Goal: Submit feedback/report problem: Submit feedback/report problem

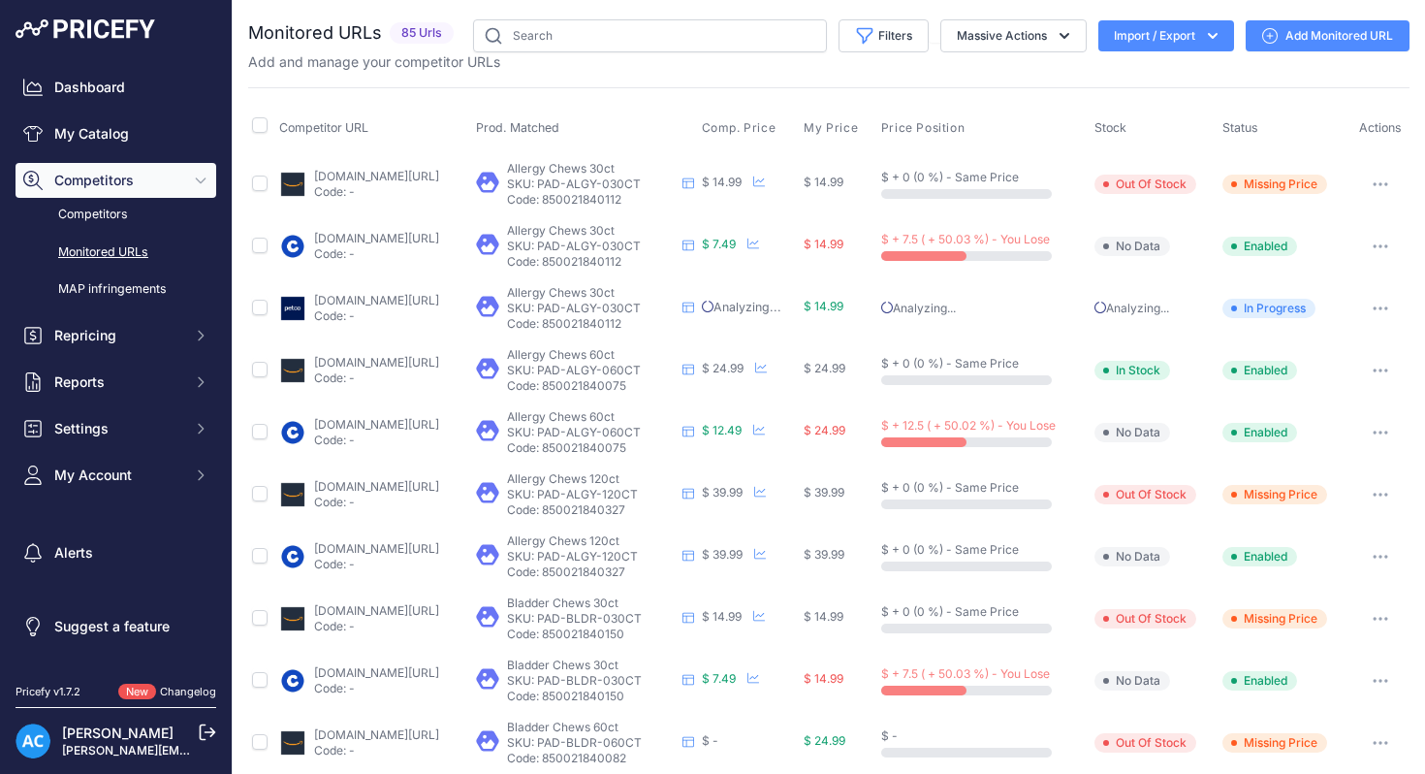
click at [531, 89] on div "Competitor URL Prod. Matched Comp. Price My Price" at bounding box center [829, 740] width 1162 height 1307
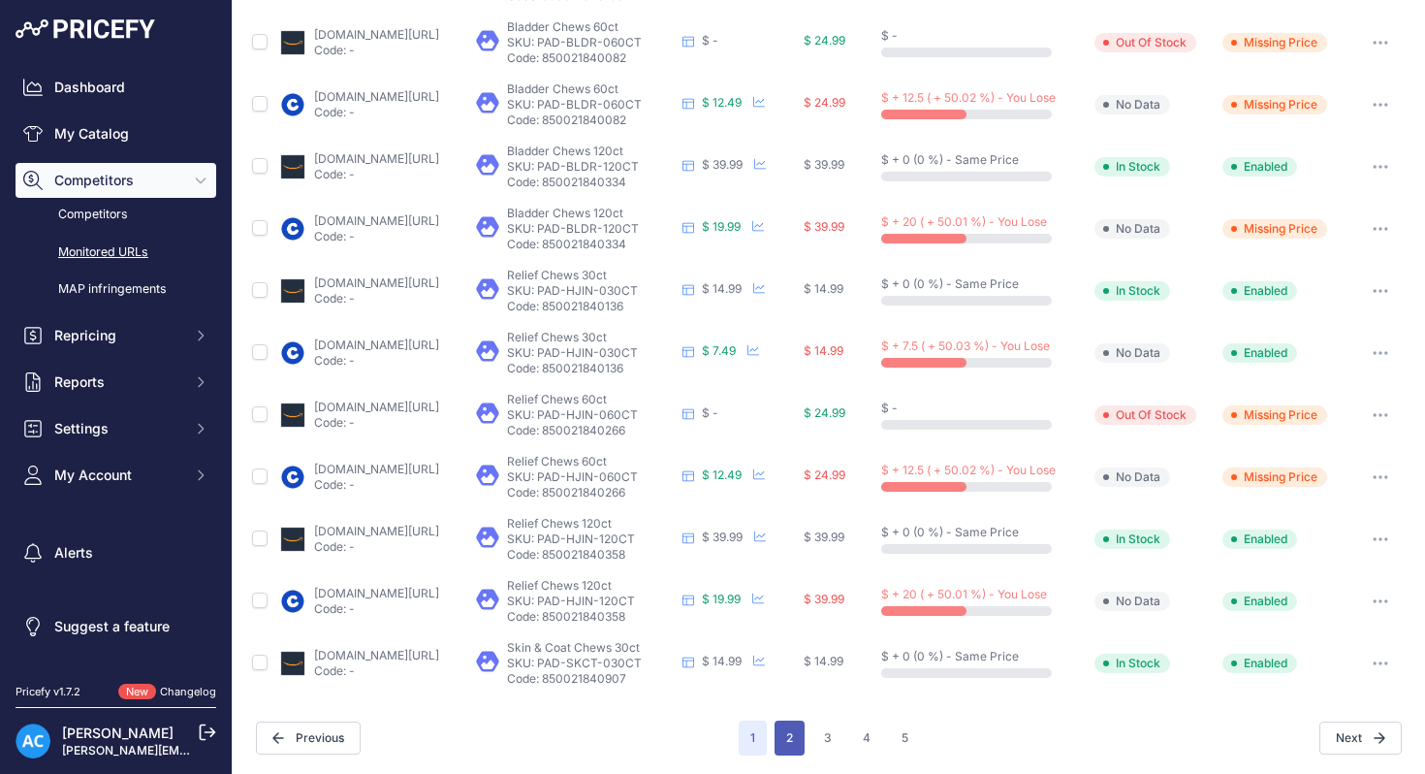
click at [794, 736] on button "2" at bounding box center [790, 737] width 30 height 35
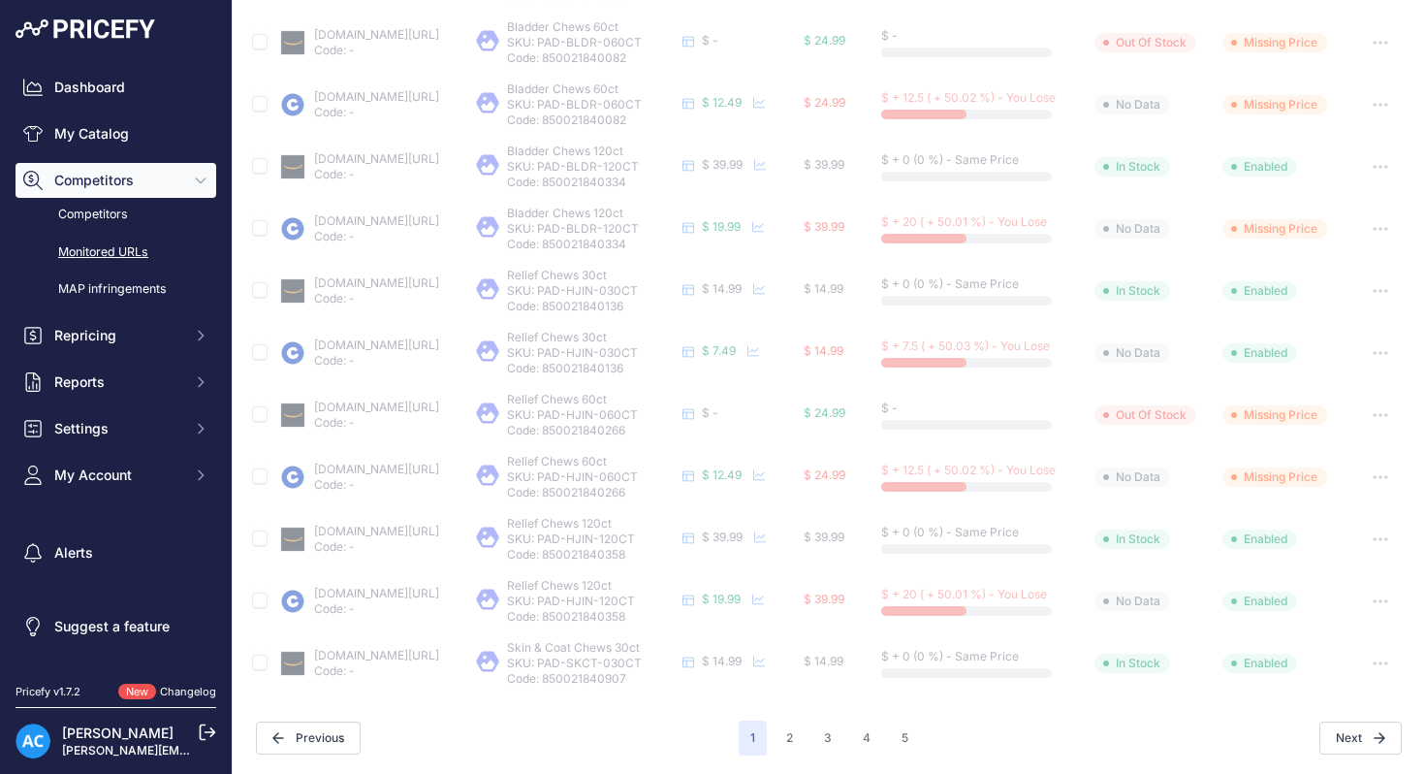
scroll to position [0, 0]
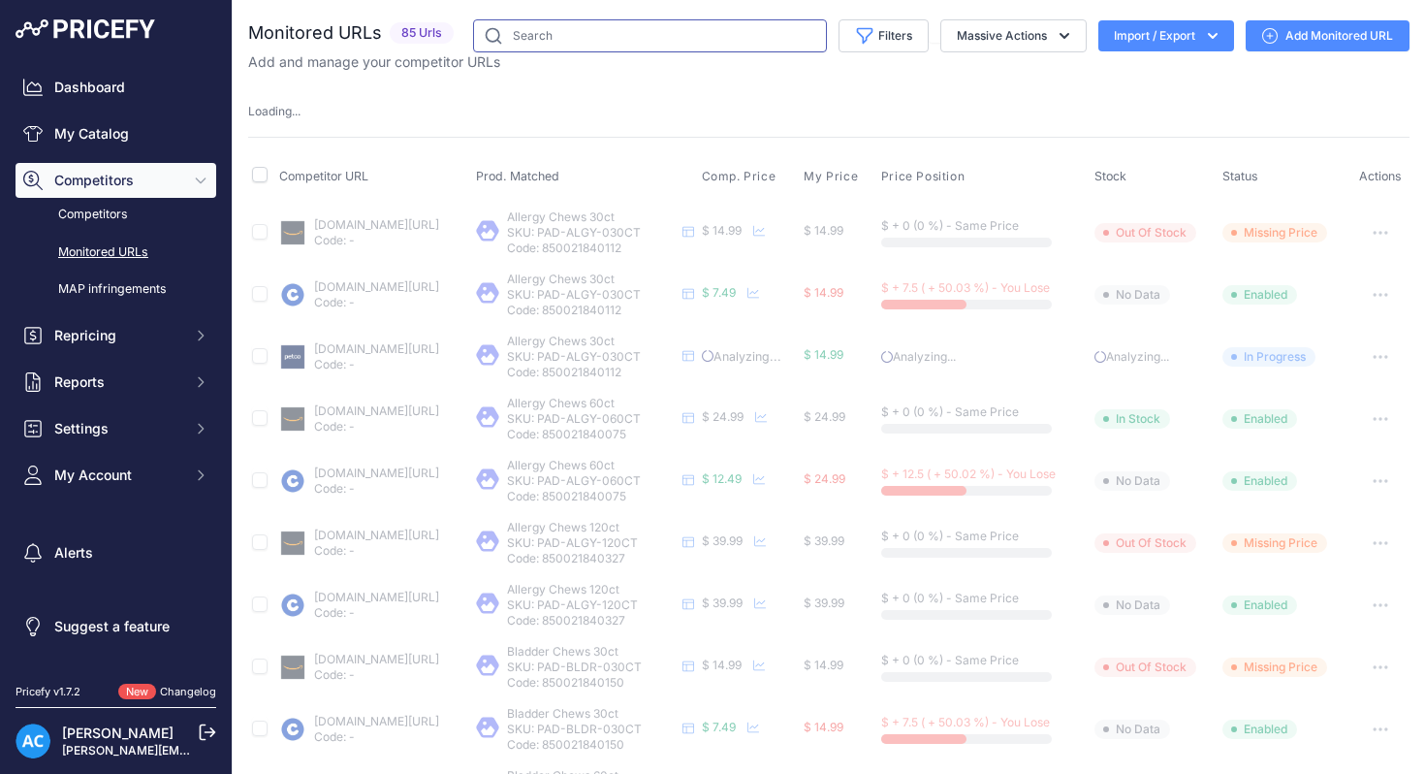
click at [612, 40] on input "text" at bounding box center [650, 35] width 354 height 33
type input "omega"
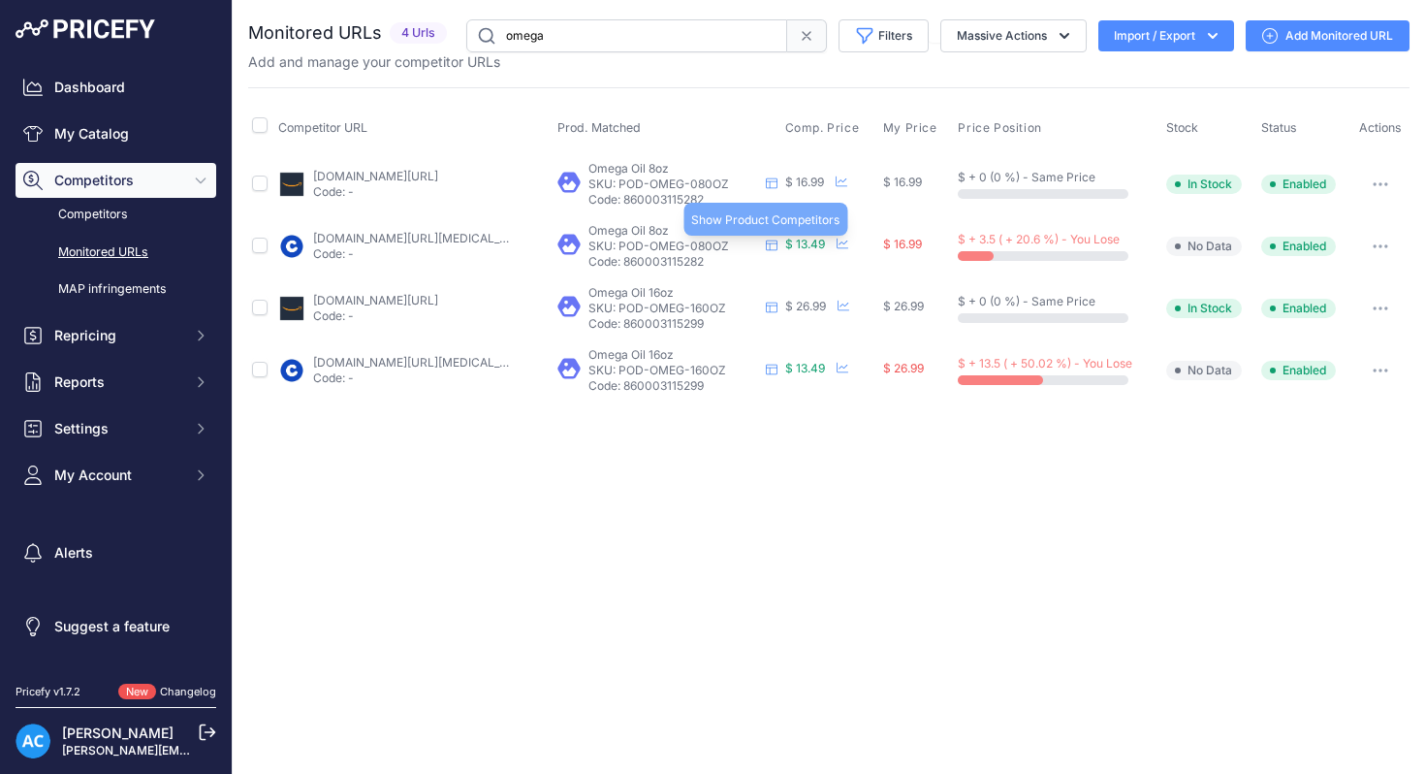
click at [772, 242] on icon at bounding box center [772, 245] width 12 height 12
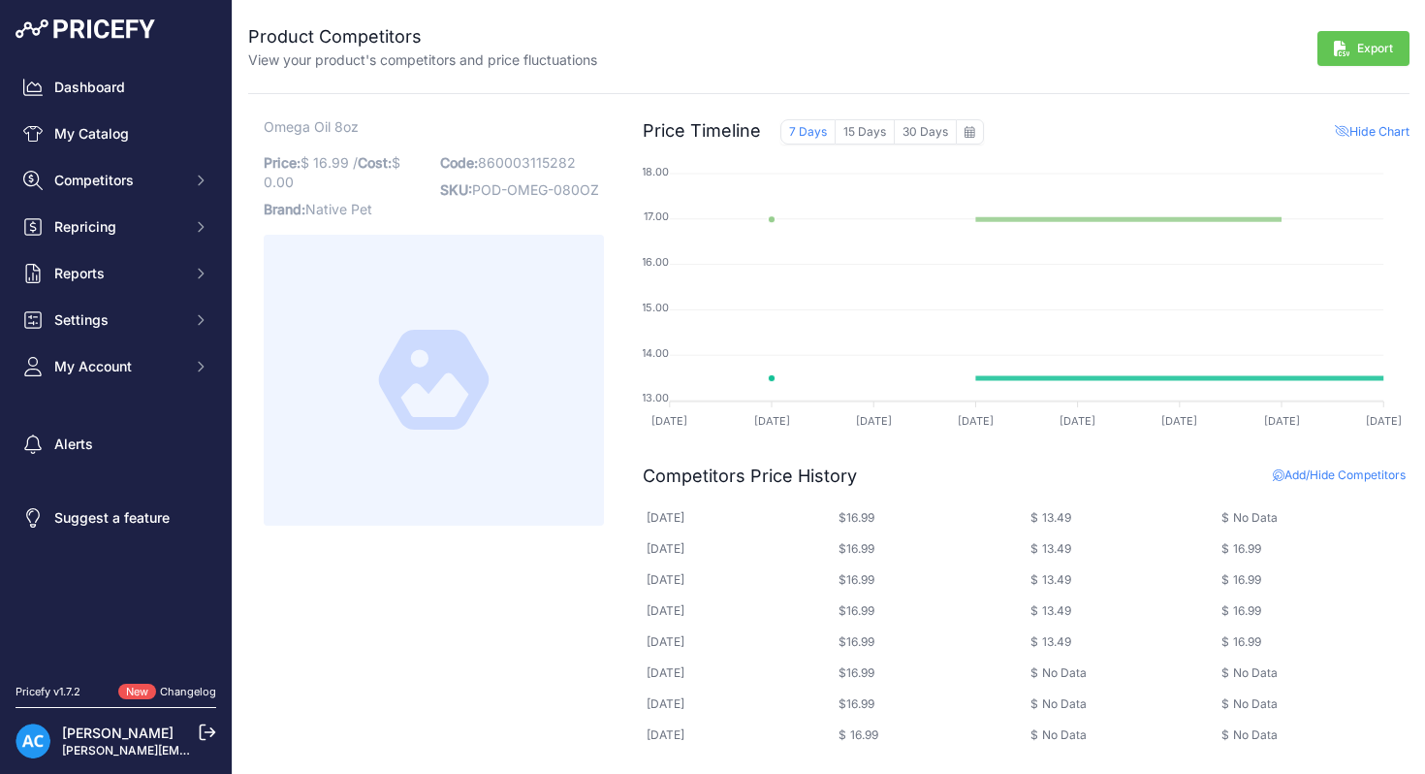
scroll to position [39, 0]
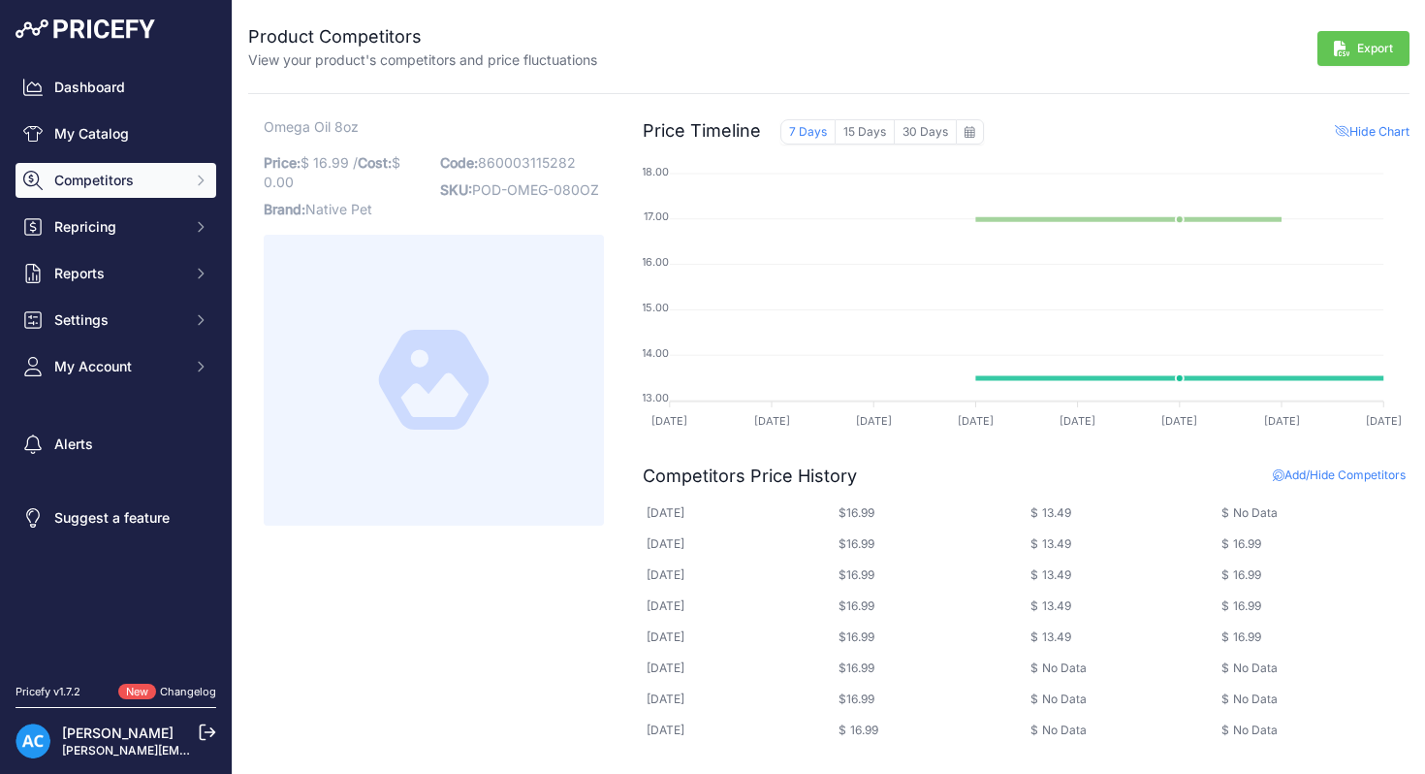
click at [120, 182] on span "Competitors" at bounding box center [117, 180] width 127 height 19
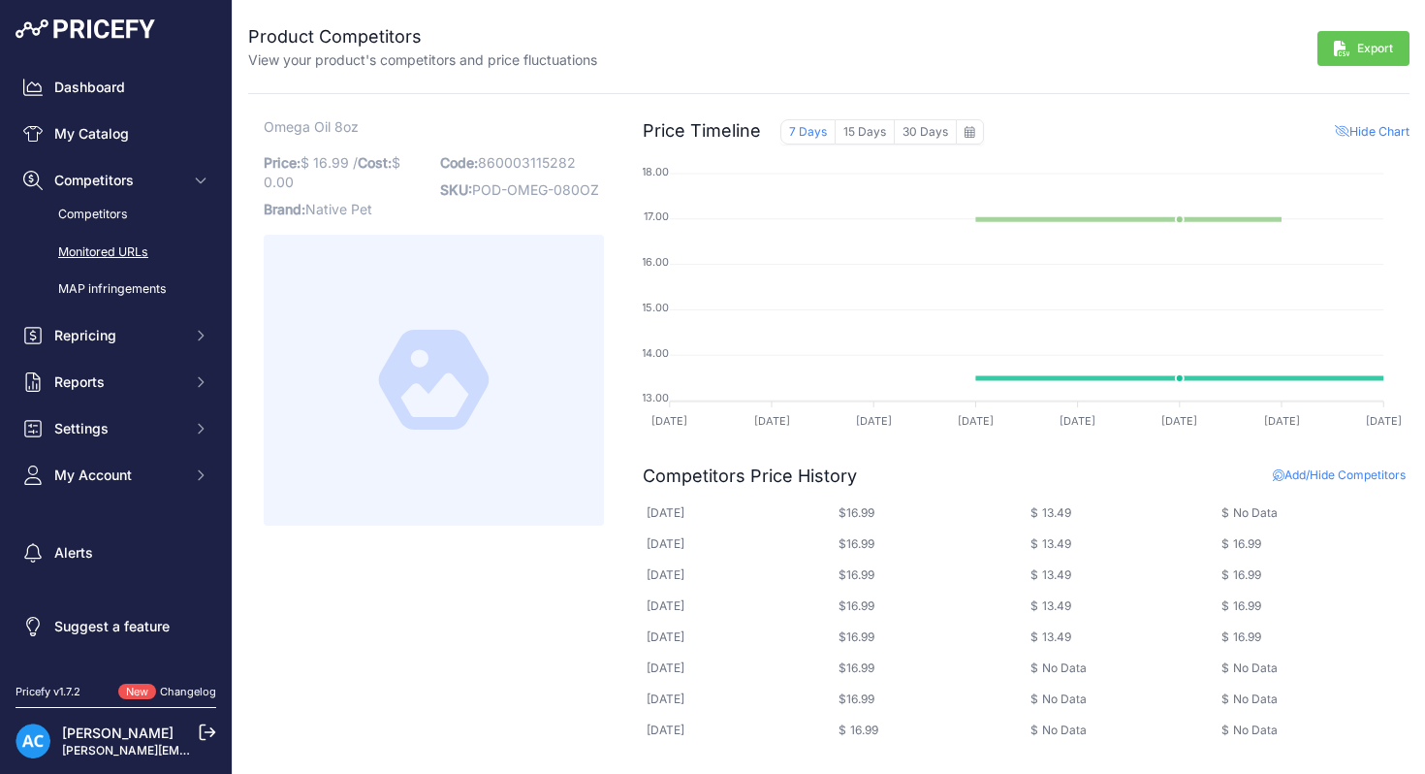
click at [133, 256] on link "Monitored URLs" at bounding box center [116, 253] width 201 height 34
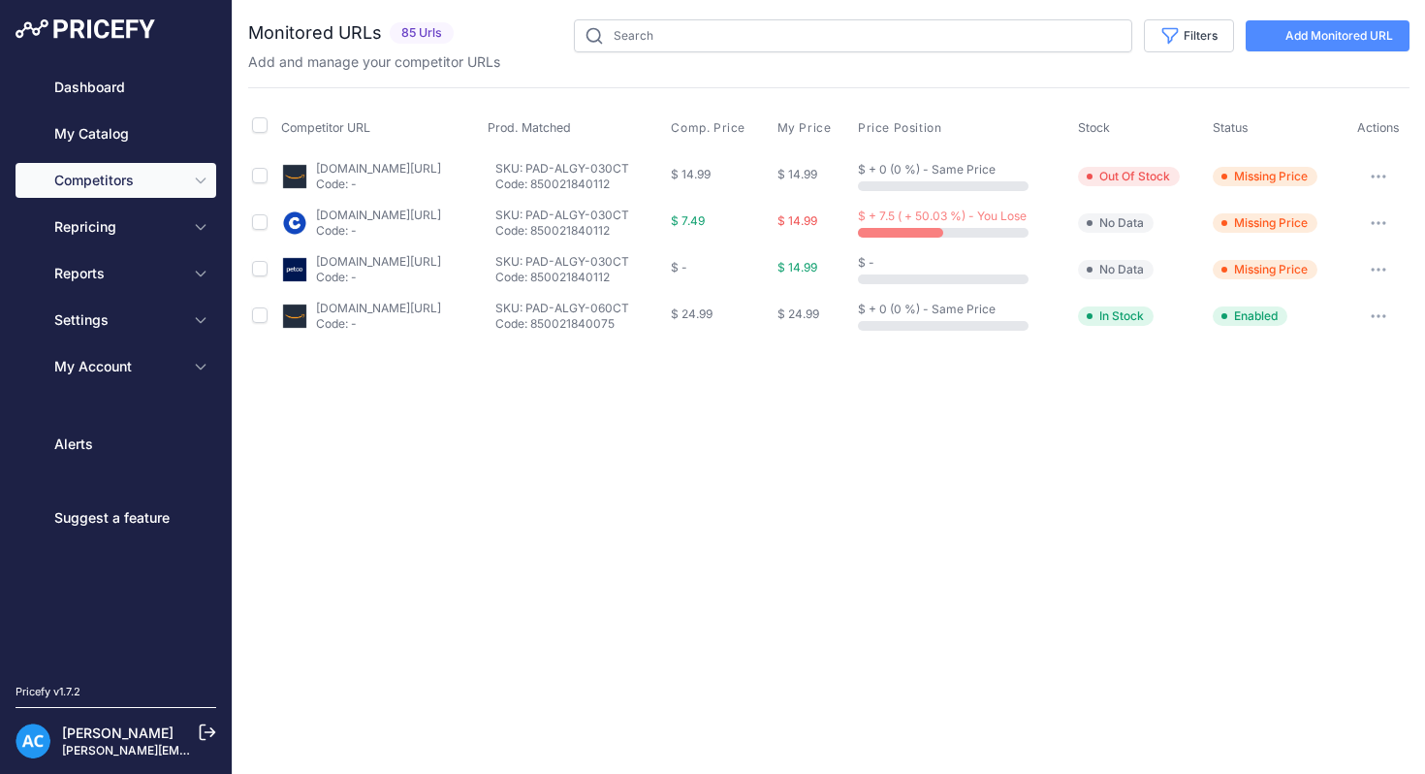
click at [145, 248] on div "Dashboard My Catalog Competitors Competitors Monitored URLs MAP infringements R…" at bounding box center [116, 227] width 201 height 314
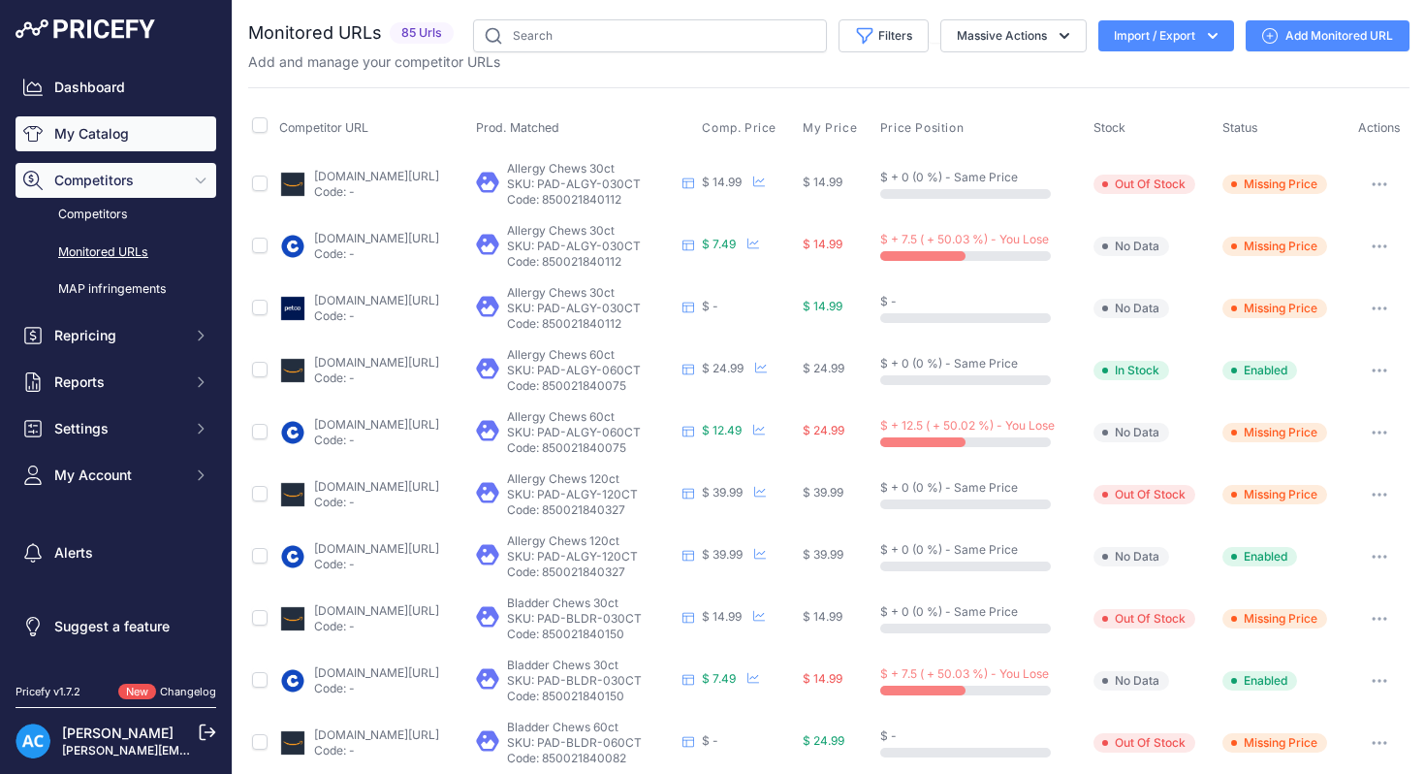
click at [98, 138] on link "My Catalog" at bounding box center [116, 133] width 201 height 35
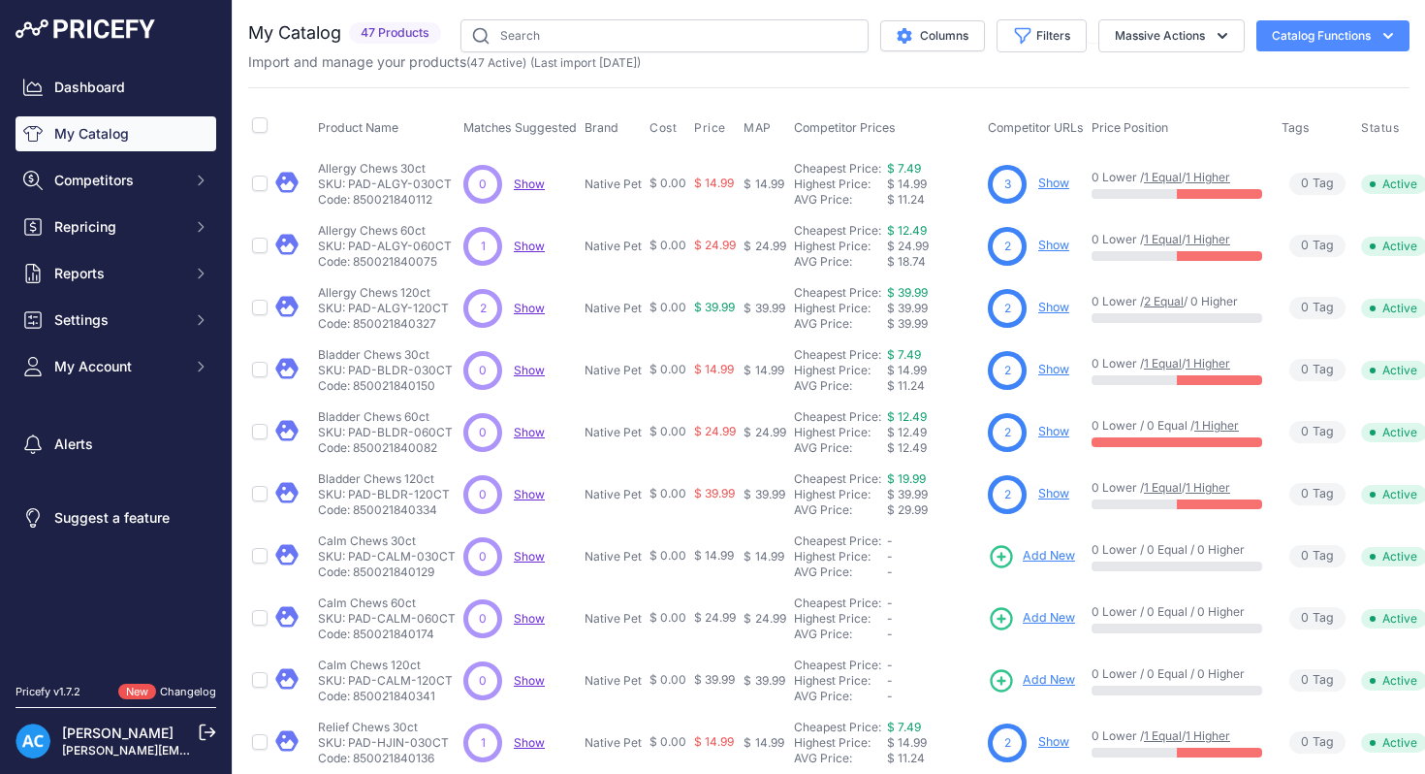
click at [1392, 36] on icon "button" at bounding box center [1388, 35] width 19 height 19
click at [1191, 32] on button "Massive Actions" at bounding box center [1172, 35] width 146 height 33
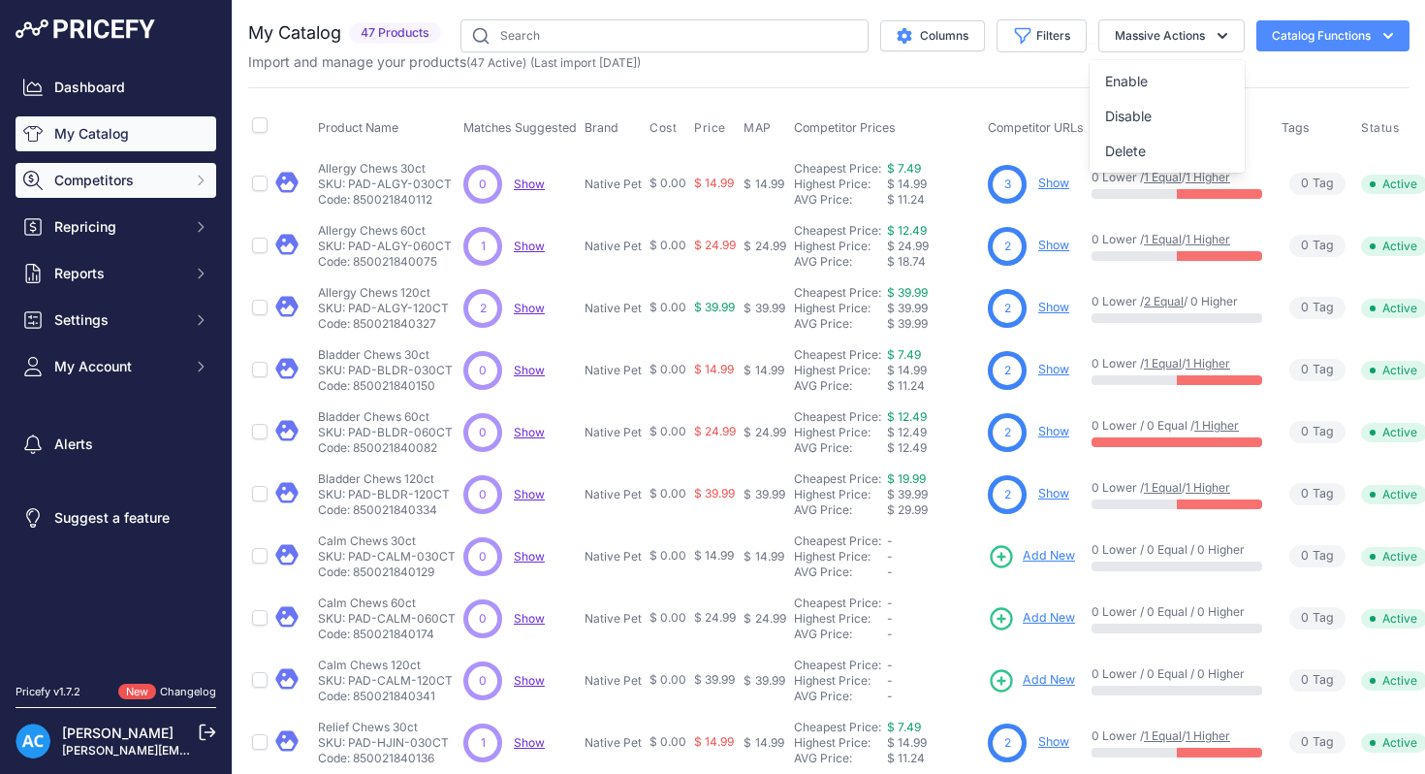
click at [194, 185] on icon "Sidebar" at bounding box center [201, 181] width 16 height 16
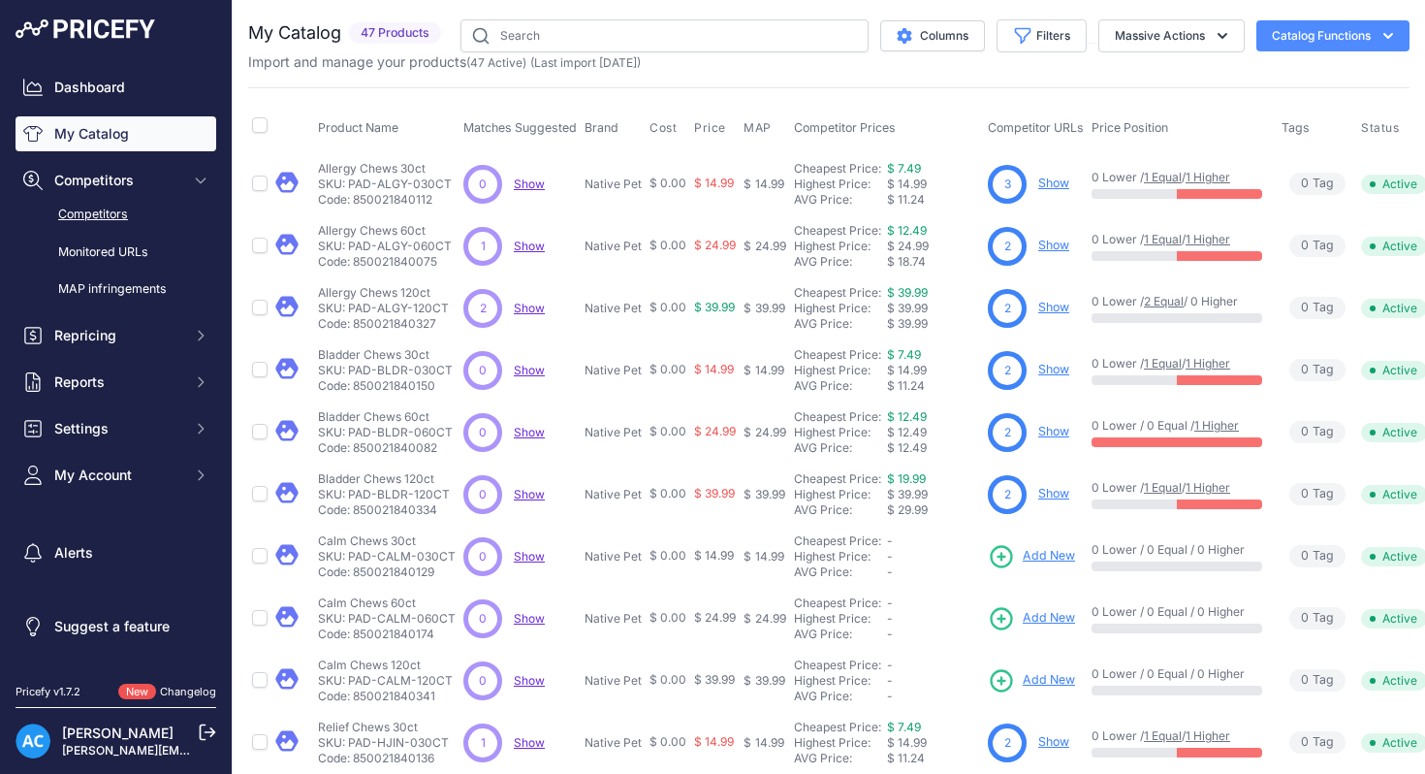
click at [104, 212] on link "Competitors" at bounding box center [116, 215] width 201 height 34
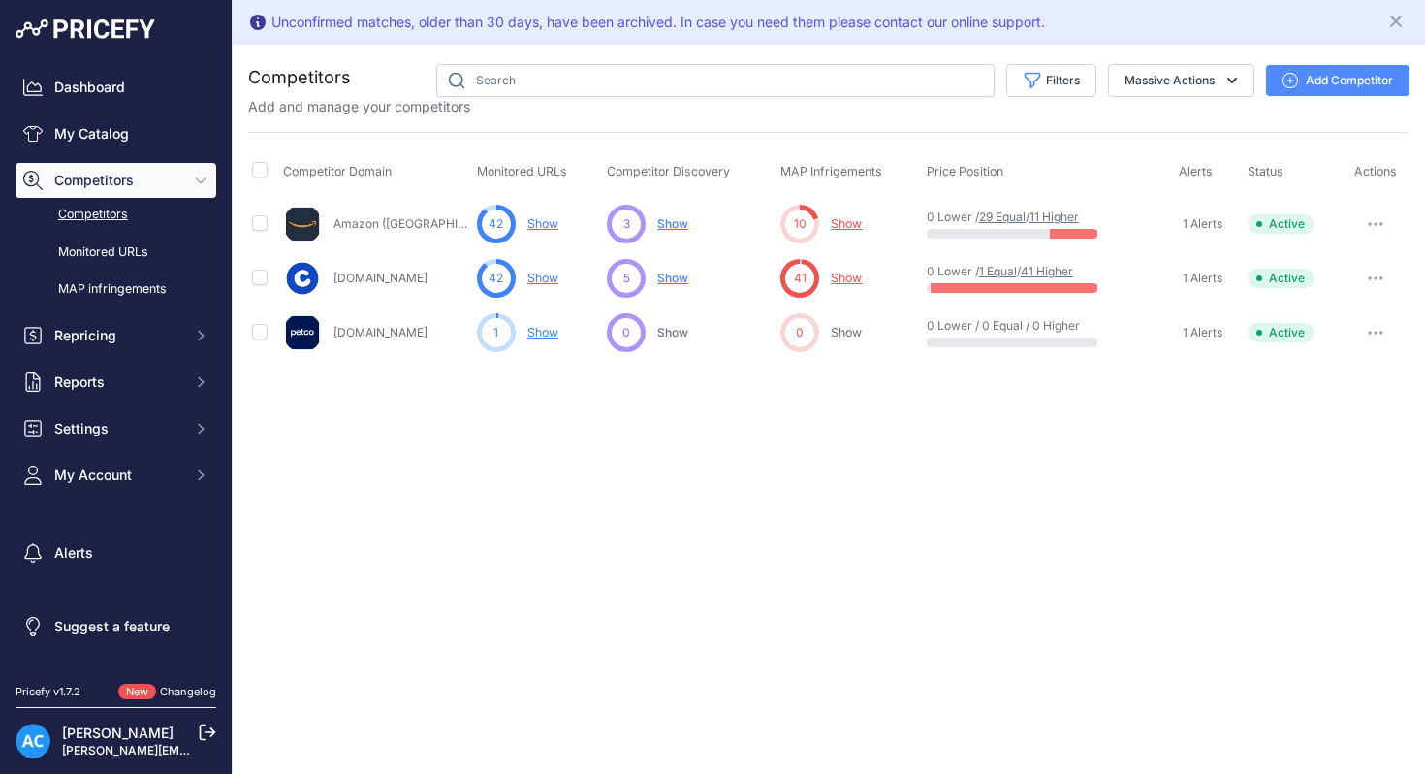
click at [1378, 328] on button "button" at bounding box center [1375, 332] width 39 height 27
click at [1380, 276] on icon "button" at bounding box center [1376, 278] width 16 height 4
click at [1320, 317] on link "View Competitor Profile" at bounding box center [1325, 318] width 162 height 31
click at [677, 279] on span "Show" at bounding box center [672, 278] width 31 height 15
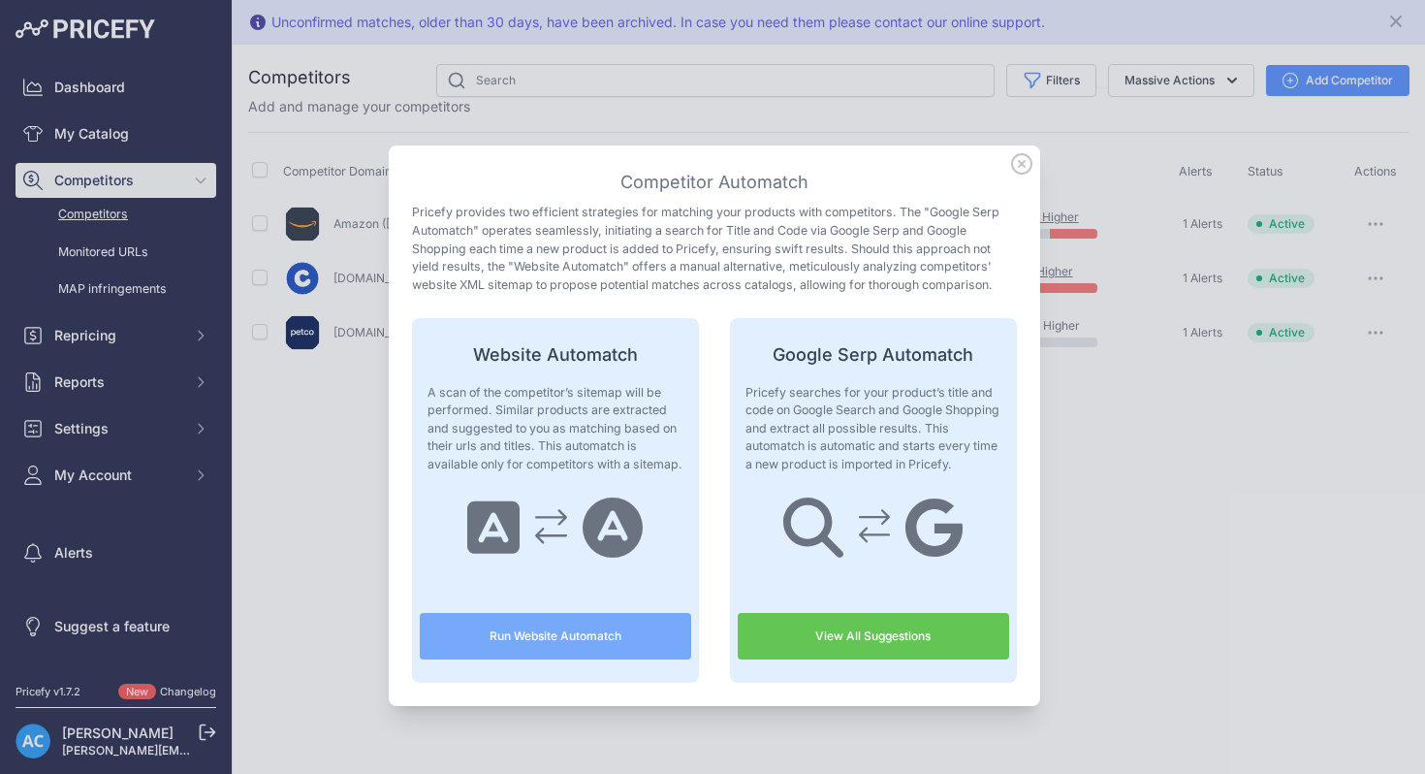
click at [1022, 163] on icon at bounding box center [1021, 163] width 19 height 19
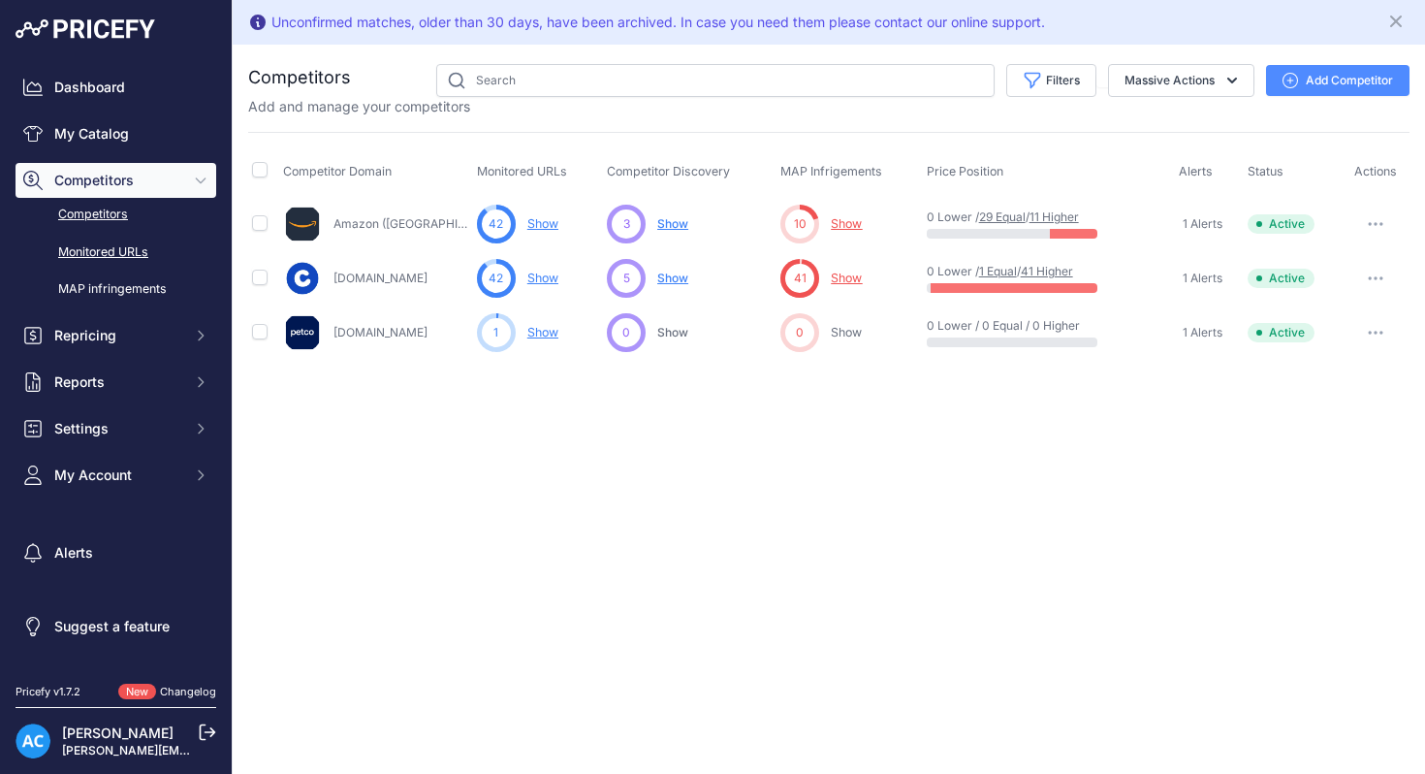
click at [122, 248] on link "Monitored URLs" at bounding box center [116, 253] width 201 height 34
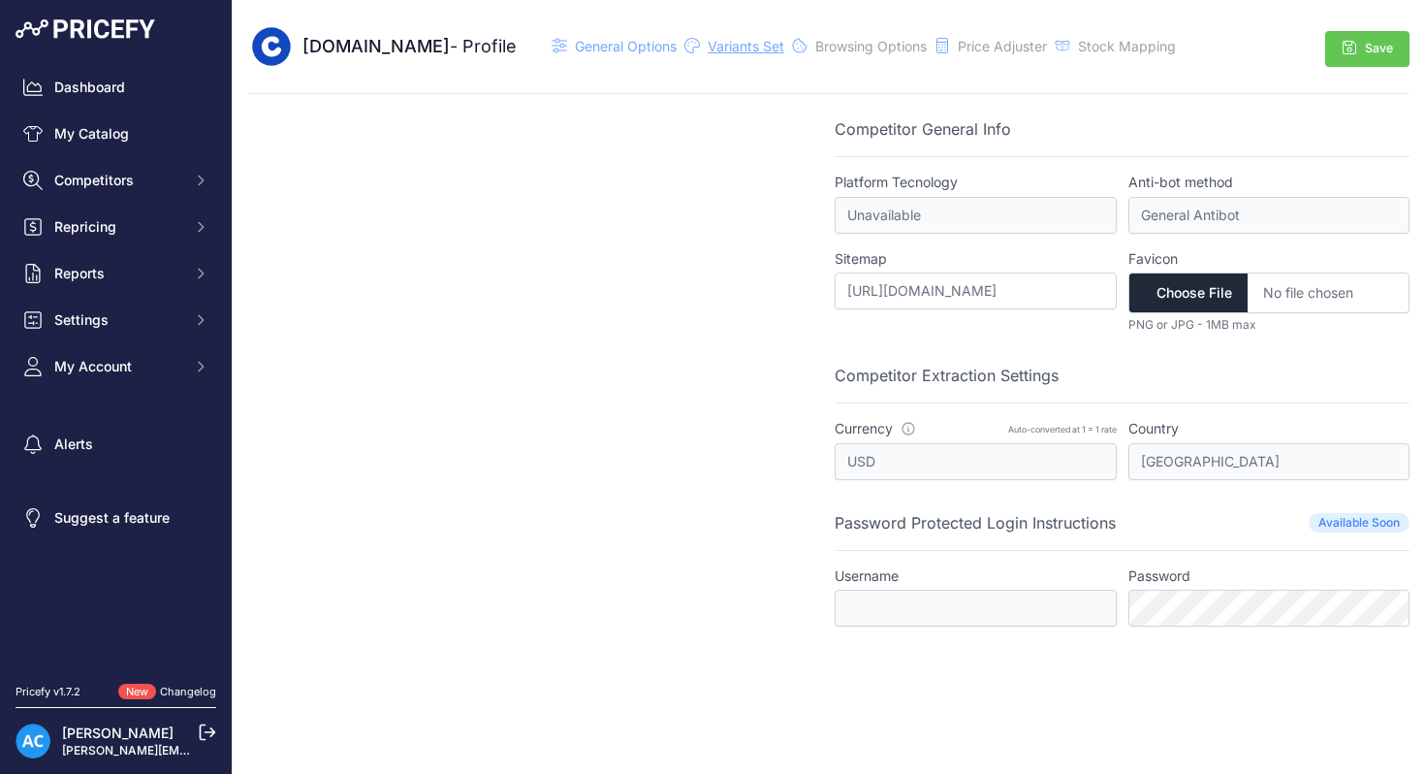
click at [708, 51] on span "Variants Set" at bounding box center [746, 46] width 77 height 16
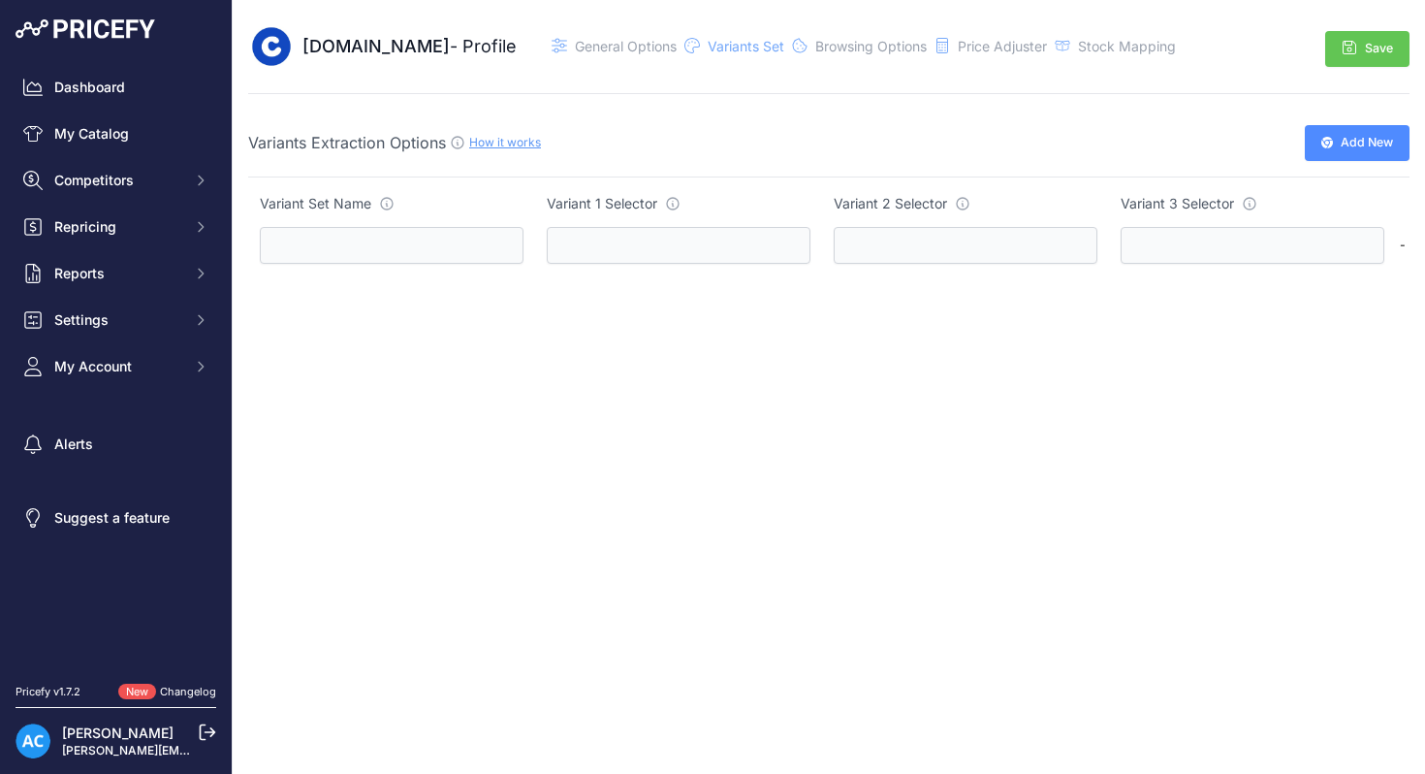
click at [812, 60] on div "[DOMAIN_NAME] - Profile General Options" at bounding box center [714, 46] width 932 height 47
click at [826, 48] on span "Browsing Options" at bounding box center [871, 46] width 112 height 16
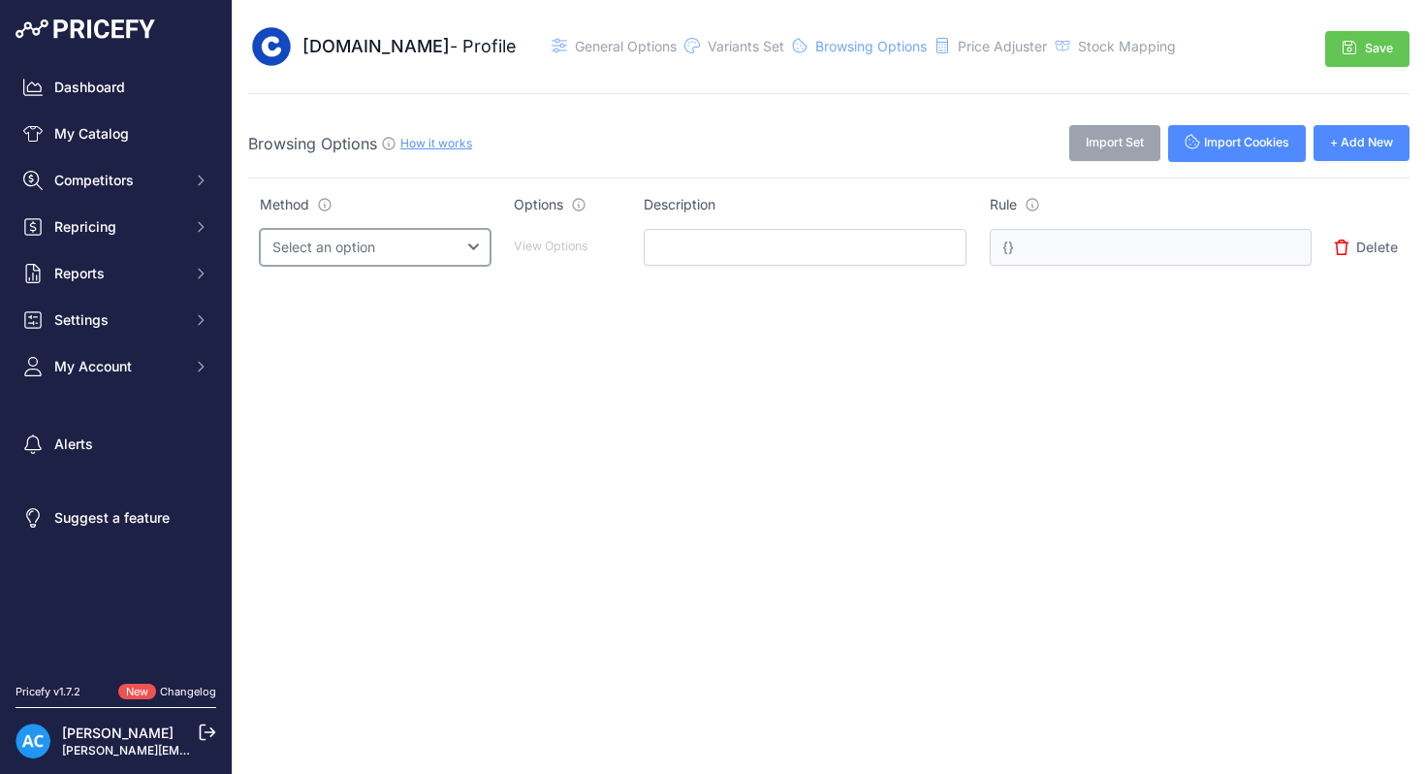
click at [491, 244] on select "Select an option Query String Local Storage Cookie Automatic Actions" at bounding box center [375, 247] width 231 height 37
click at [123, 131] on link "My Catalog" at bounding box center [116, 133] width 201 height 35
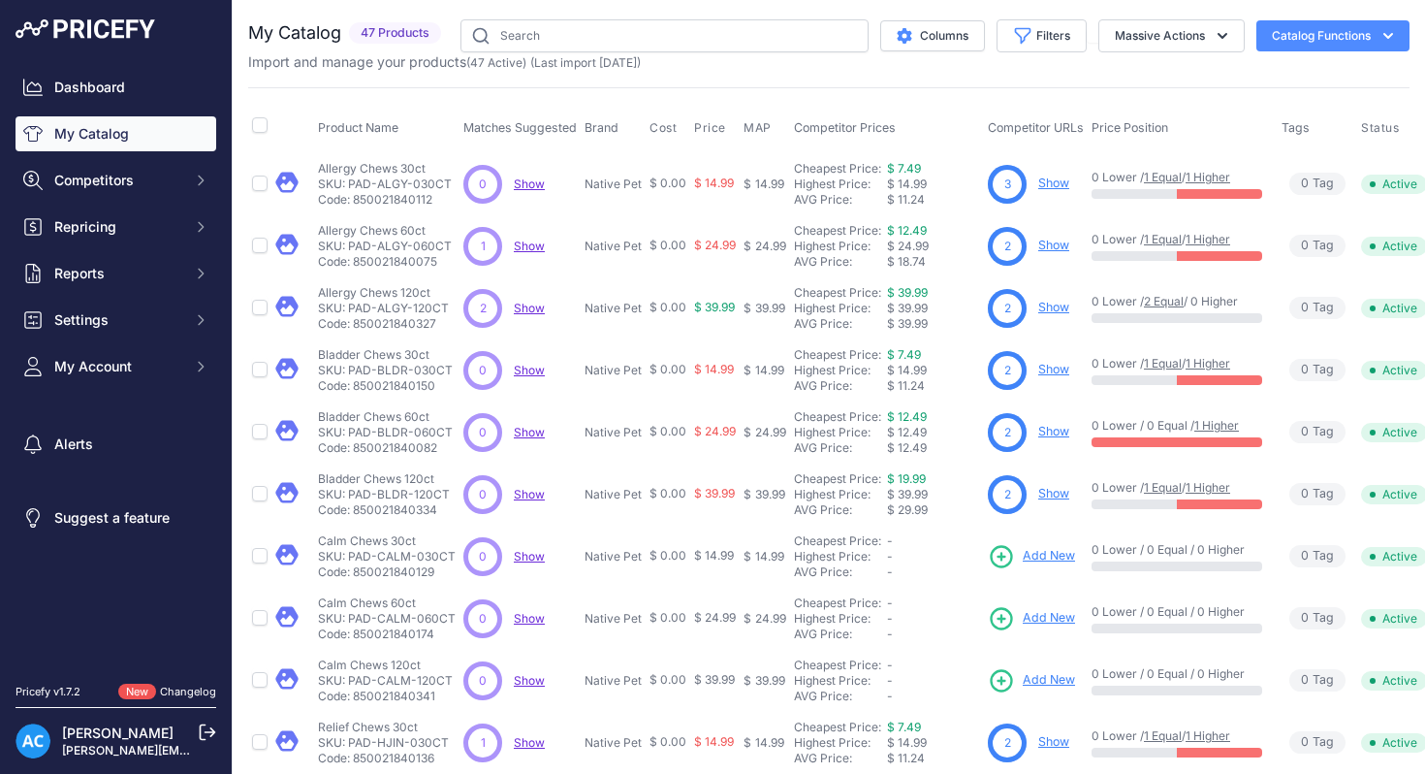
click at [1284, 38] on button "Catalog Functions" at bounding box center [1333, 35] width 153 height 31
click at [1270, 148] on link "Batch Upload" at bounding box center [1299, 146] width 217 height 35
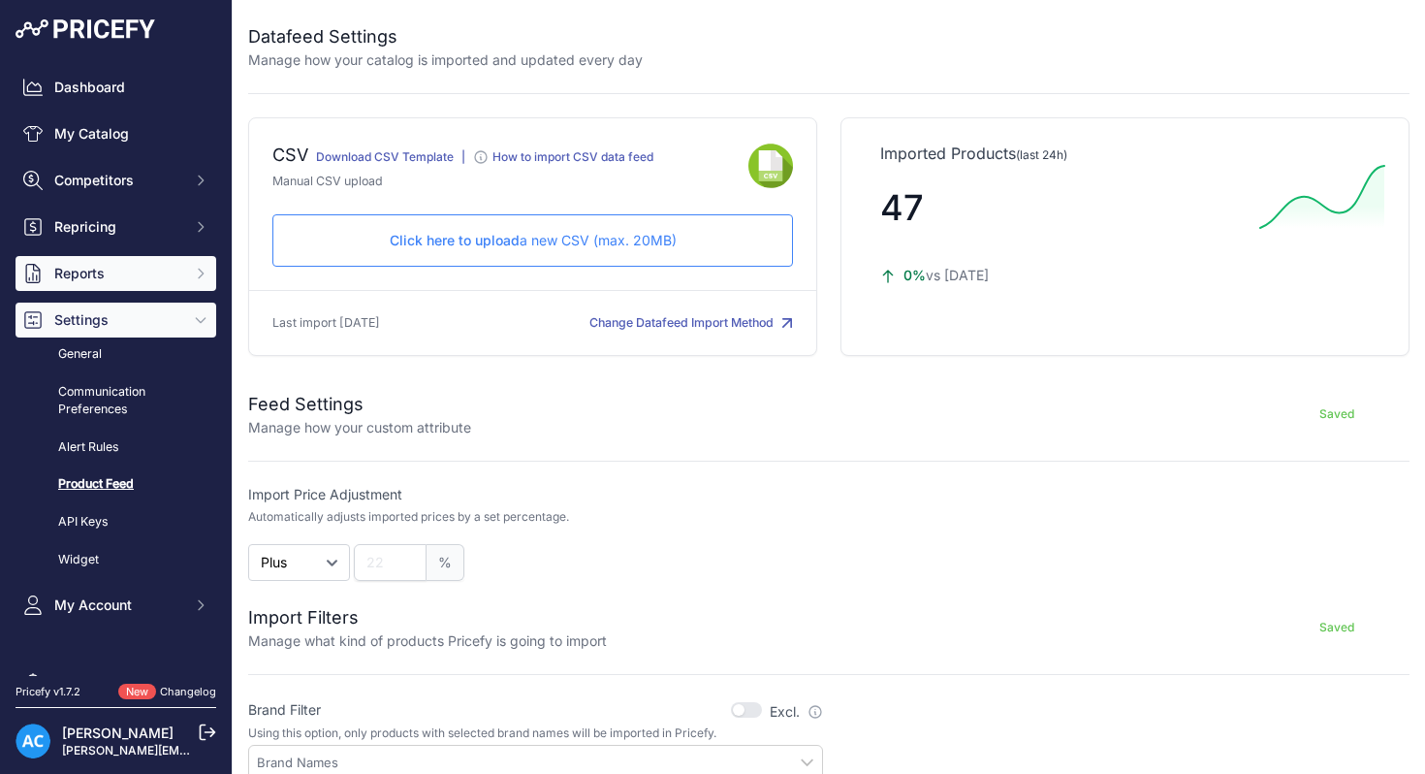
click at [144, 271] on span "Reports" at bounding box center [117, 273] width 127 height 19
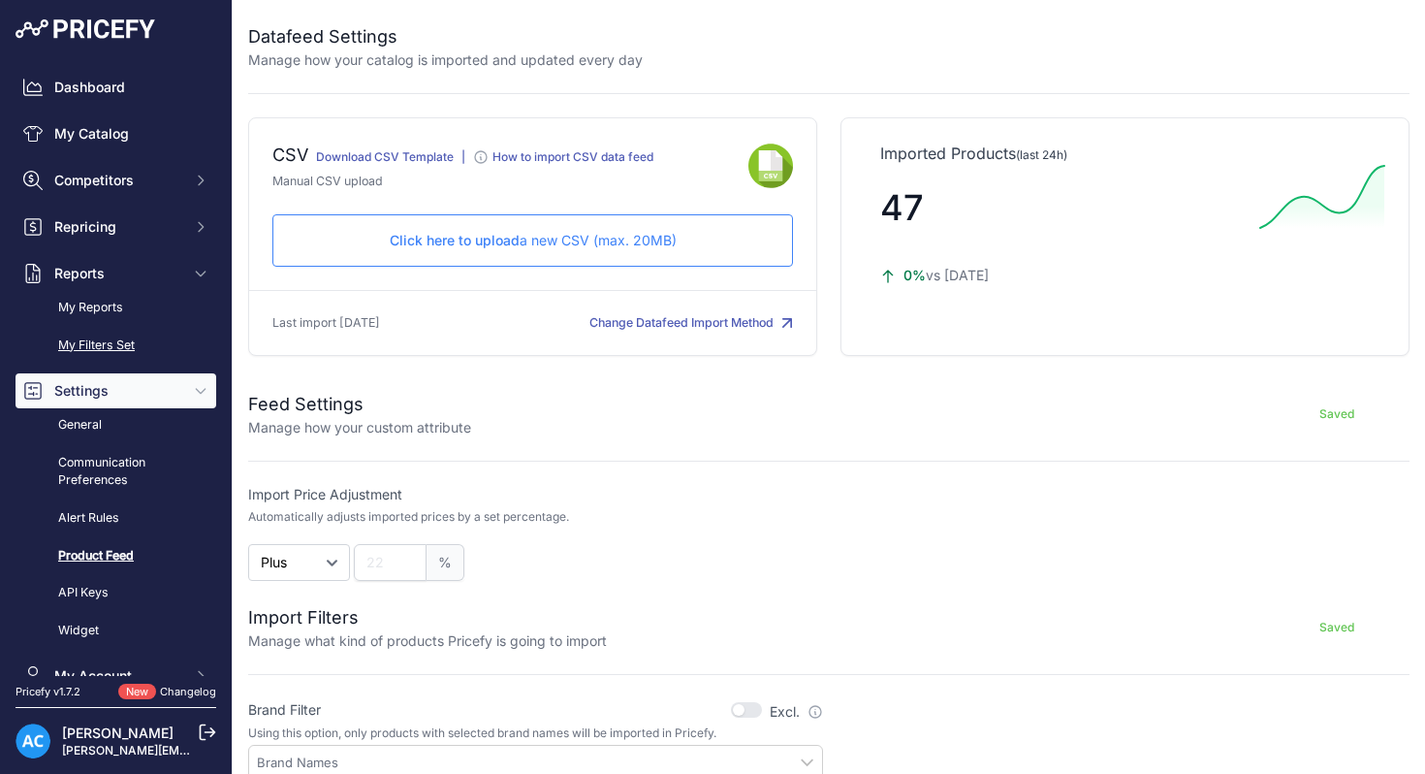
click at [115, 346] on link "My Filters Set" at bounding box center [116, 346] width 201 height 34
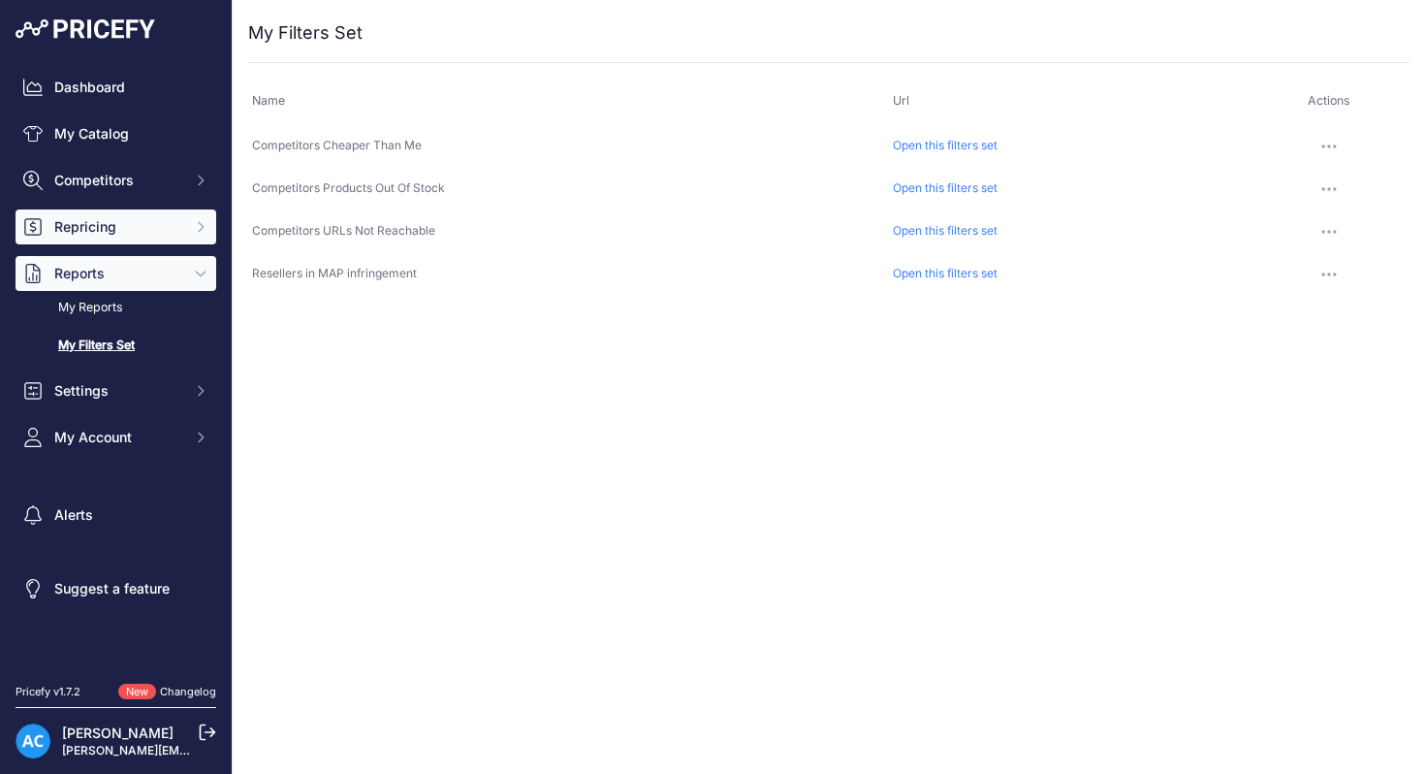
click at [112, 229] on span "Repricing" at bounding box center [117, 226] width 127 height 19
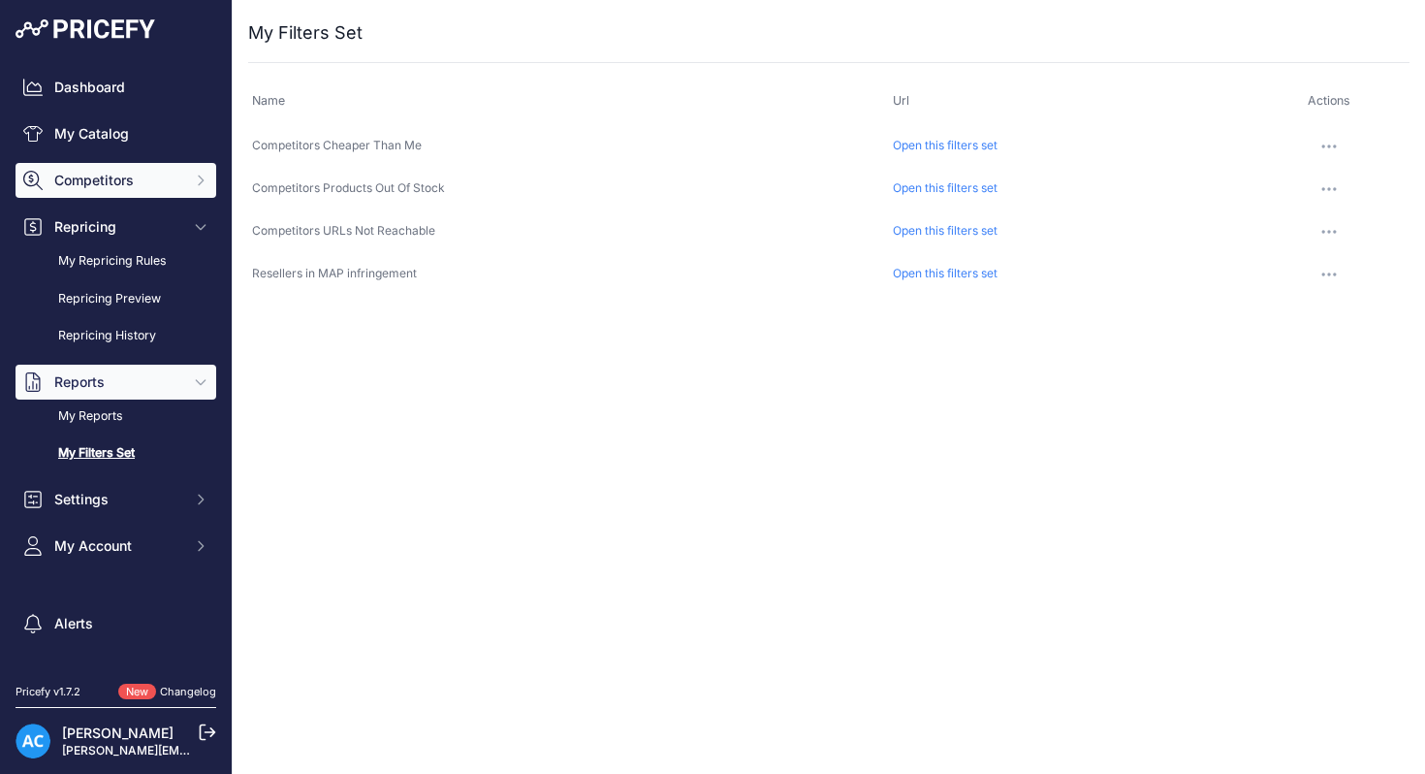
click at [104, 178] on span "Competitors" at bounding box center [117, 180] width 127 height 19
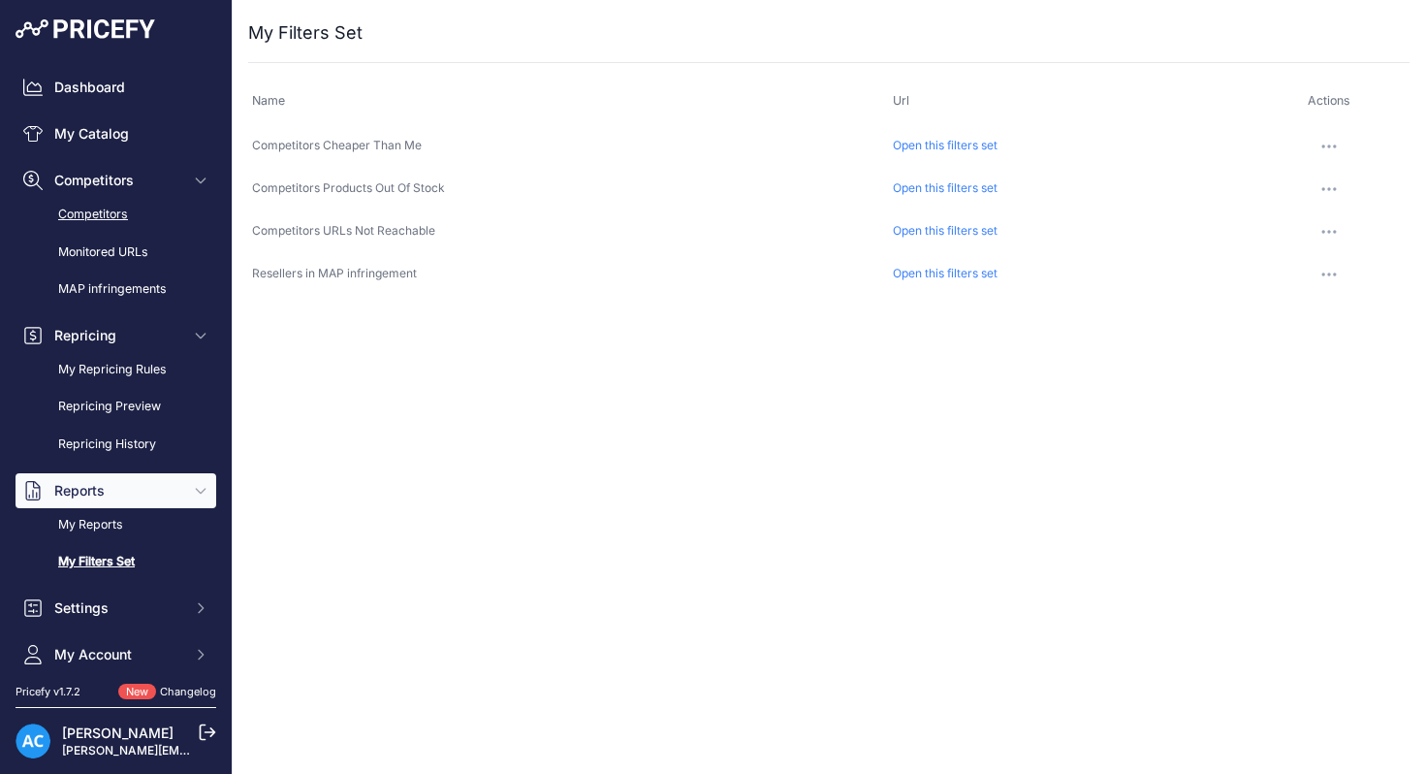
click at [126, 208] on link "Competitors" at bounding box center [116, 215] width 201 height 34
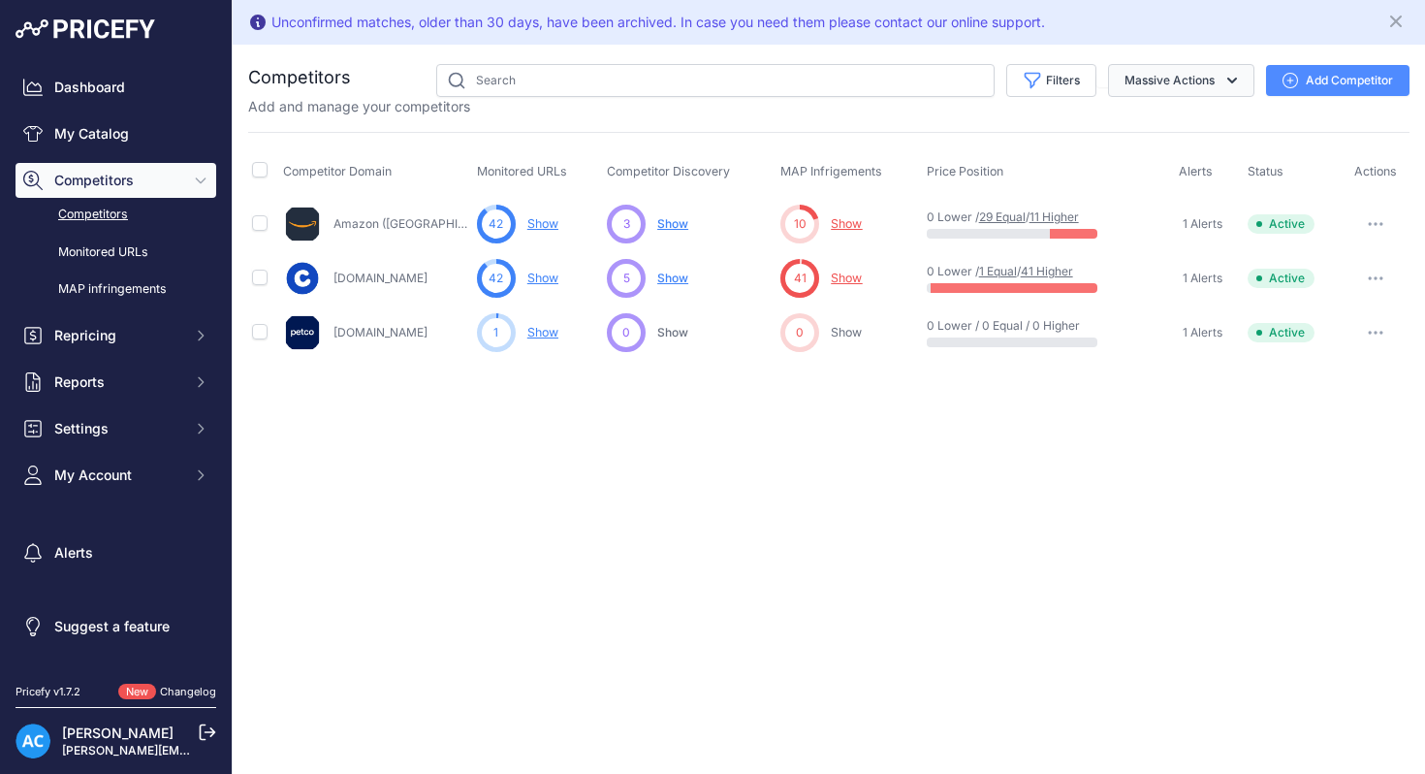
click at [1226, 83] on icon "button" at bounding box center [1232, 80] width 19 height 19
click at [1291, 76] on icon "button" at bounding box center [1291, 81] width 16 height 16
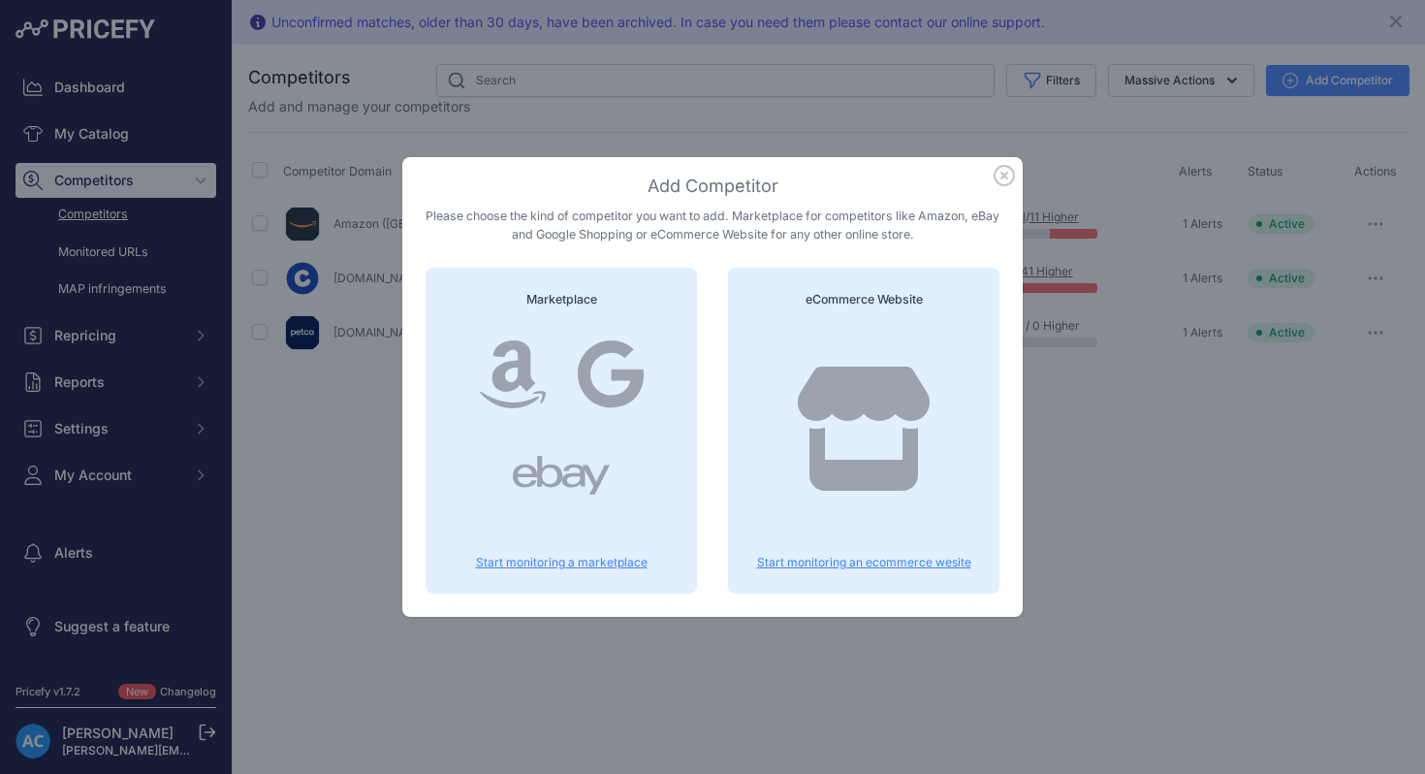
click at [1001, 178] on icon "button" at bounding box center [1004, 175] width 19 height 19
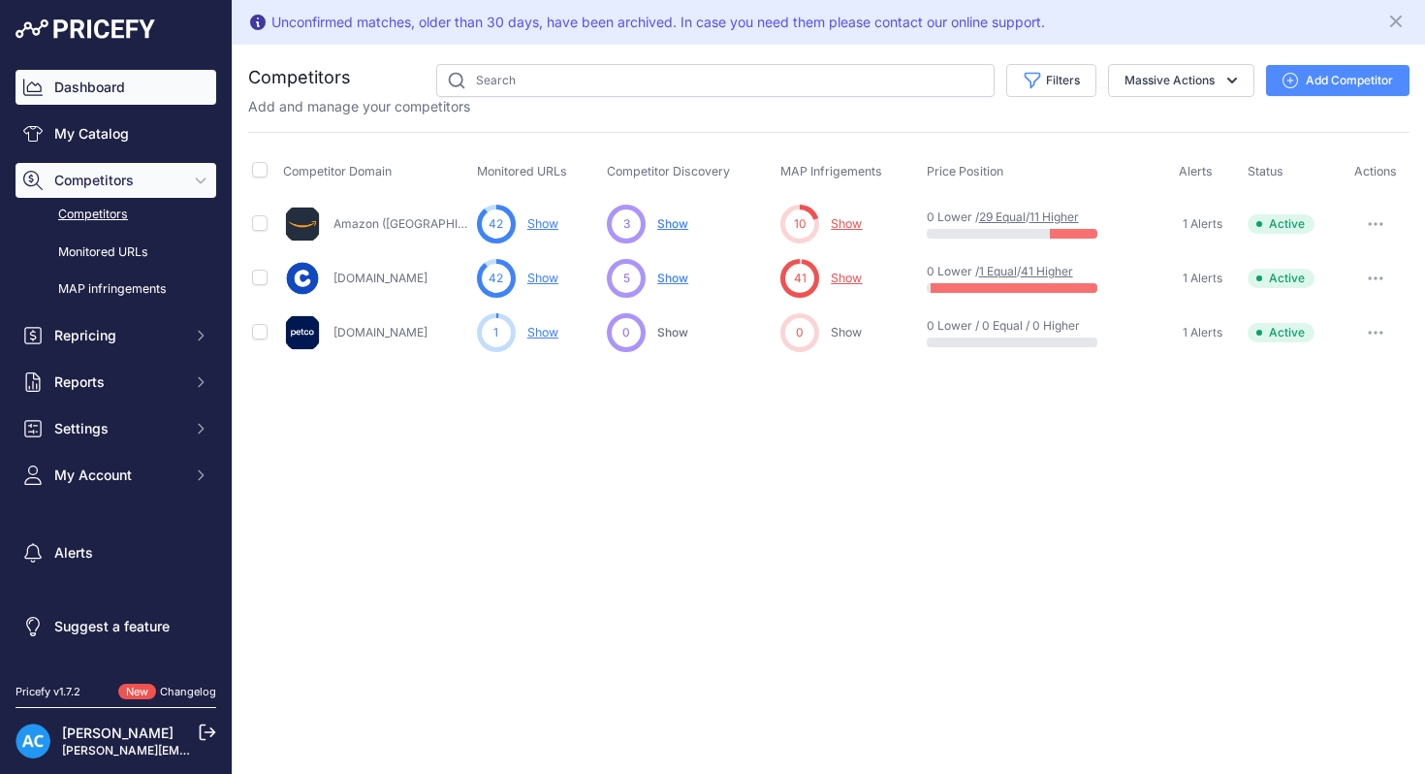
click at [104, 88] on link "Dashboard" at bounding box center [116, 87] width 201 height 35
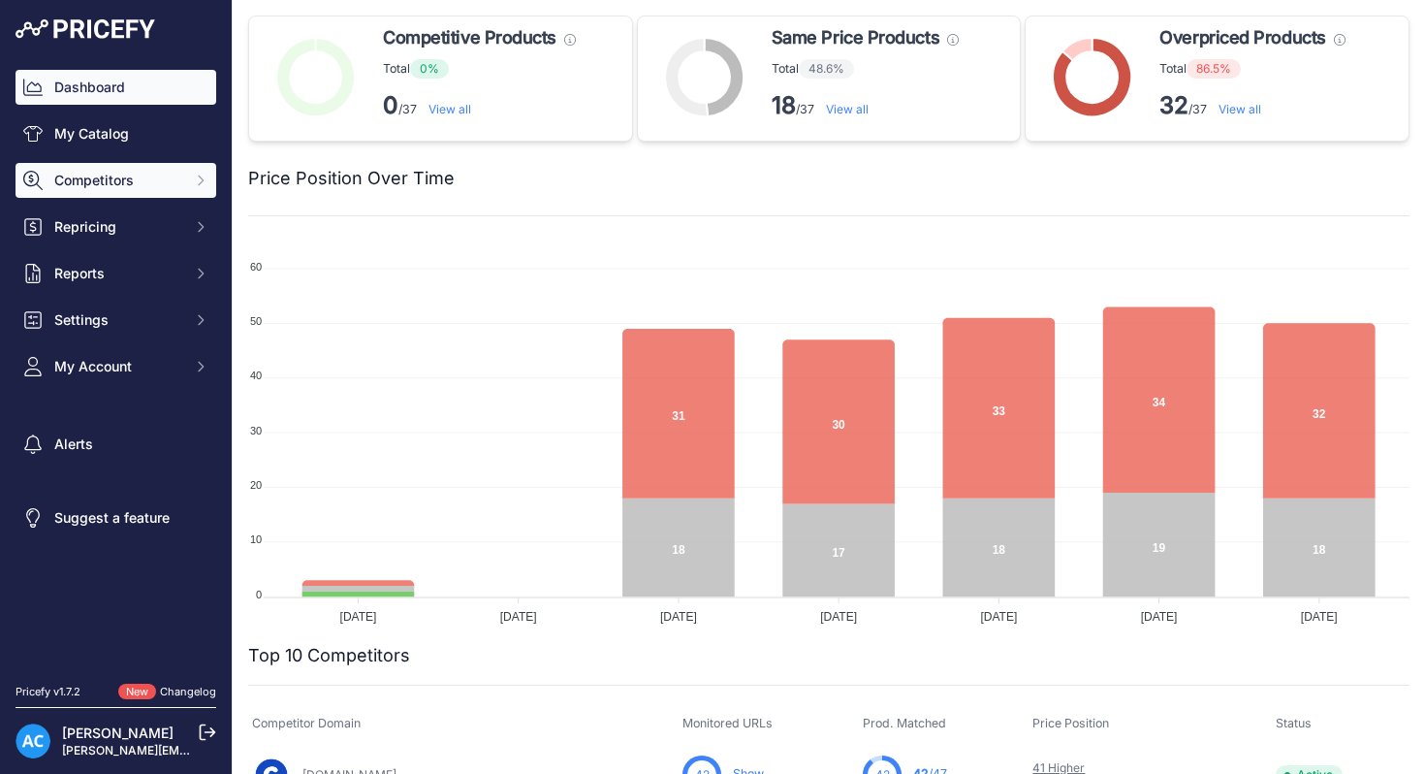
click at [116, 168] on button "Competitors" at bounding box center [116, 180] width 201 height 35
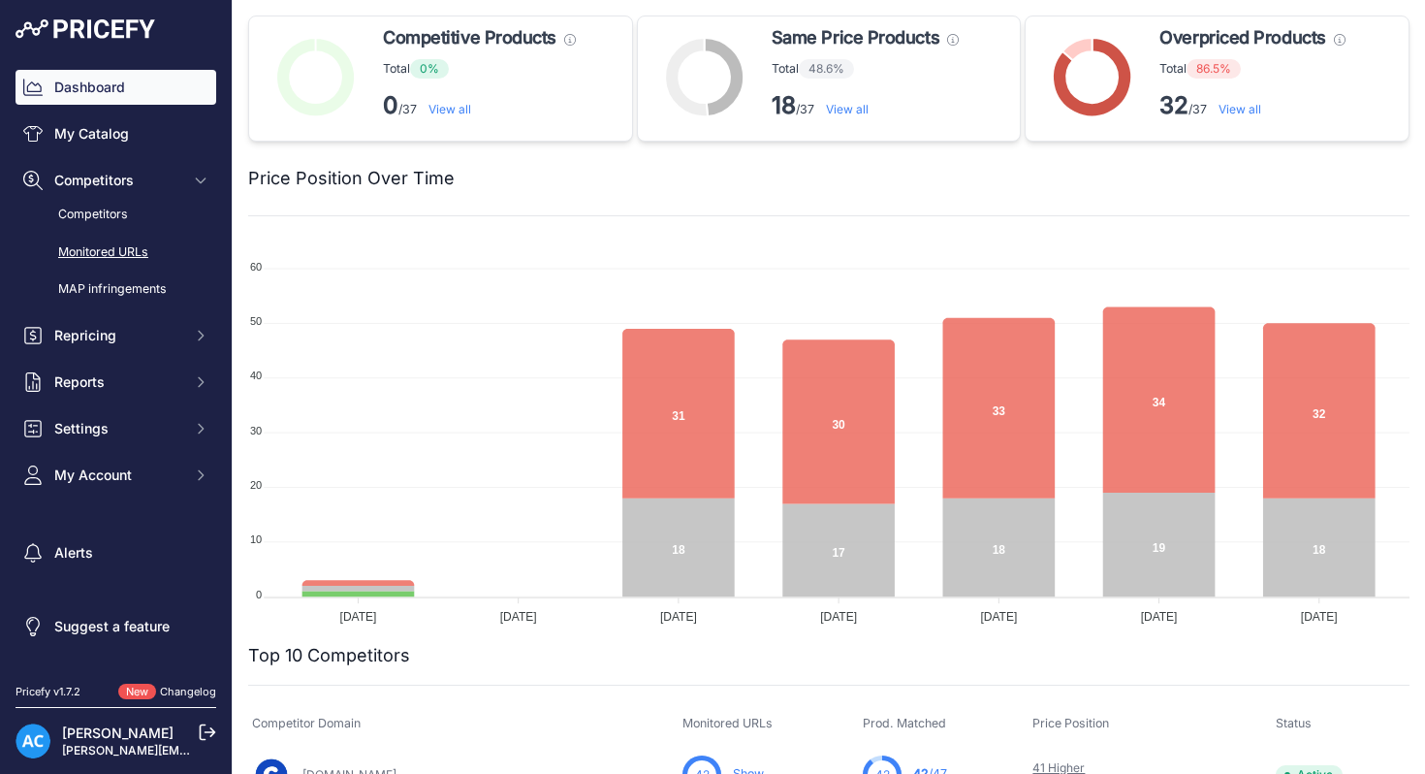
click at [173, 241] on link "Monitored URLs" at bounding box center [116, 253] width 201 height 34
click at [140, 253] on link "Monitored URLs" at bounding box center [116, 253] width 201 height 34
click at [119, 250] on link "Monitored URLs" at bounding box center [116, 253] width 201 height 34
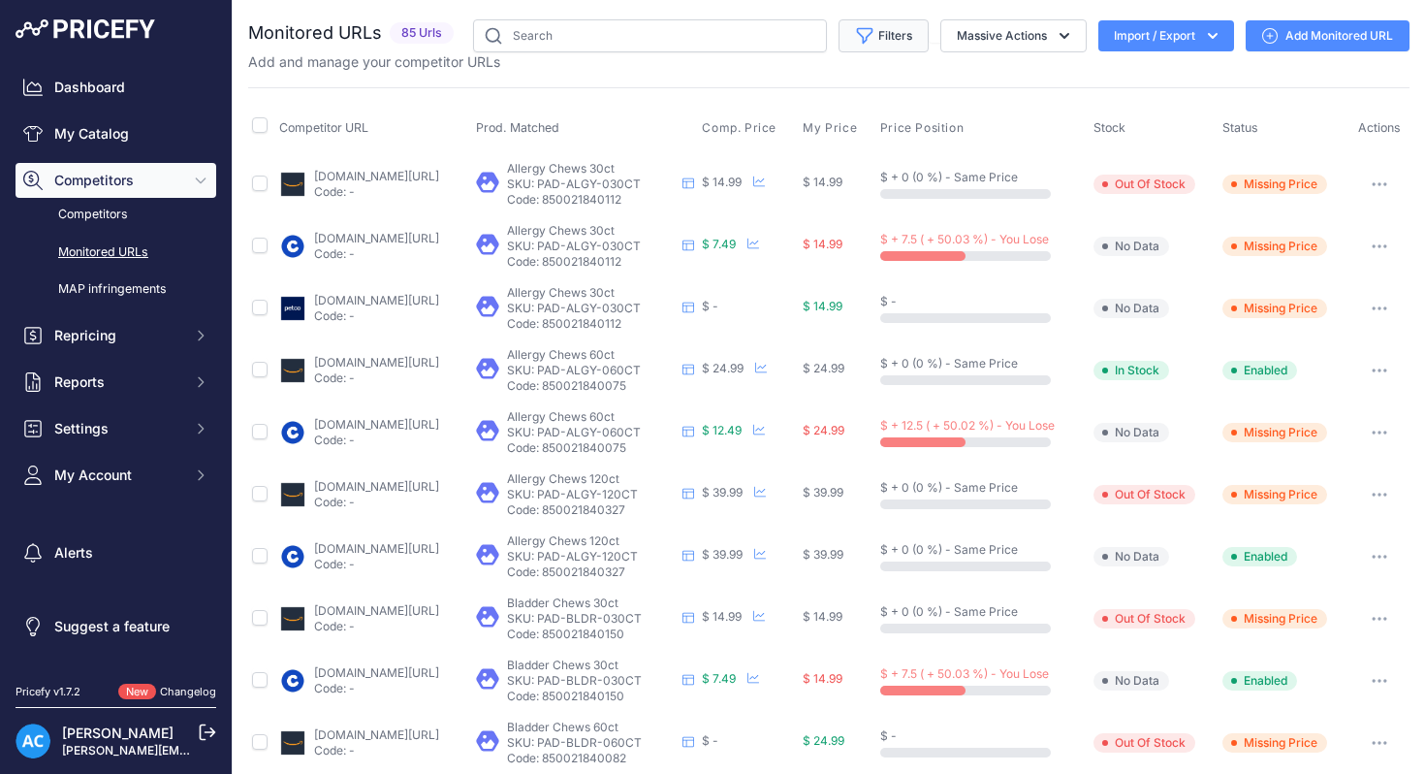
click at [884, 35] on button "Filters" at bounding box center [884, 35] width 90 height 33
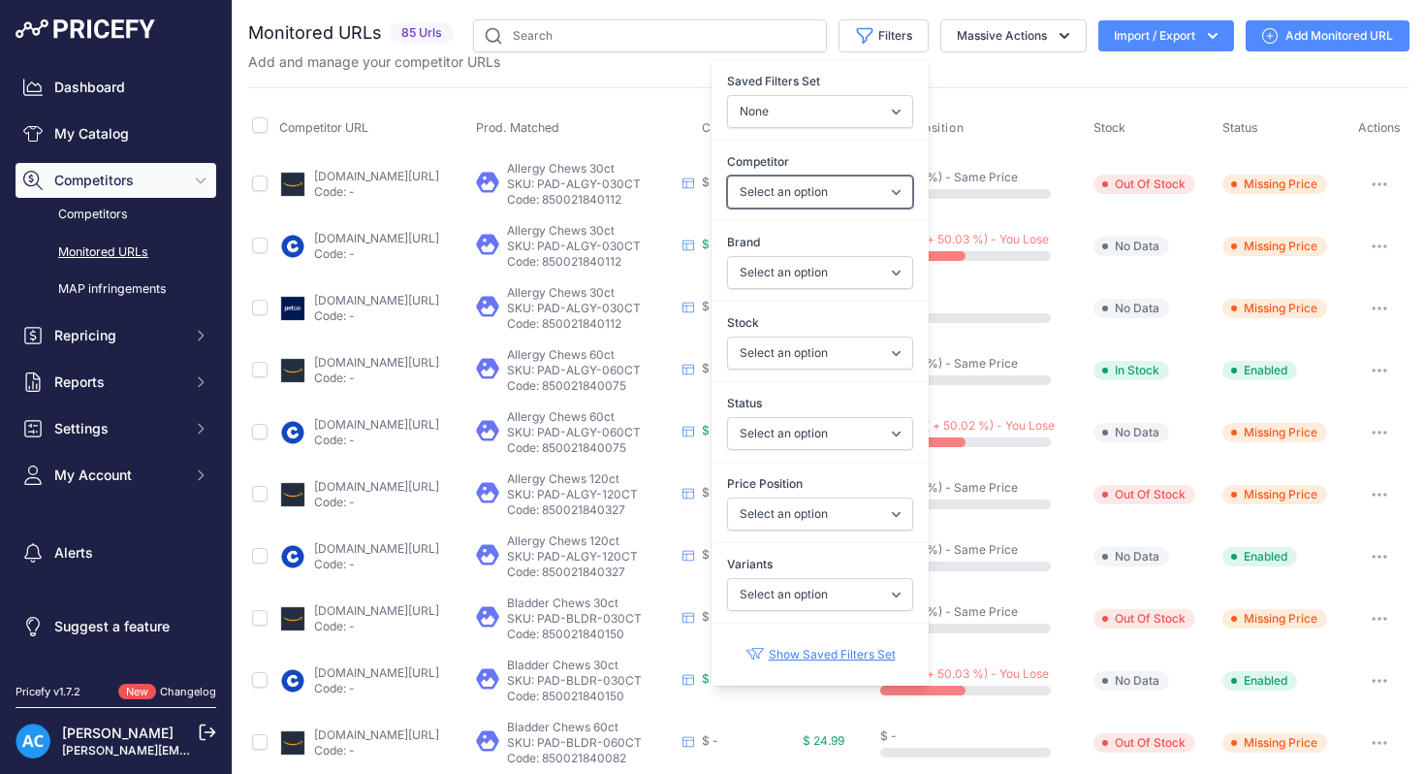
click at [891, 195] on select "Select an option amazon.com chewy.com petco.com" at bounding box center [820, 192] width 186 height 33
select select "1047"
click at [727, 176] on select "Select an option amazon.com chewy.com petco.com" at bounding box center [820, 192] width 186 height 33
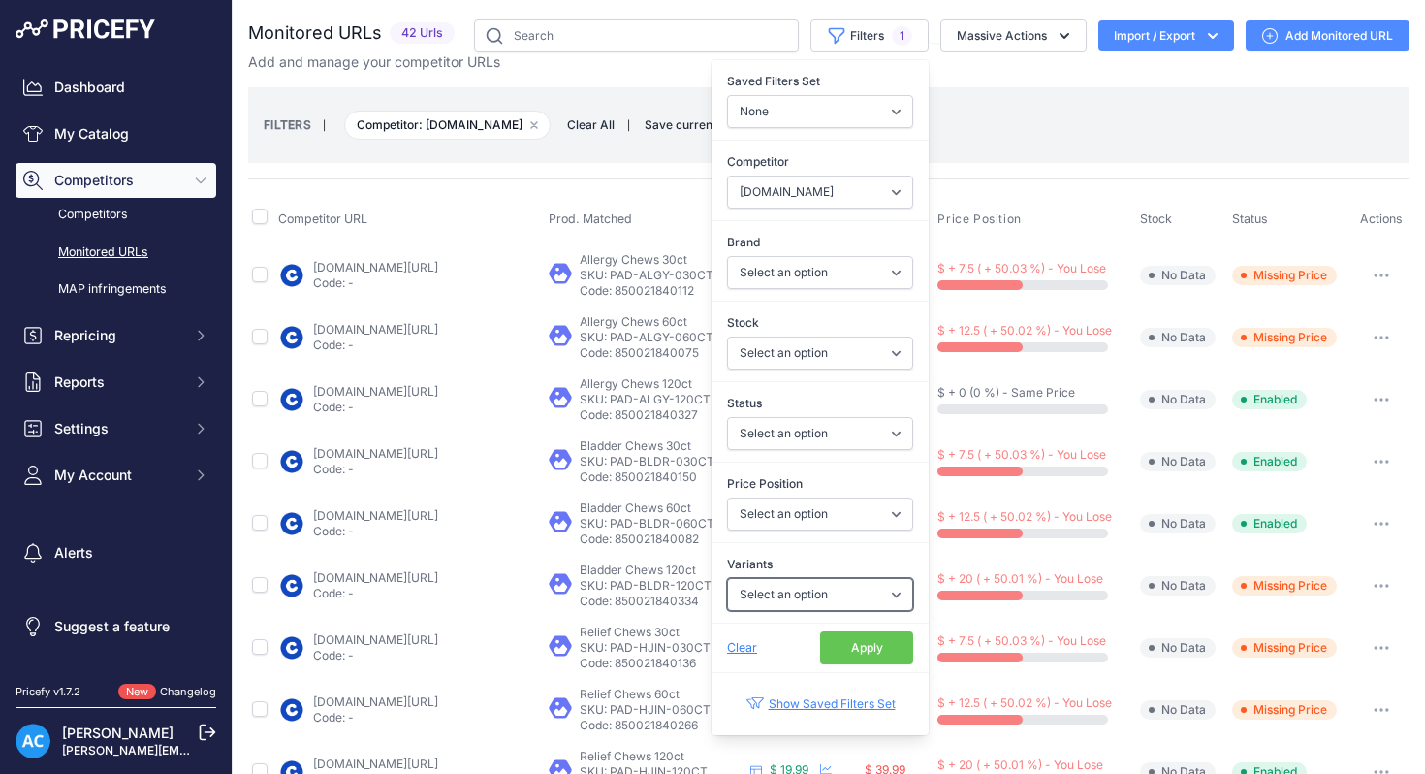
click at [889, 591] on select "Select an option Yes No" at bounding box center [820, 594] width 186 height 33
click at [837, 646] on button "Apply" at bounding box center [866, 647] width 93 height 33
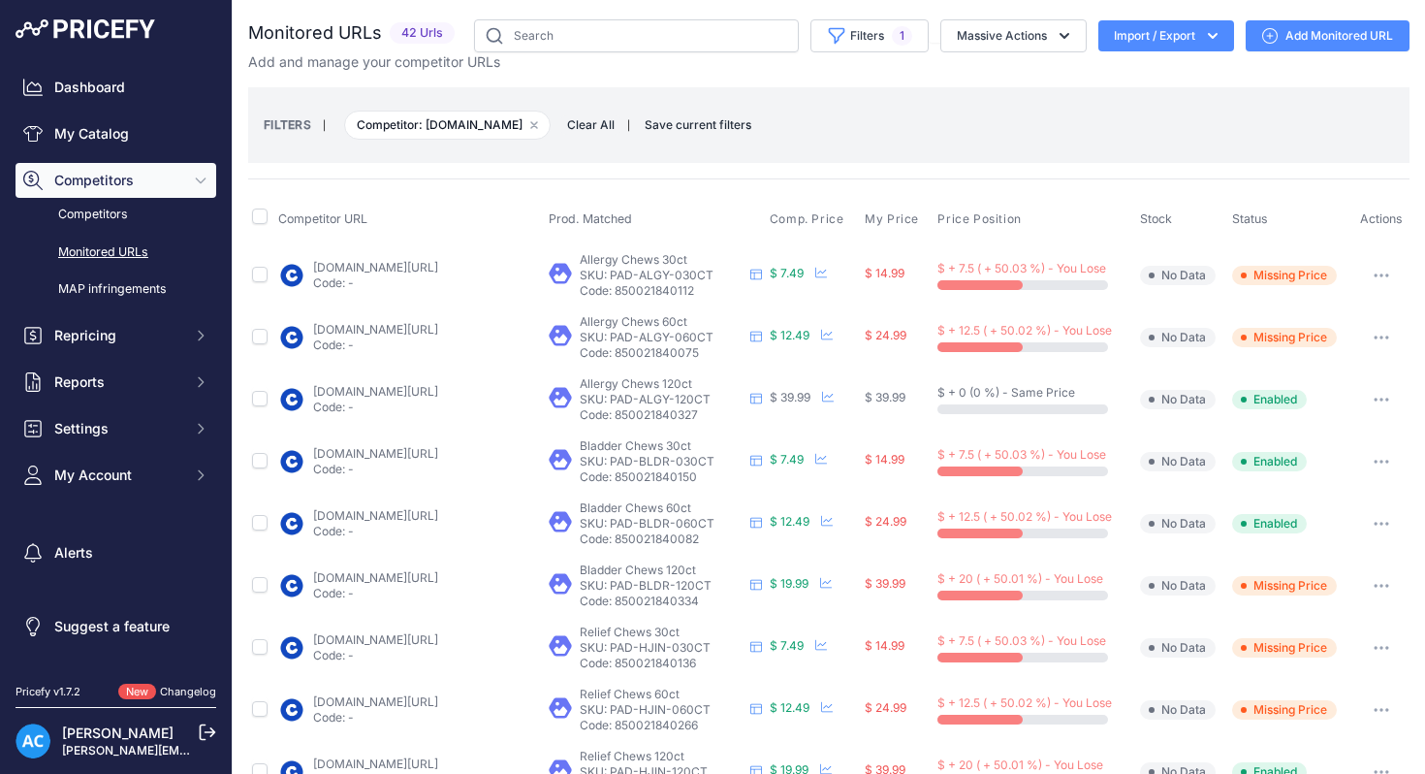
click at [1384, 270] on button "button" at bounding box center [1381, 275] width 39 height 27
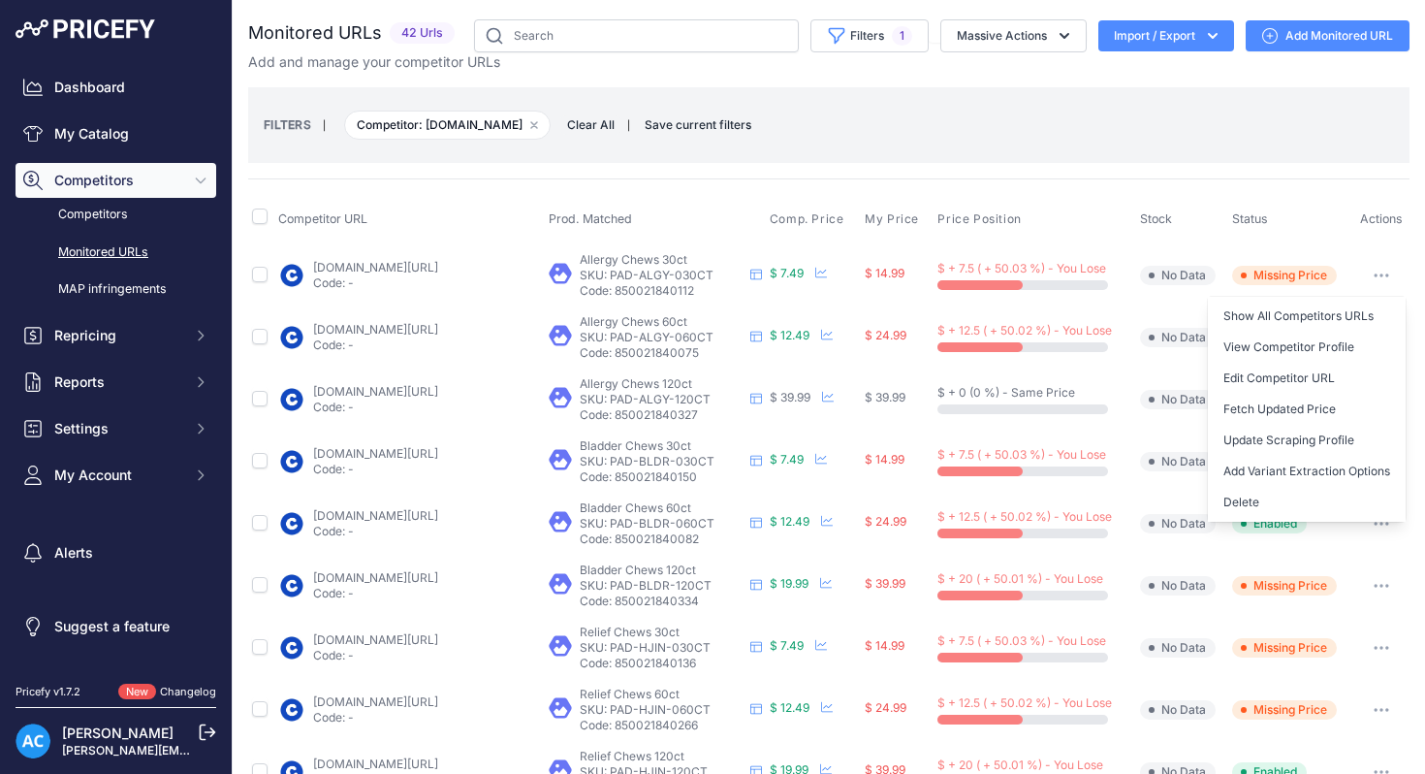
click at [984, 176] on div "Monitored URLs 42 Urls" at bounding box center [829, 782] width 1162 height 1527
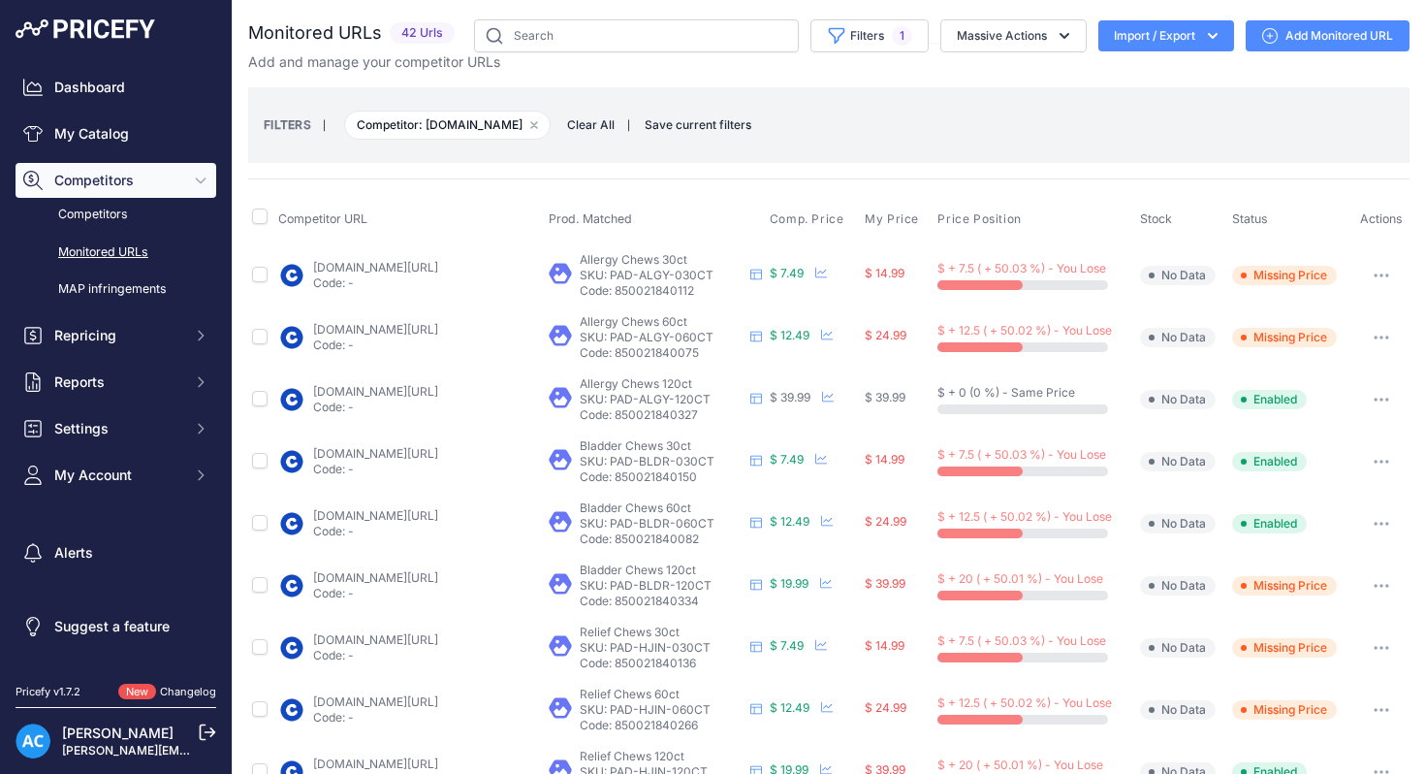
click at [1215, 36] on icon "button" at bounding box center [1213, 36] width 10 height 6
click at [882, 36] on button "Filters 1" at bounding box center [870, 35] width 118 height 33
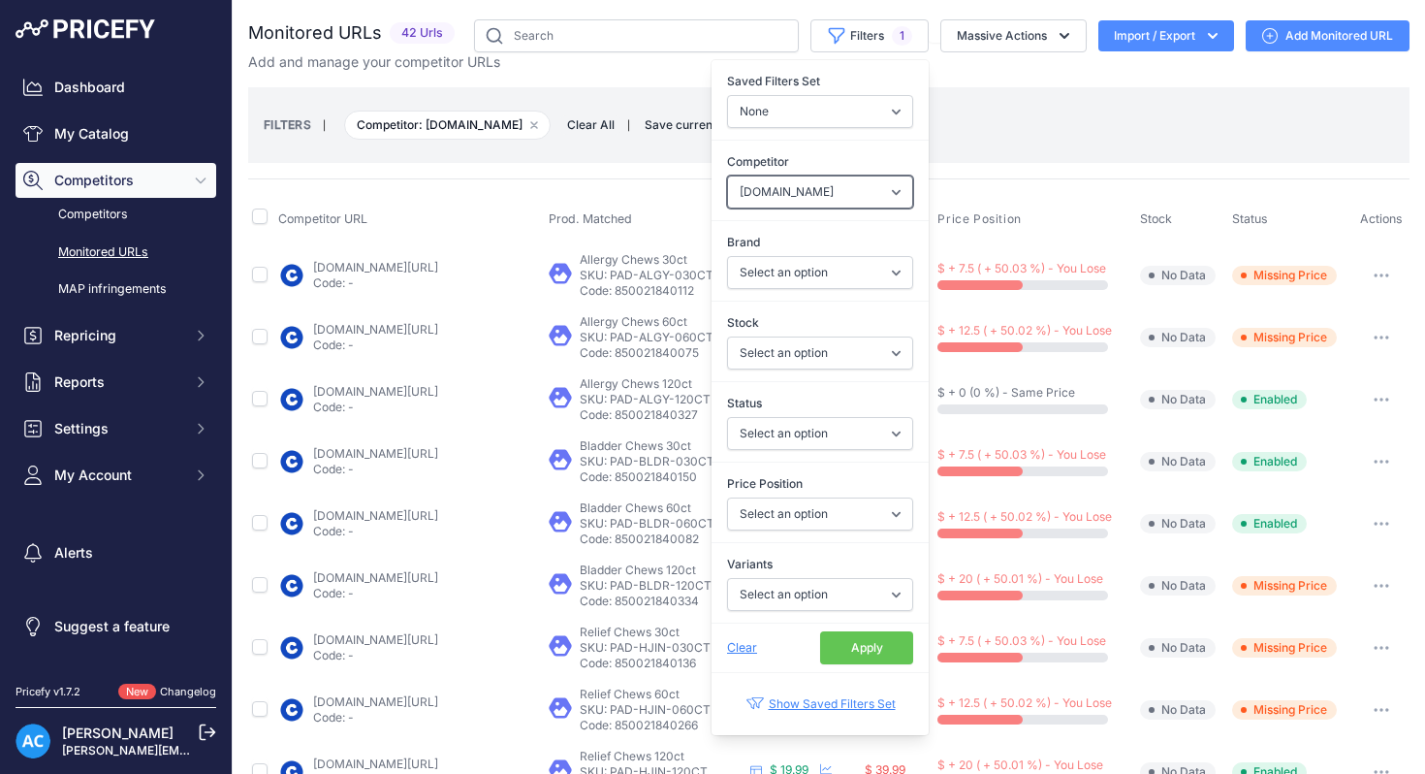
click at [899, 185] on select "Select an option amazon.com chewy.com petco.com" at bounding box center [820, 192] width 186 height 33
select select "9"
click at [727, 176] on select "Select an option amazon.com chewy.com petco.com" at bounding box center [820, 192] width 186 height 33
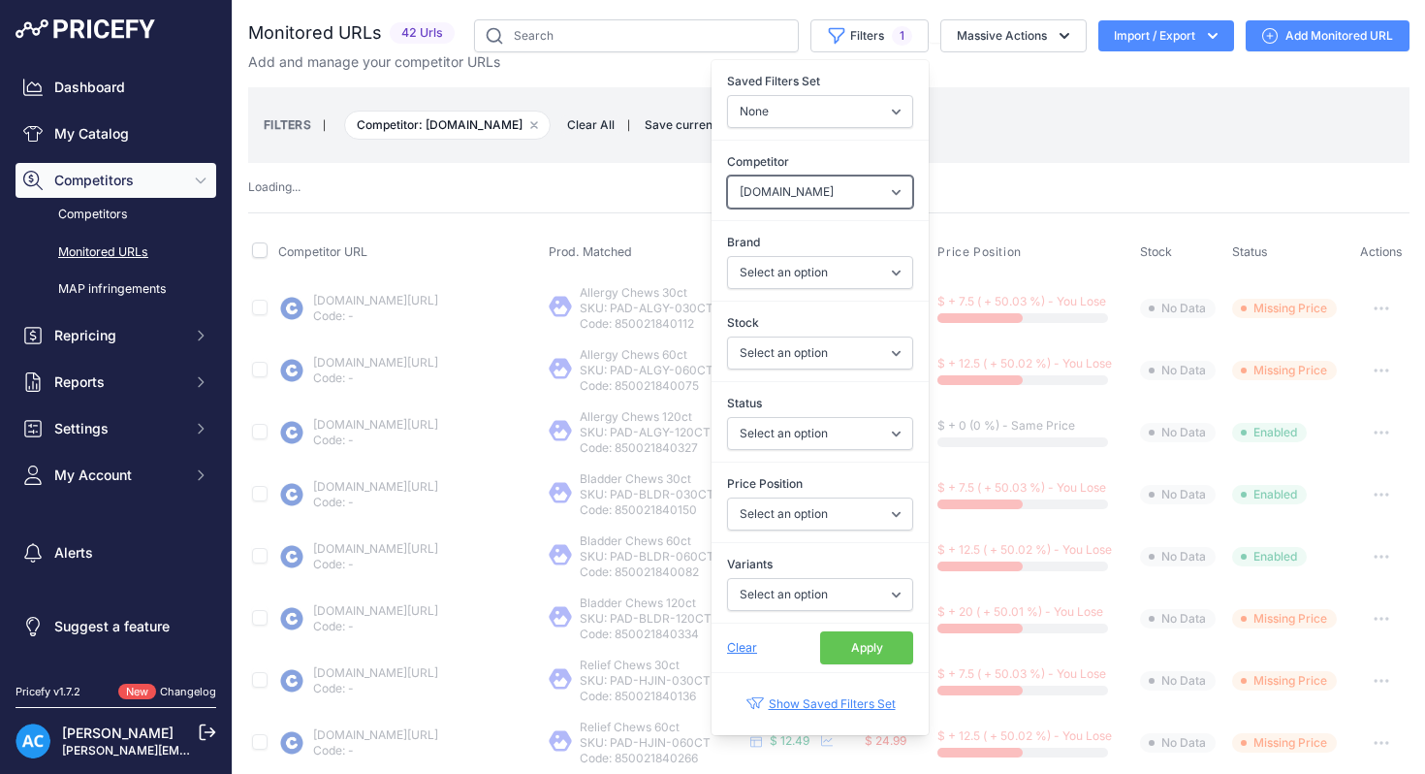
click at [898, 195] on select "Select an option amazon.com chewy.com petco.com" at bounding box center [820, 192] width 186 height 33
click at [863, 649] on button "Apply" at bounding box center [866, 647] width 93 height 33
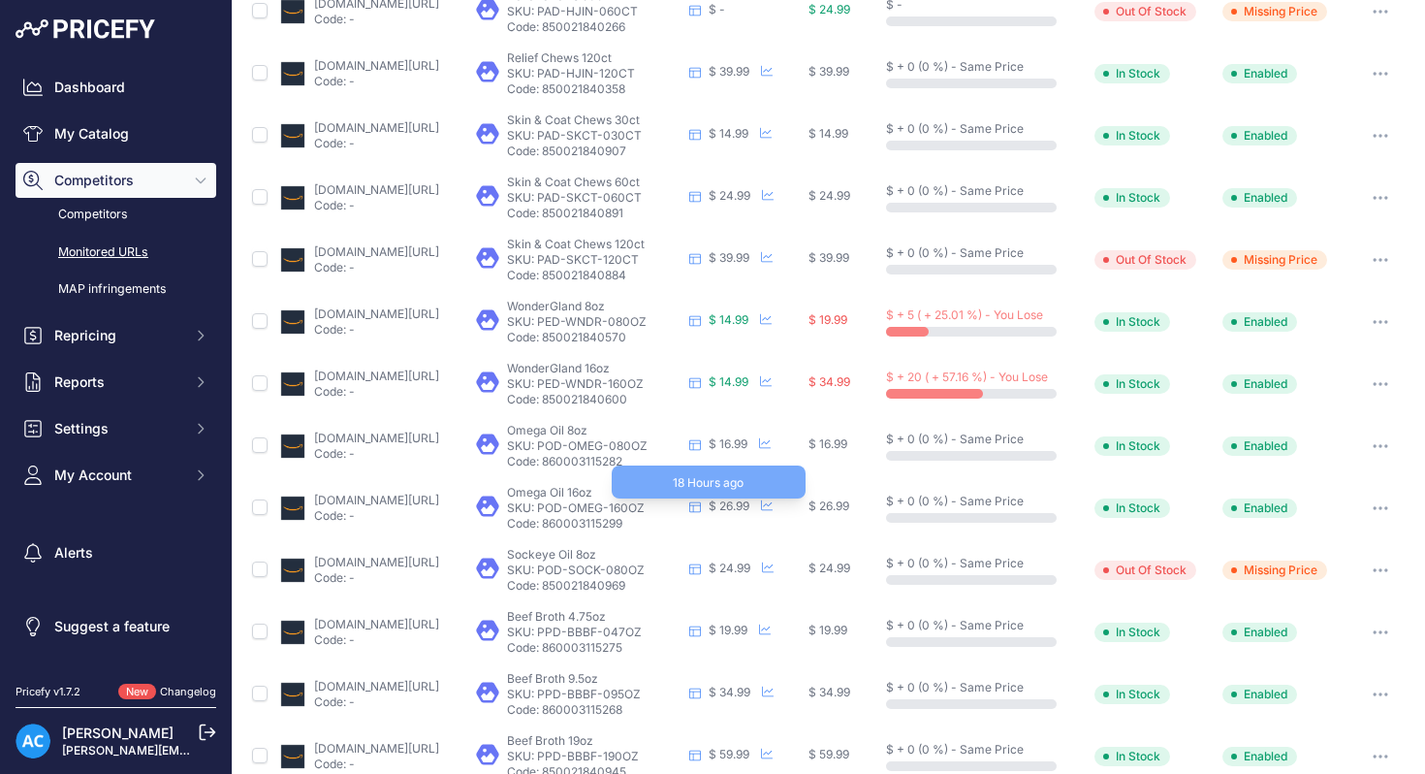
scroll to position [791, 0]
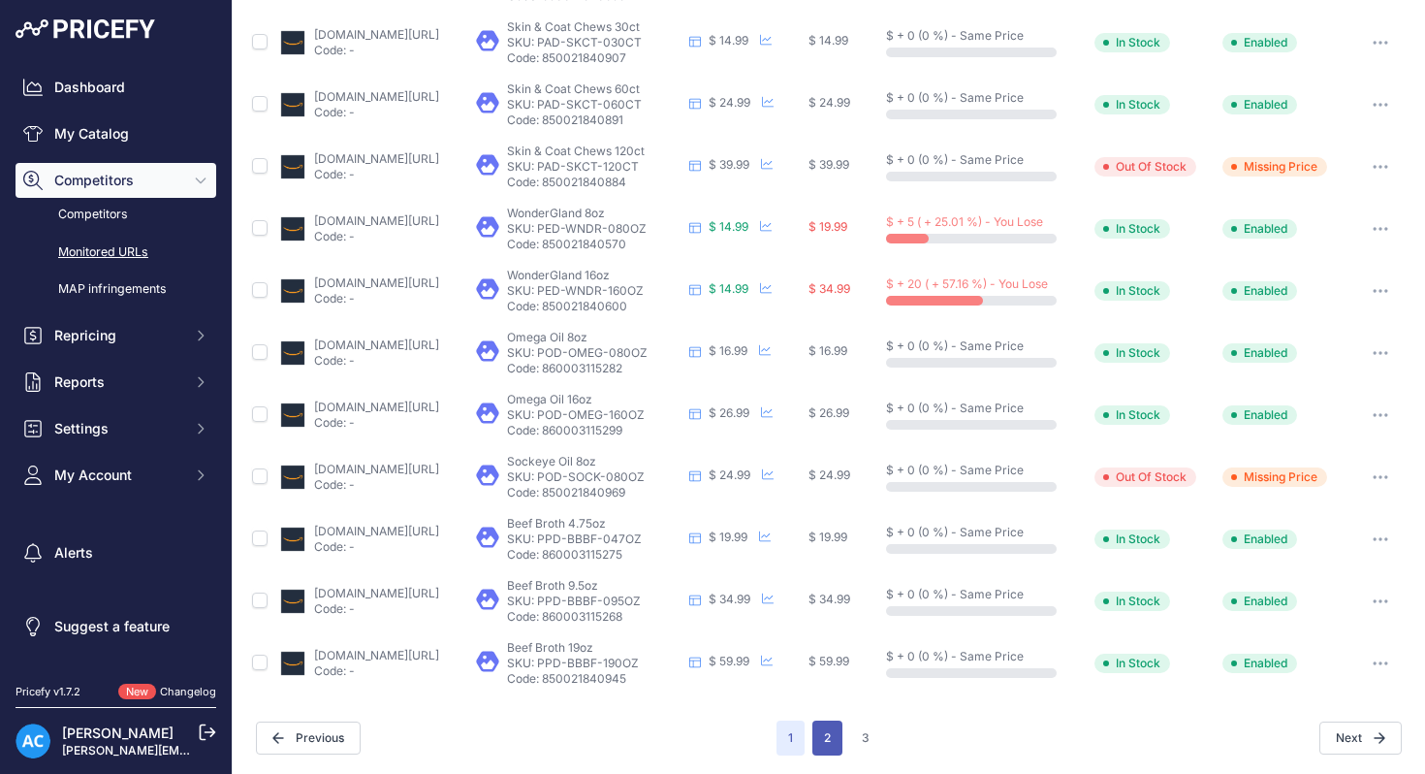
click at [828, 739] on button "2" at bounding box center [828, 737] width 30 height 35
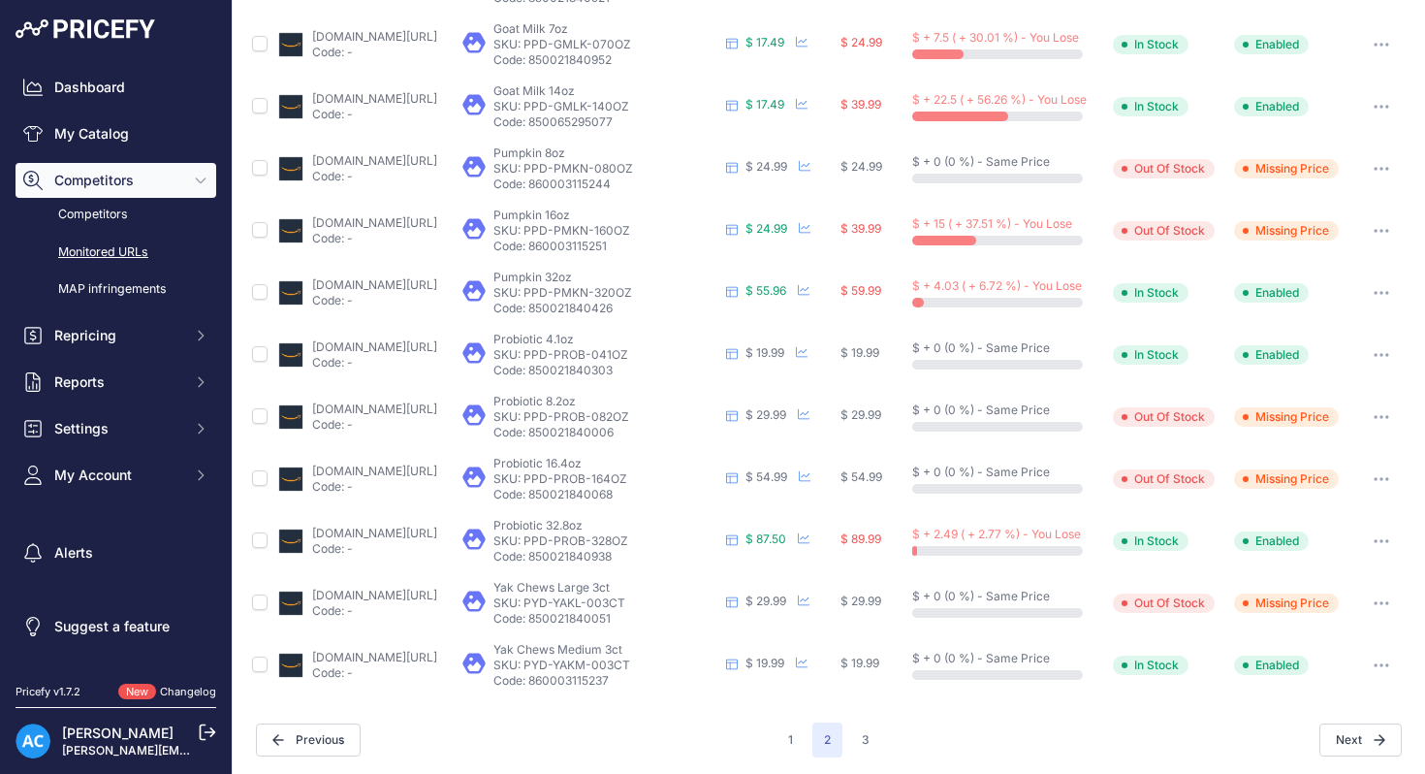
scroll to position [791, 0]
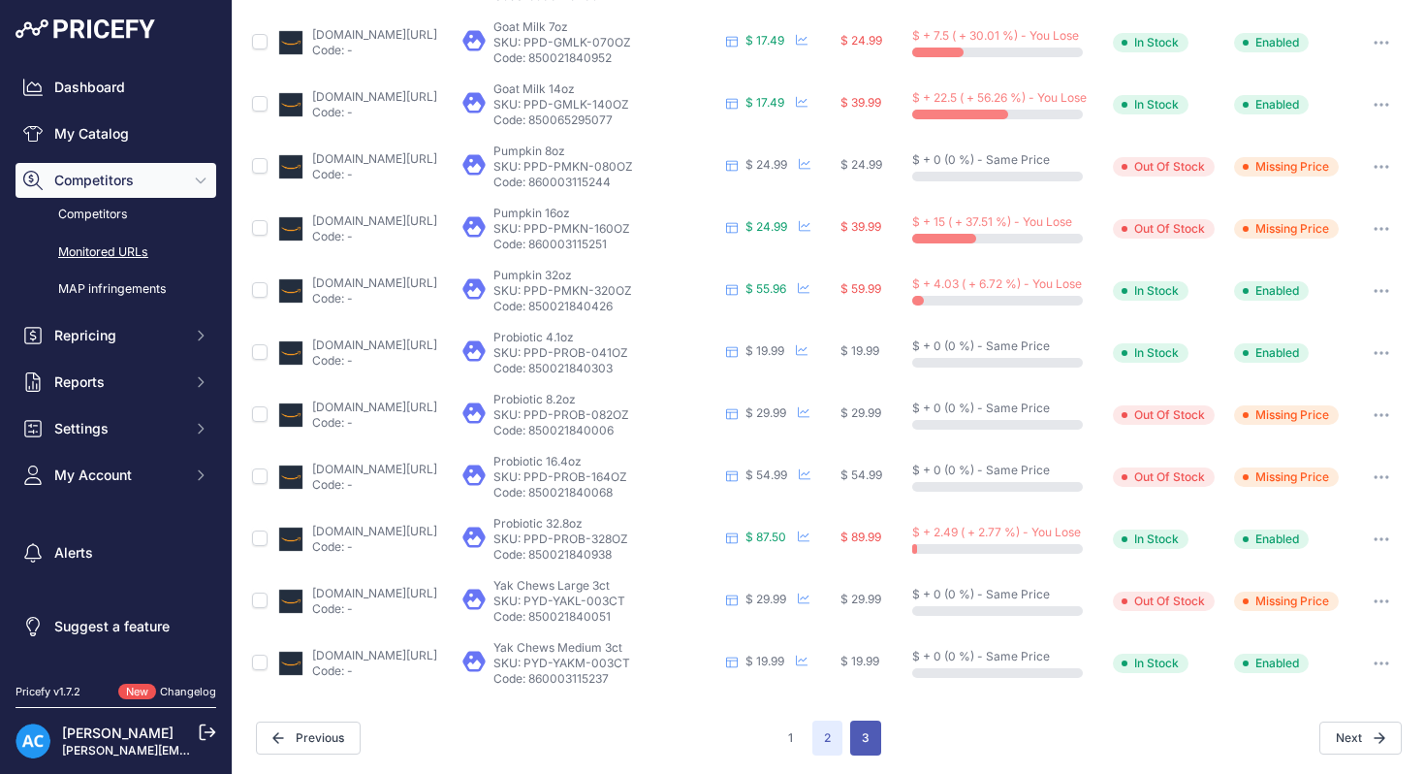
click at [869, 740] on button "3" at bounding box center [865, 737] width 31 height 35
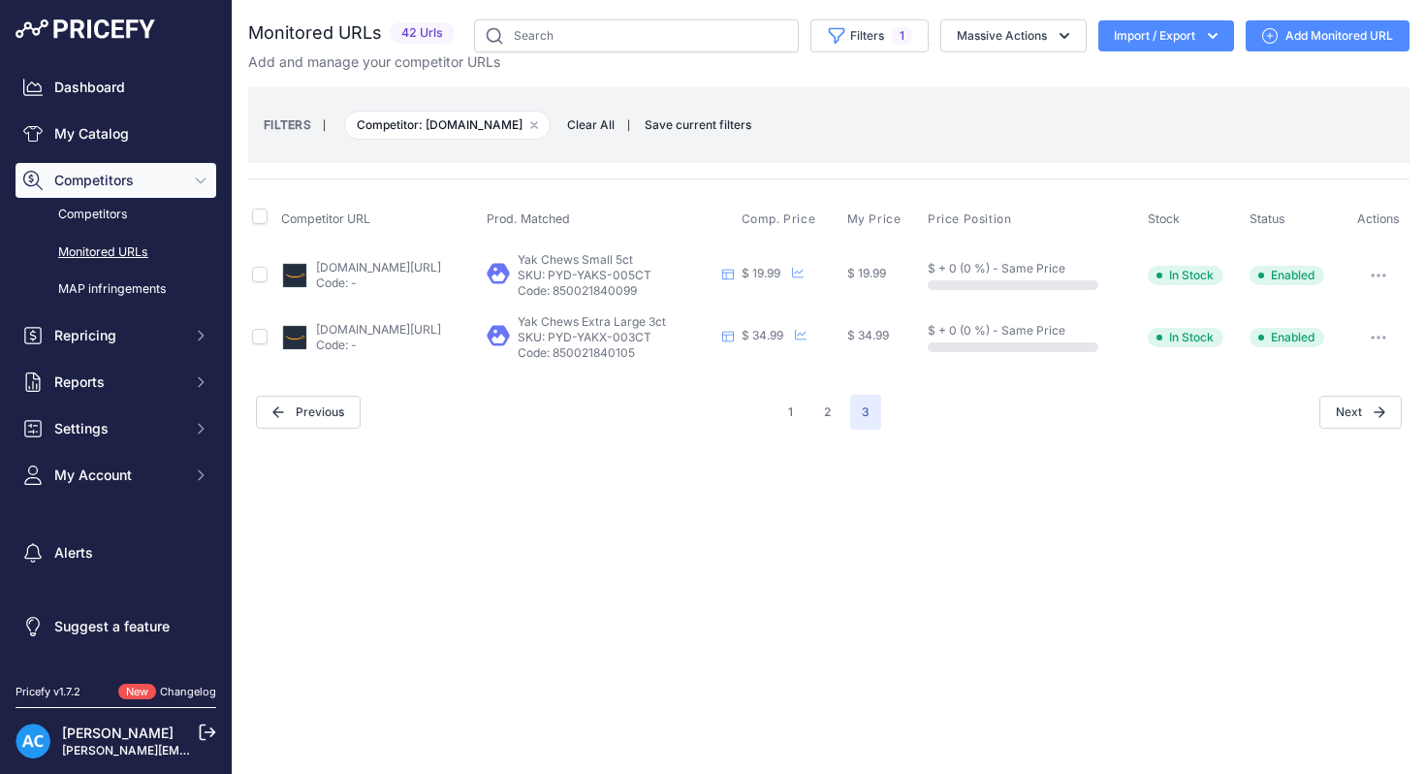
click at [700, 550] on div "Close You are not connected to the internet." at bounding box center [829, 387] width 1193 height 774
click at [1180, 39] on button "Import / Export" at bounding box center [1167, 35] width 136 height 31
click at [1146, 73] on span "Import" at bounding box center [1151, 77] width 36 height 16
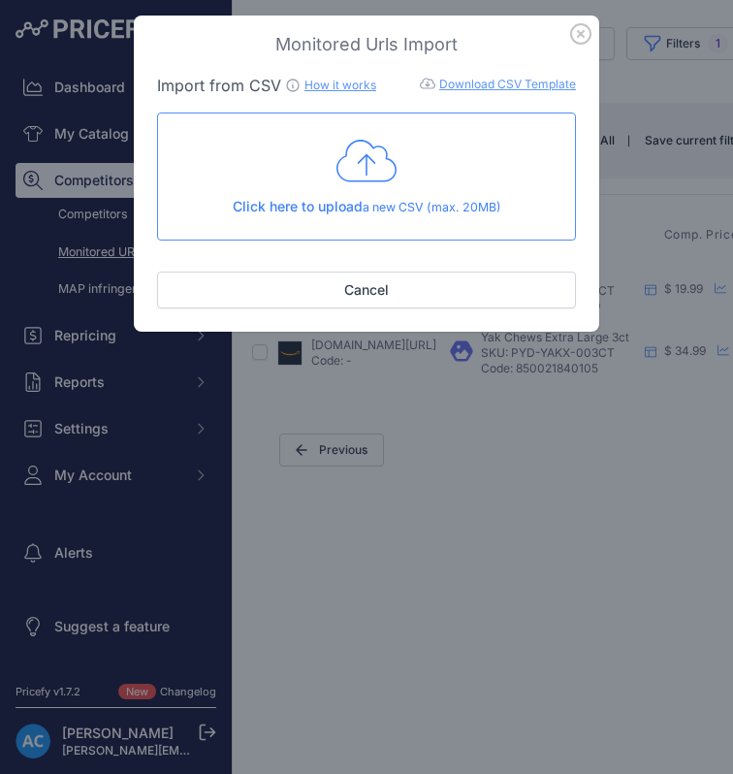
click at [364, 205] on p "Click here to upload a new CSV (max. 20MB)" at bounding box center [367, 207] width 386 height 20
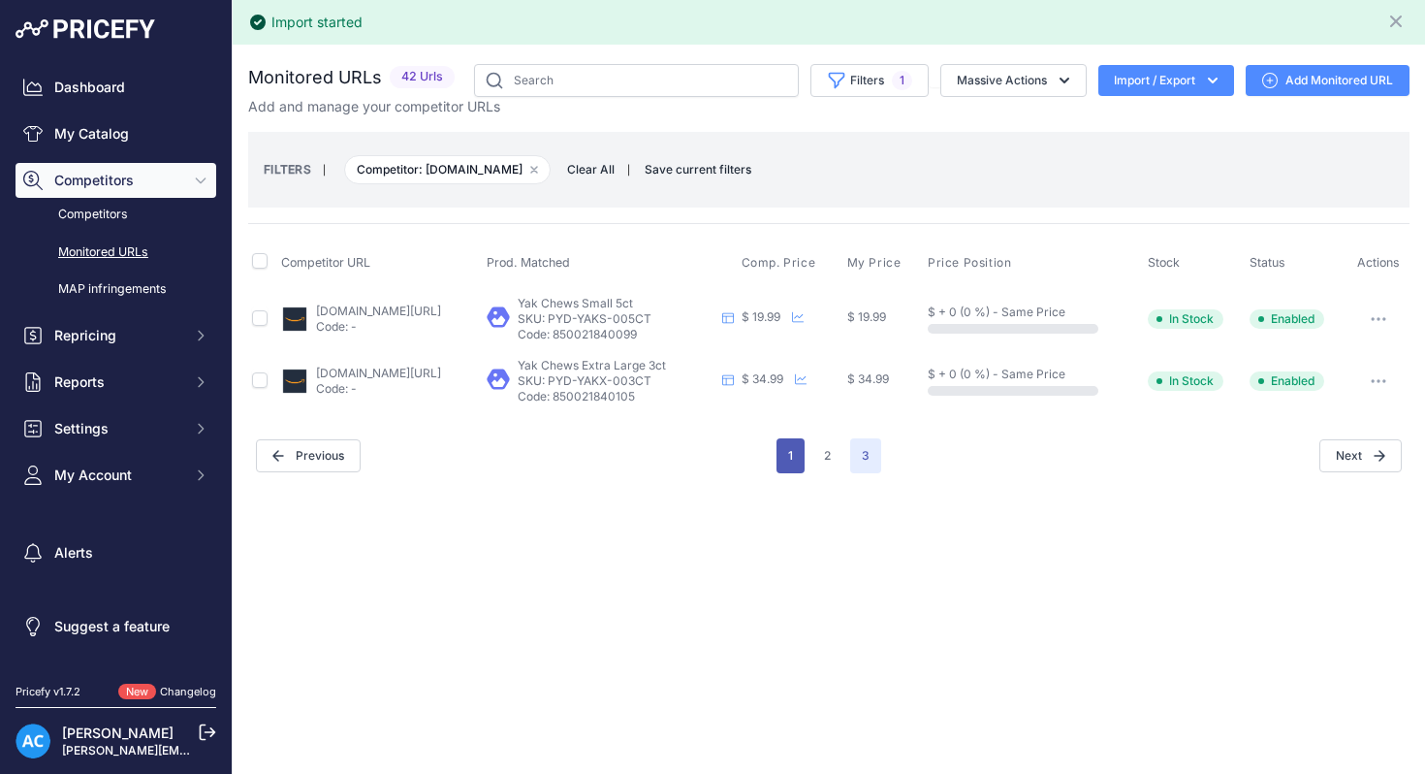
click at [795, 451] on button "1" at bounding box center [791, 455] width 28 height 35
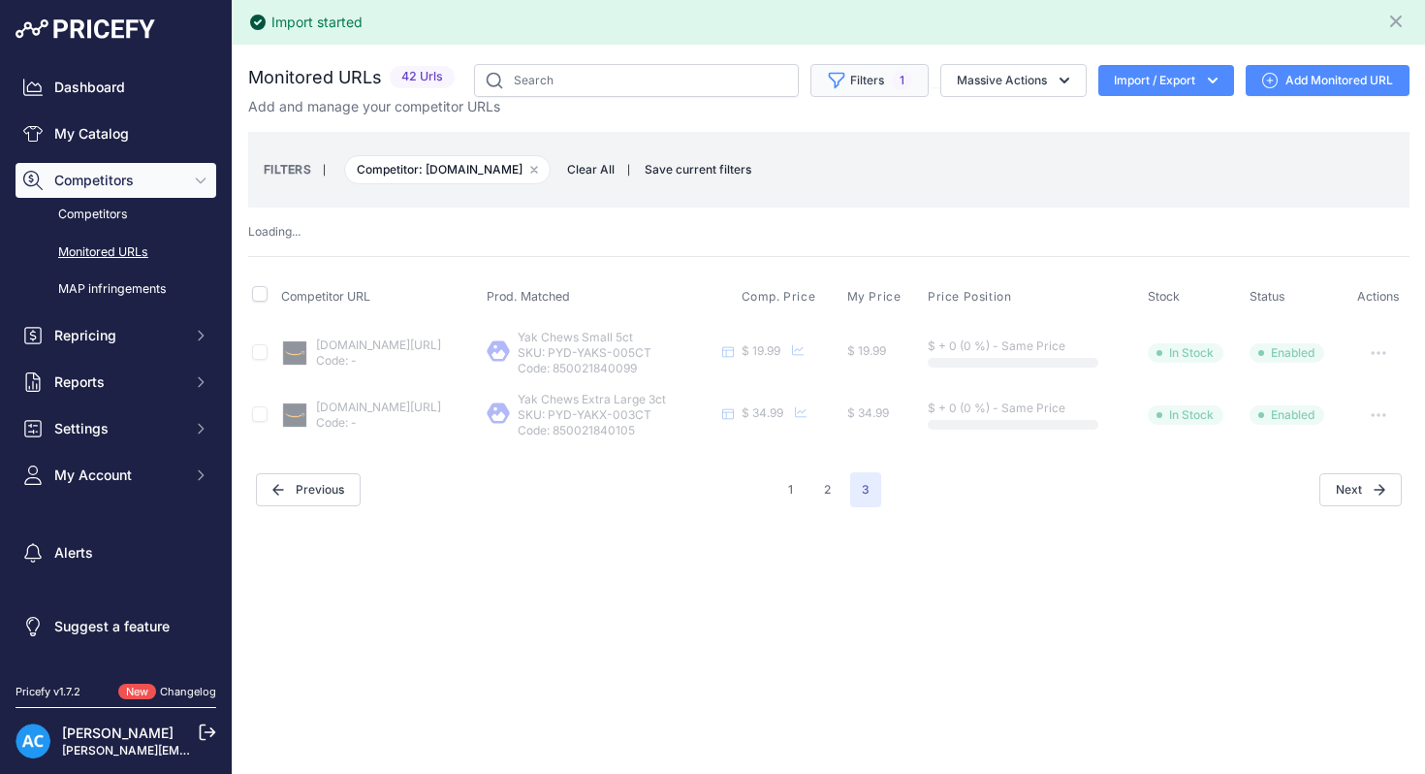
click at [867, 82] on button "Filters 1" at bounding box center [870, 80] width 118 height 33
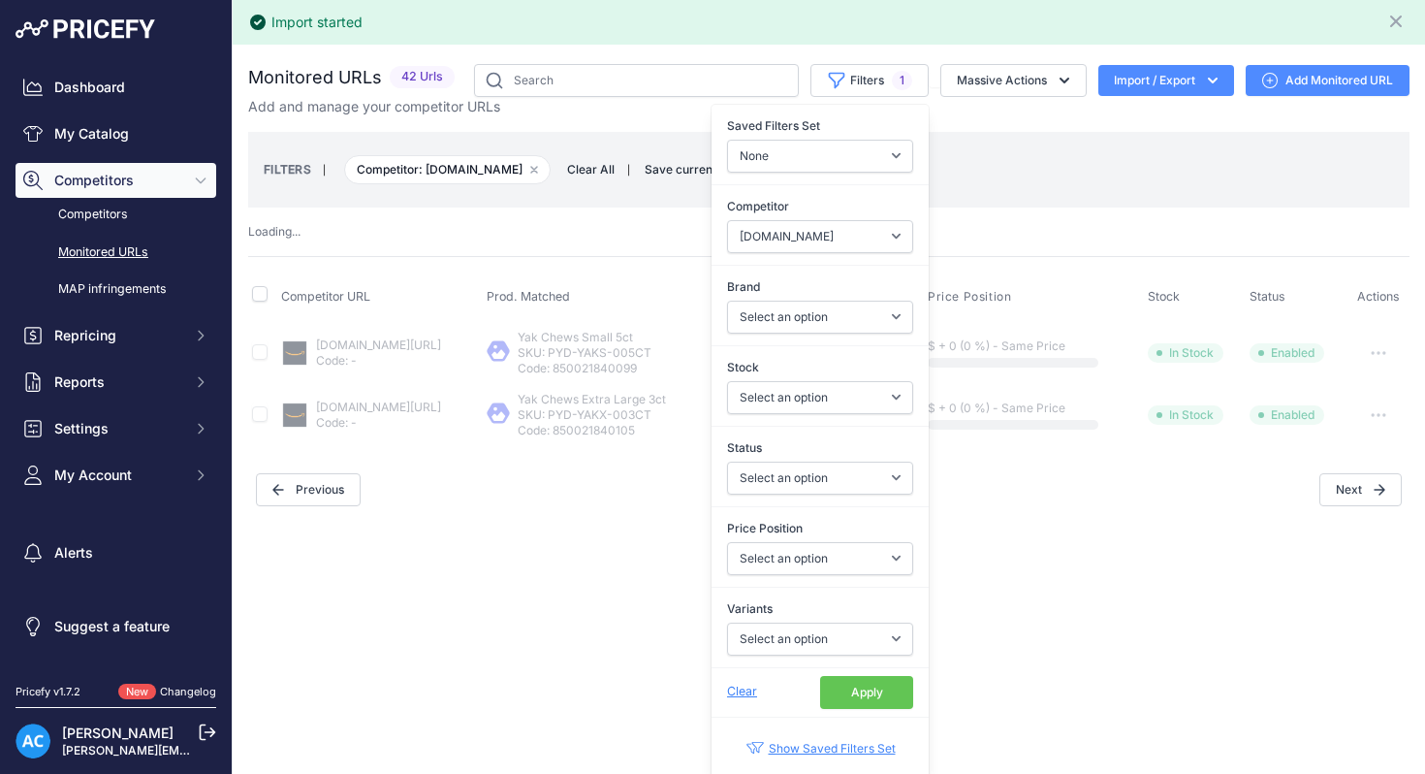
click at [743, 685] on span "Clear" at bounding box center [742, 691] width 30 height 15
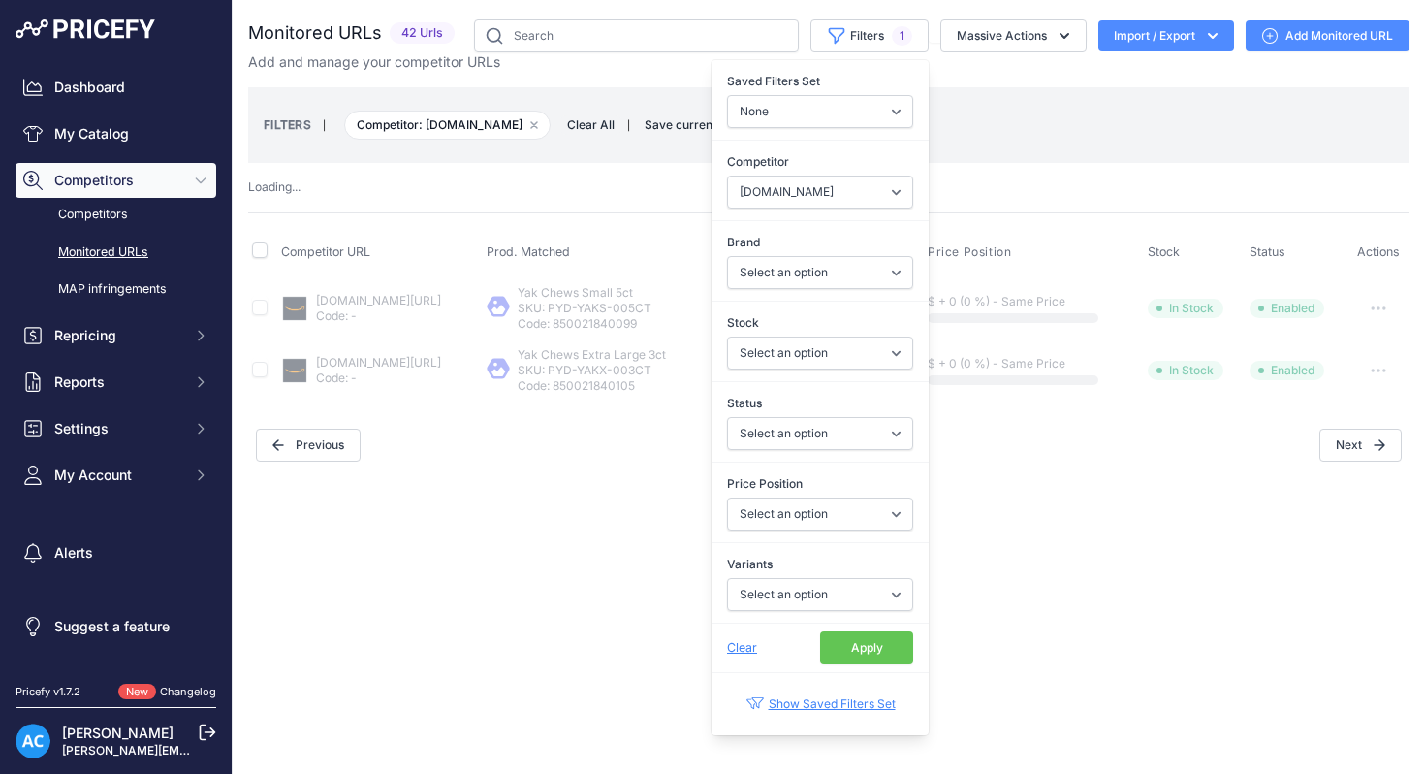
click at [871, 654] on button "Apply" at bounding box center [866, 647] width 93 height 33
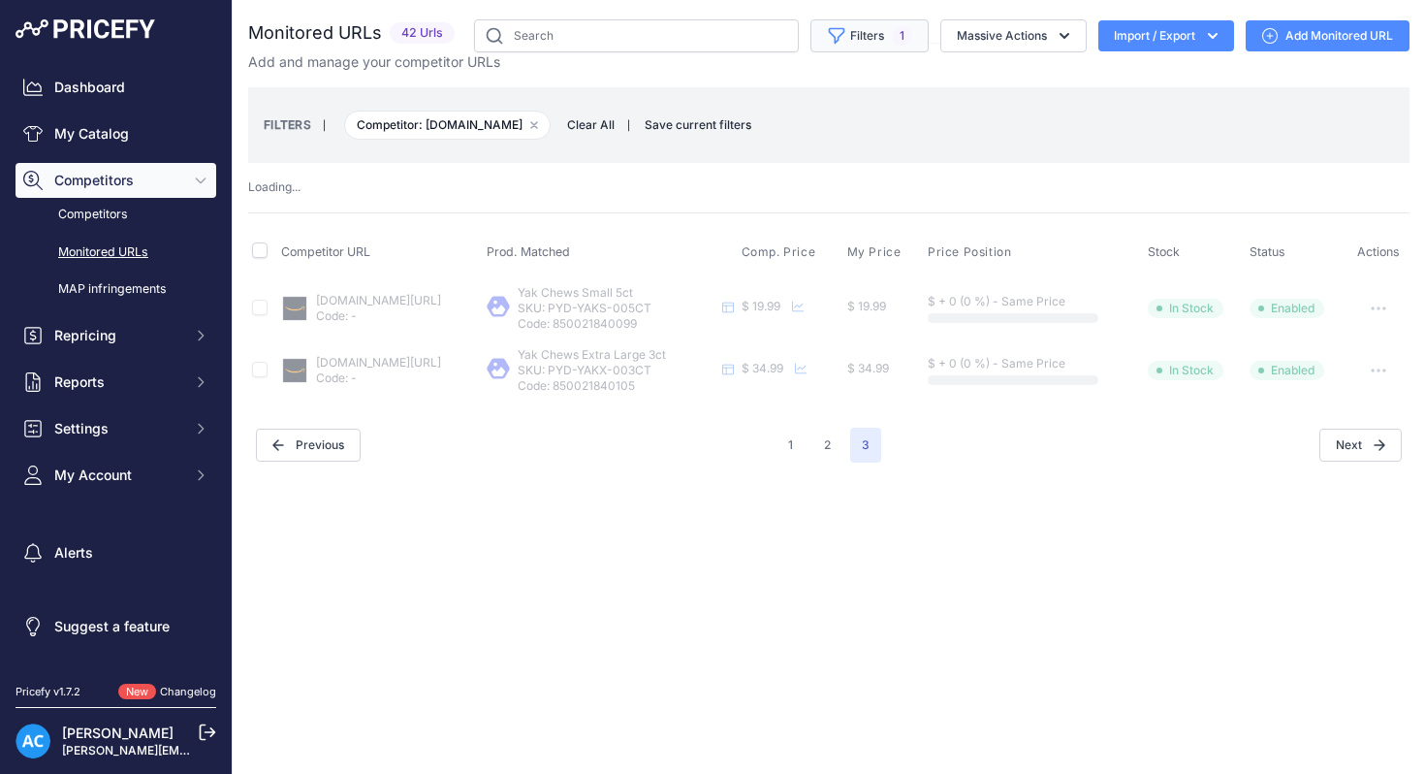
click at [865, 32] on button "Filters 1" at bounding box center [870, 35] width 118 height 33
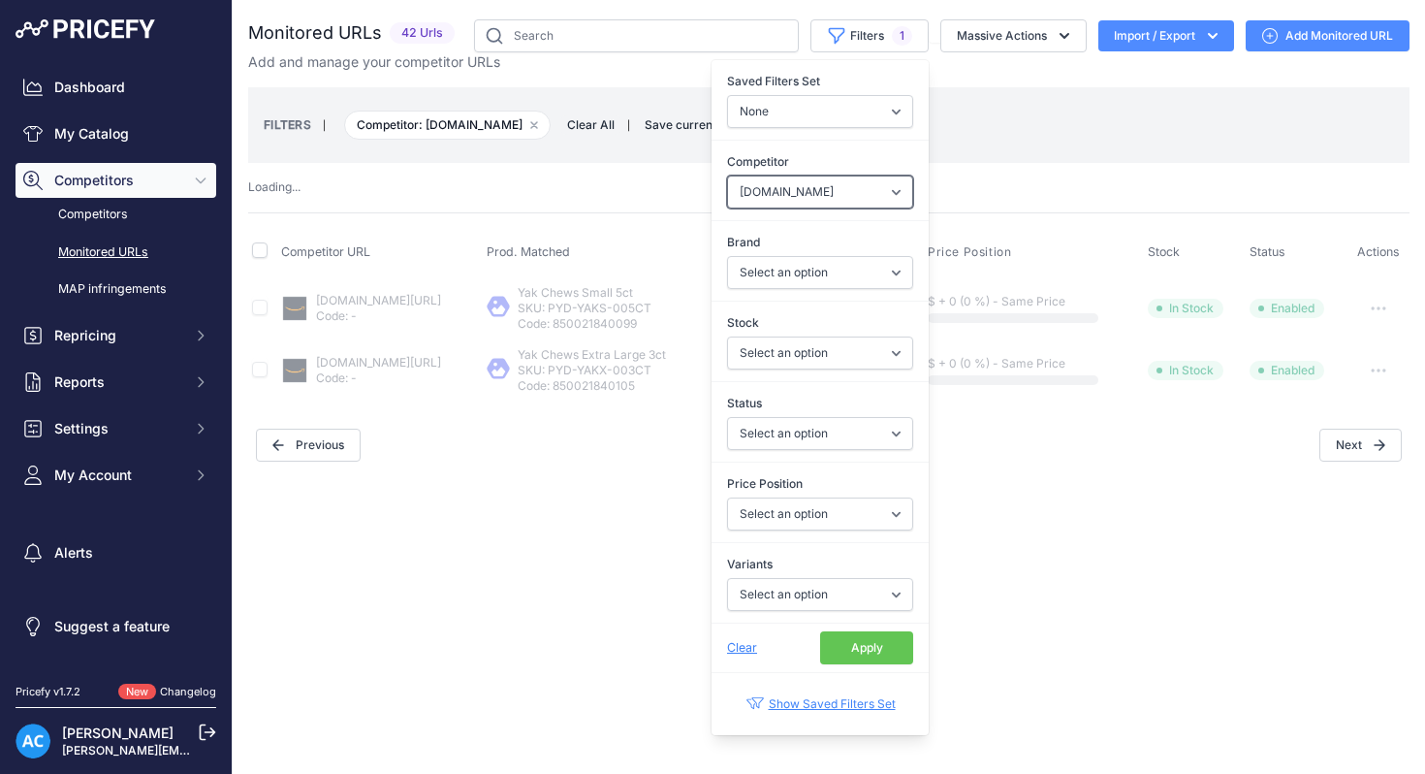
click at [896, 193] on select "Select an option amazon.com chewy.com petco.com" at bounding box center [820, 192] width 186 height 33
select select
click at [727, 176] on select "Select an option amazon.com chewy.com petco.com" at bounding box center [820, 192] width 186 height 33
select select "9"
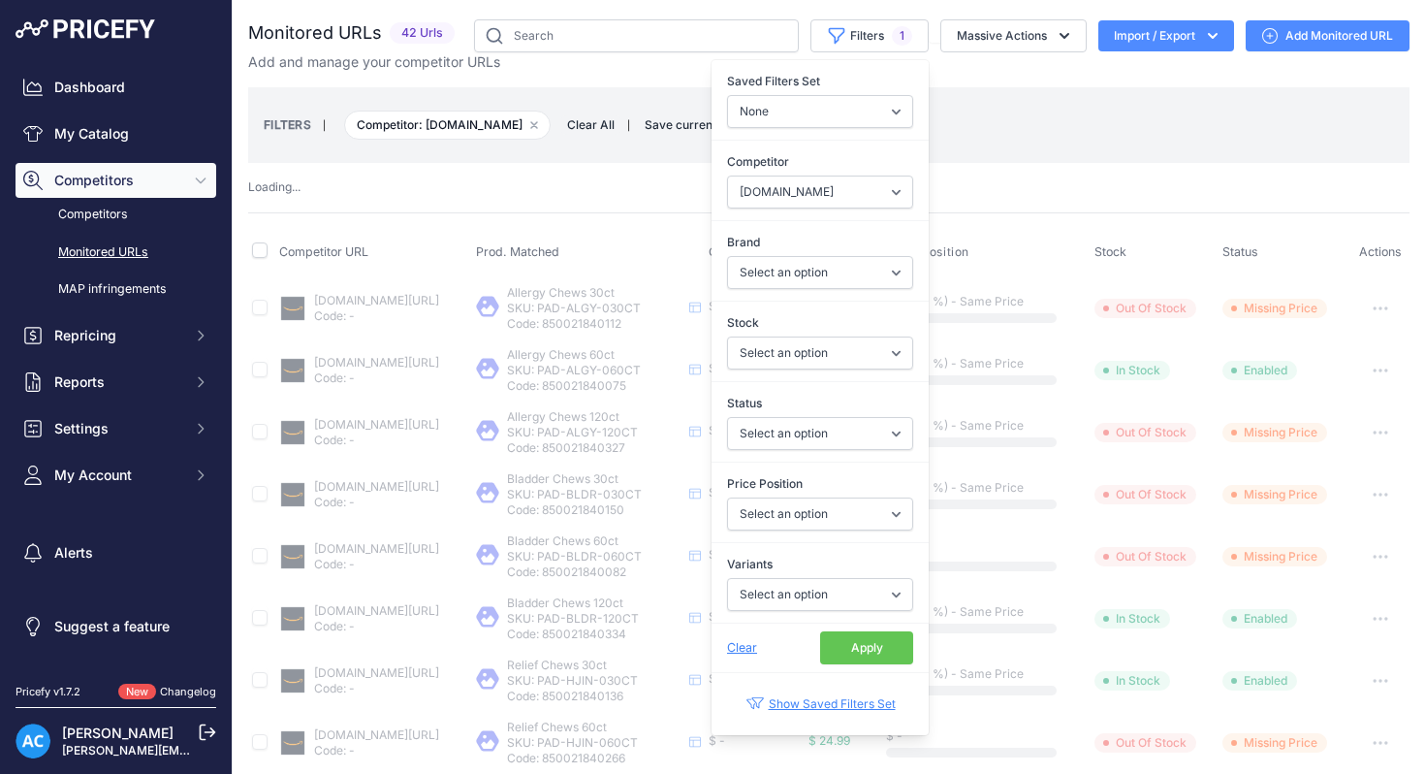
click at [851, 648] on button "Apply" at bounding box center [866, 647] width 93 height 33
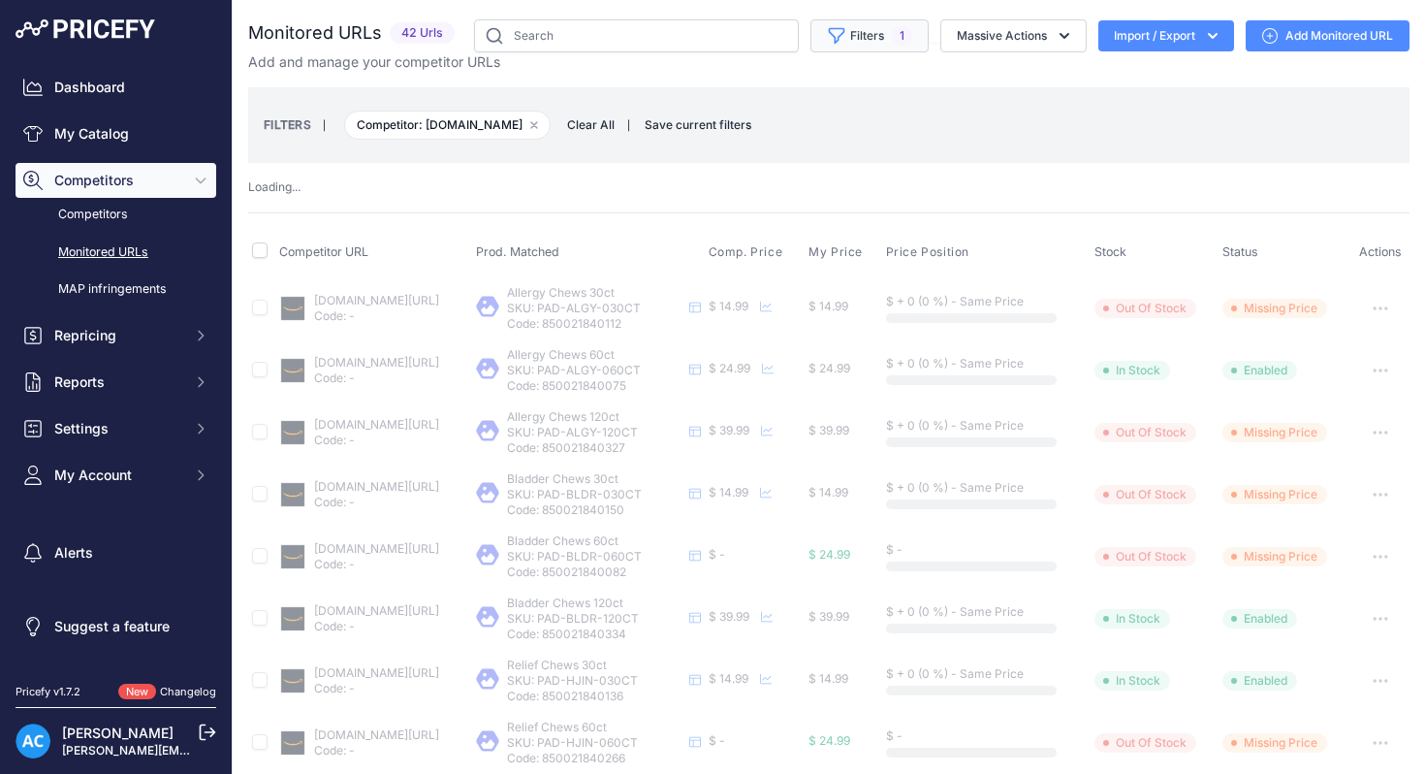
click at [827, 29] on icon "button" at bounding box center [836, 35] width 19 height 19
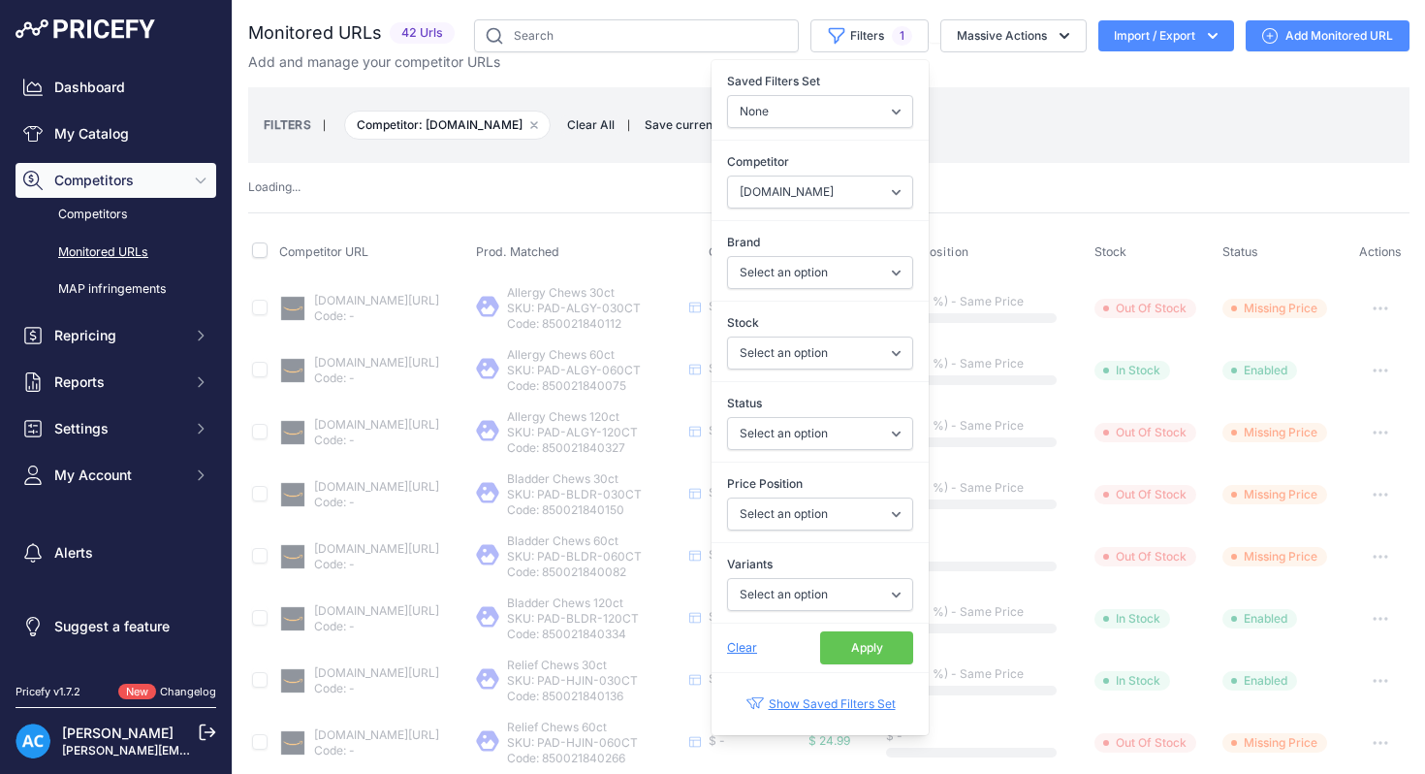
click at [743, 647] on span "Clear" at bounding box center [742, 647] width 30 height 15
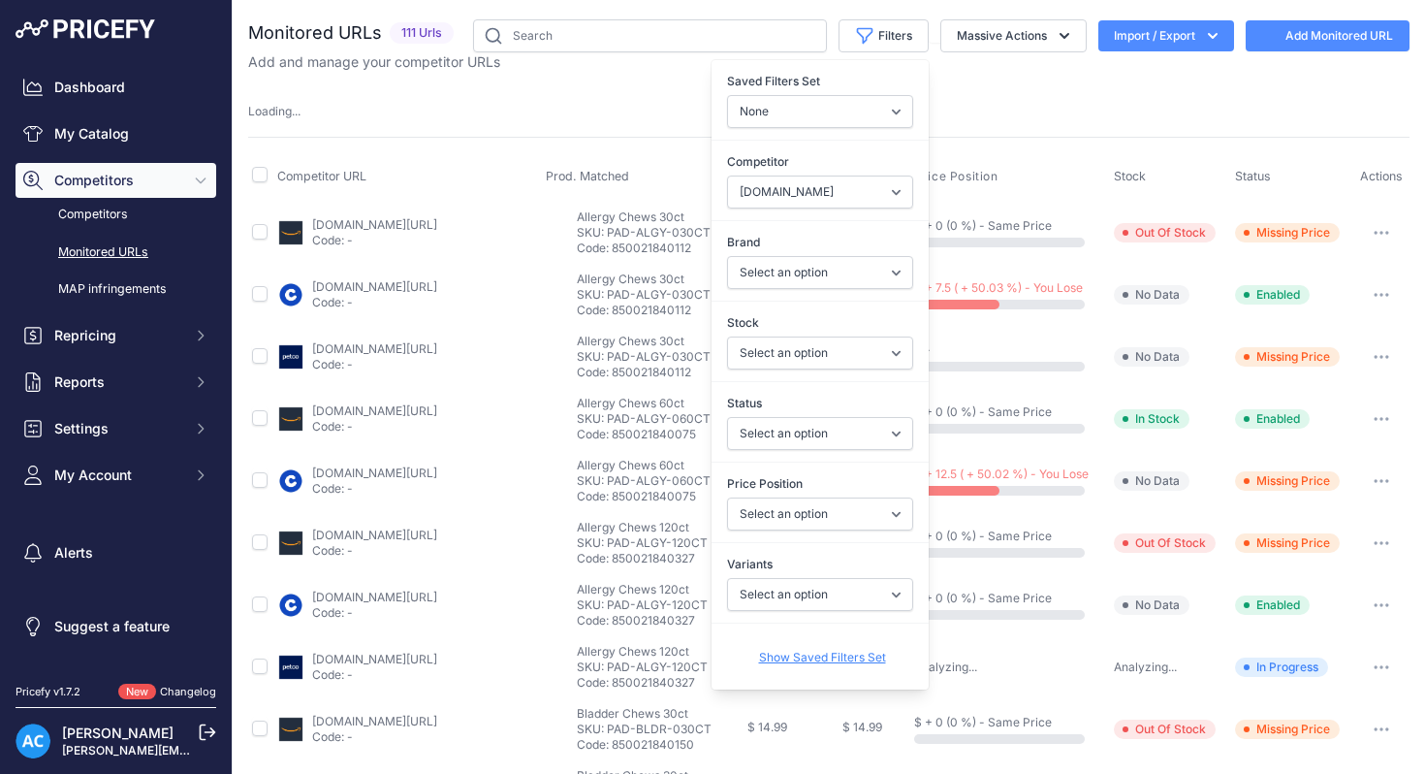
select select
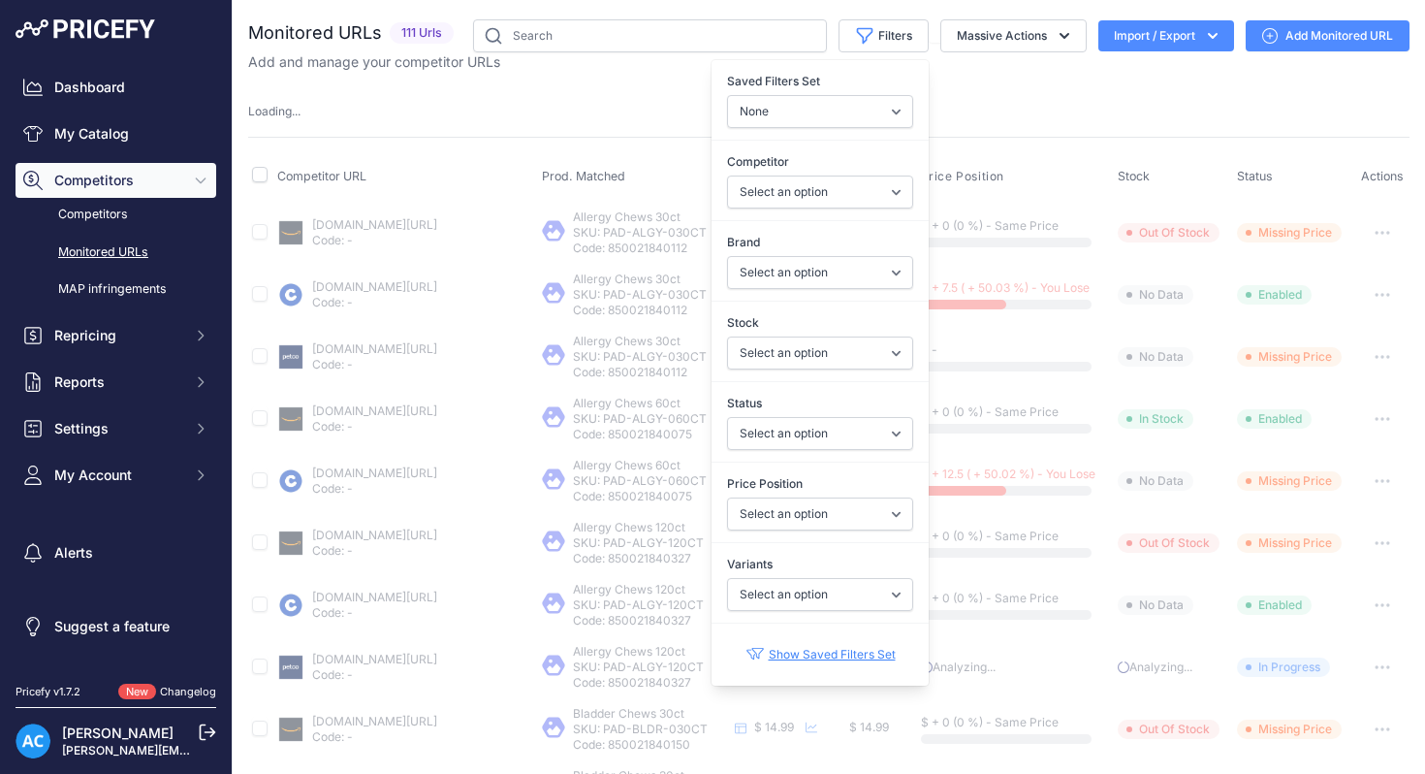
click at [975, 103] on div "Loading ..." at bounding box center [829, 112] width 1162 height 18
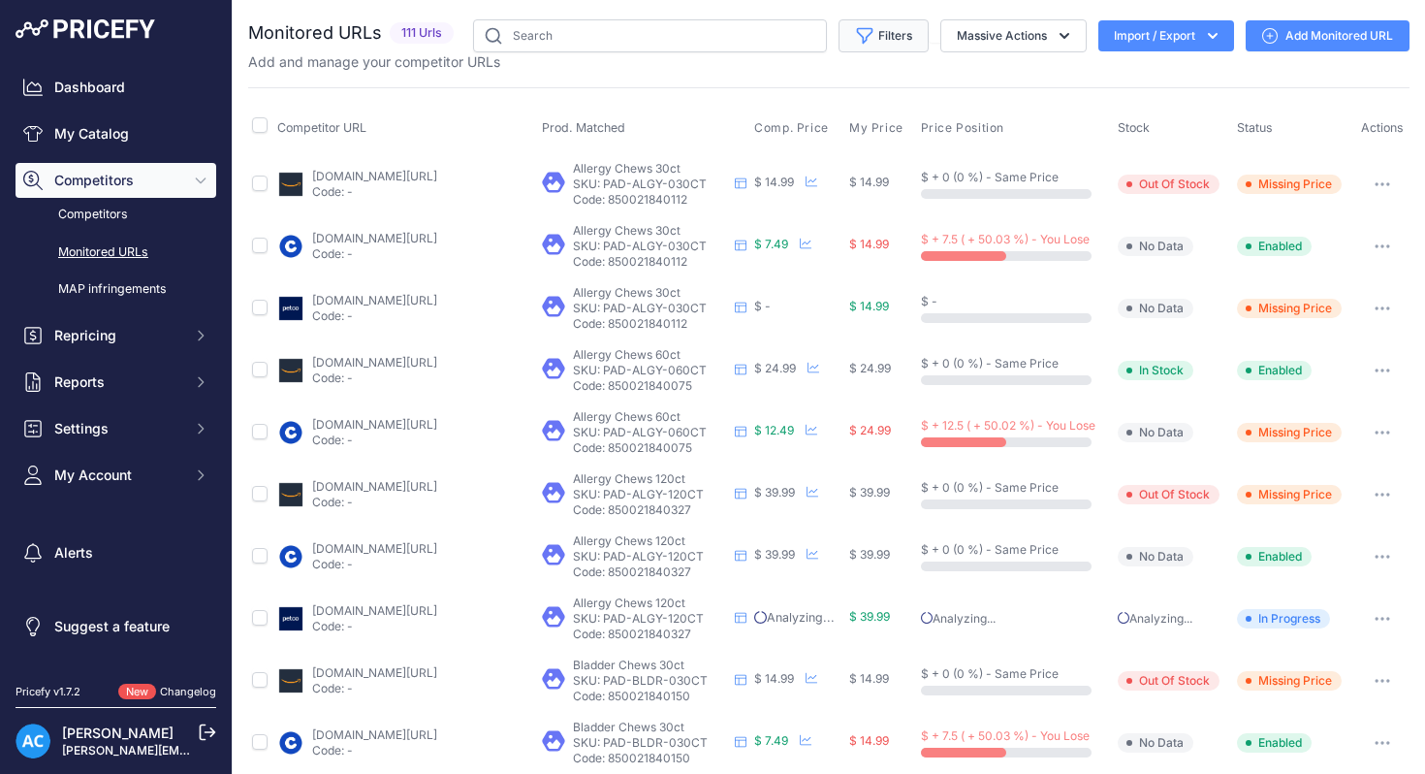
click at [887, 28] on button "Filters" at bounding box center [884, 35] width 90 height 33
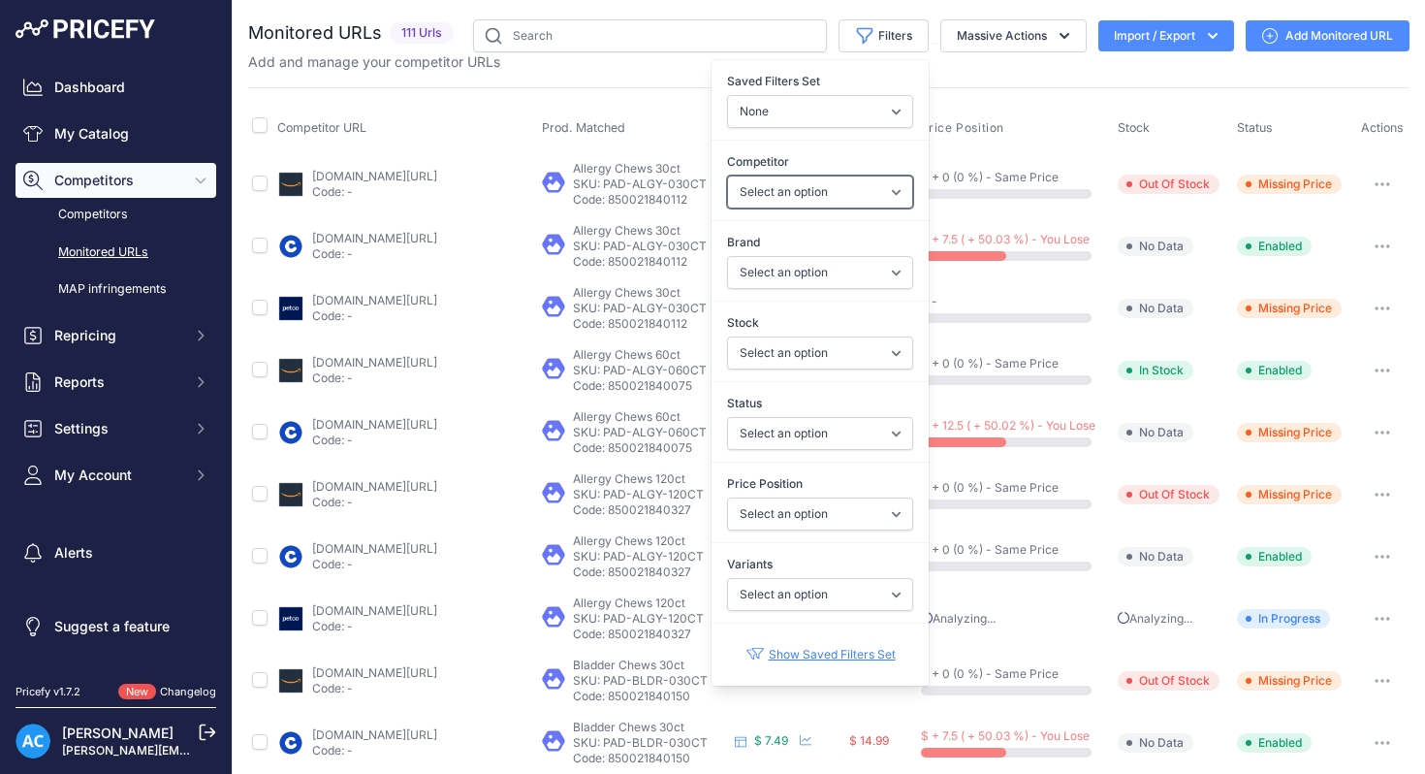
click at [895, 192] on select "Select an option amazon.com chewy.com petco.com" at bounding box center [820, 192] width 186 height 33
select select "12753"
click at [727, 176] on select "Select an option amazon.com chewy.com petco.com" at bounding box center [820, 192] width 186 height 33
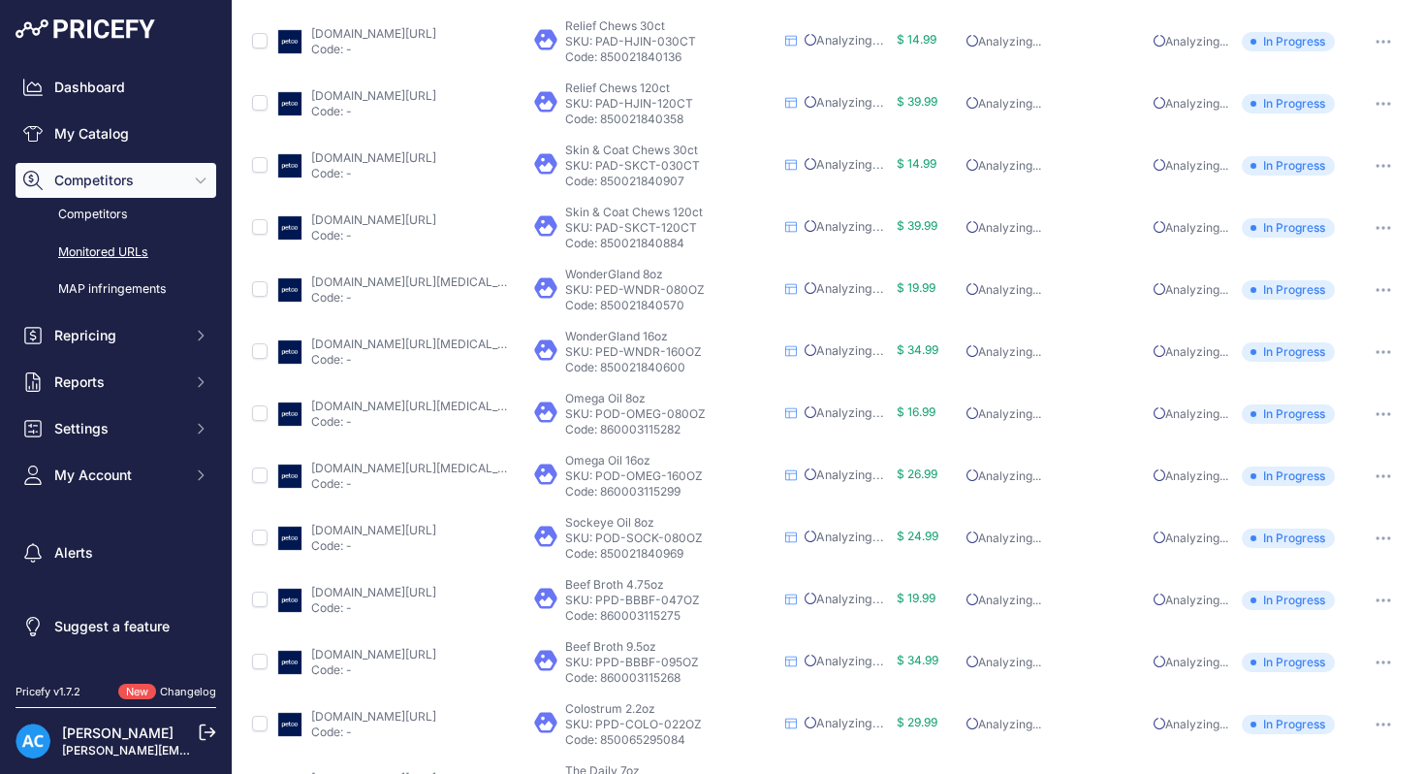
scroll to position [791, 0]
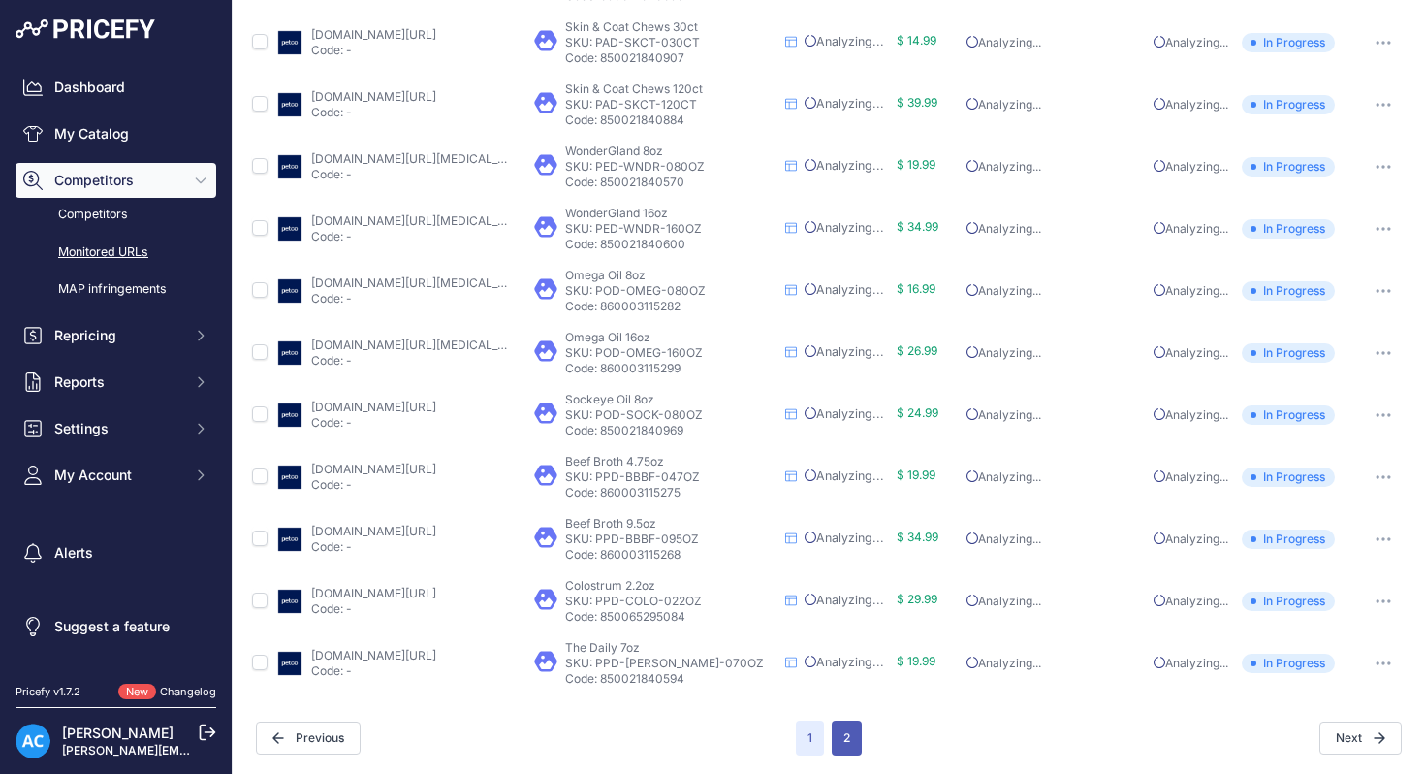
click at [852, 735] on button "2" at bounding box center [847, 737] width 30 height 35
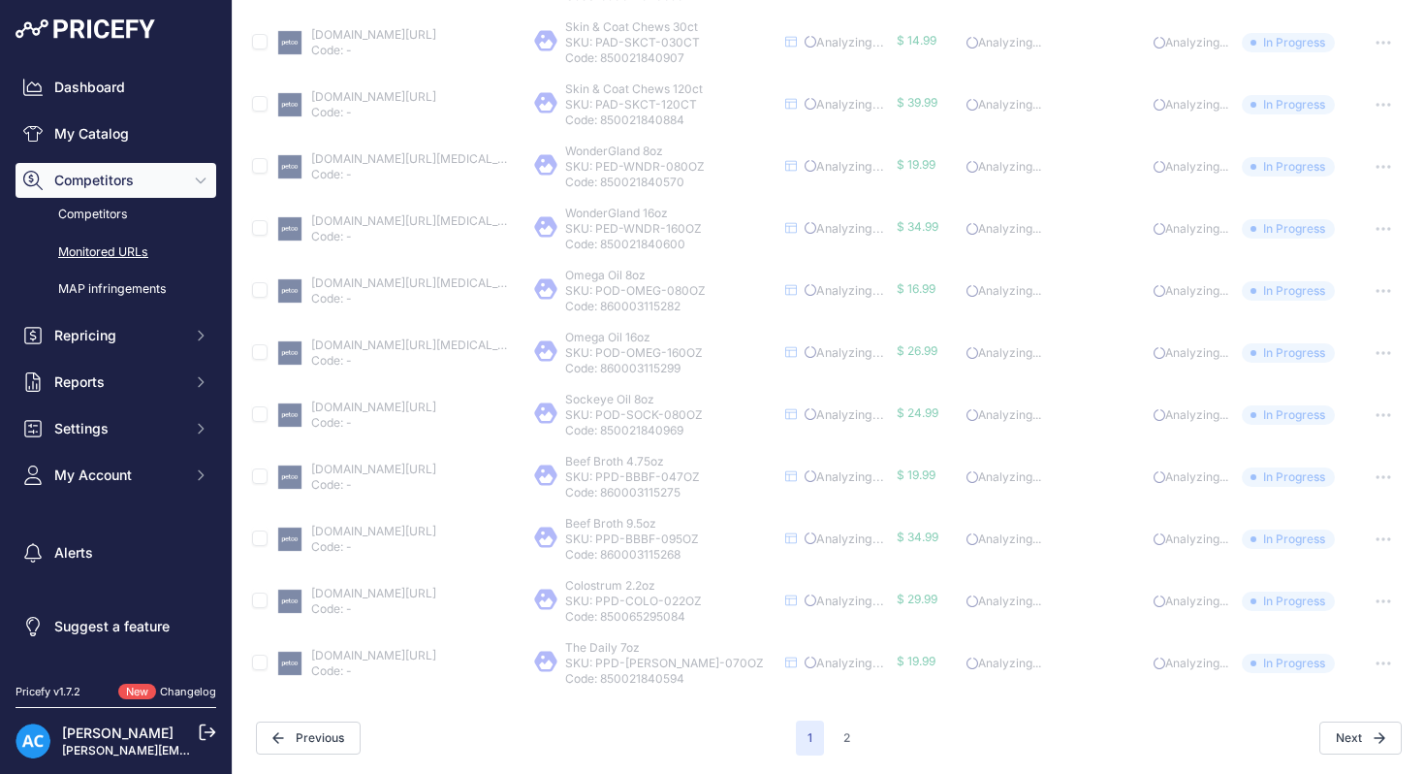
scroll to position [0, 0]
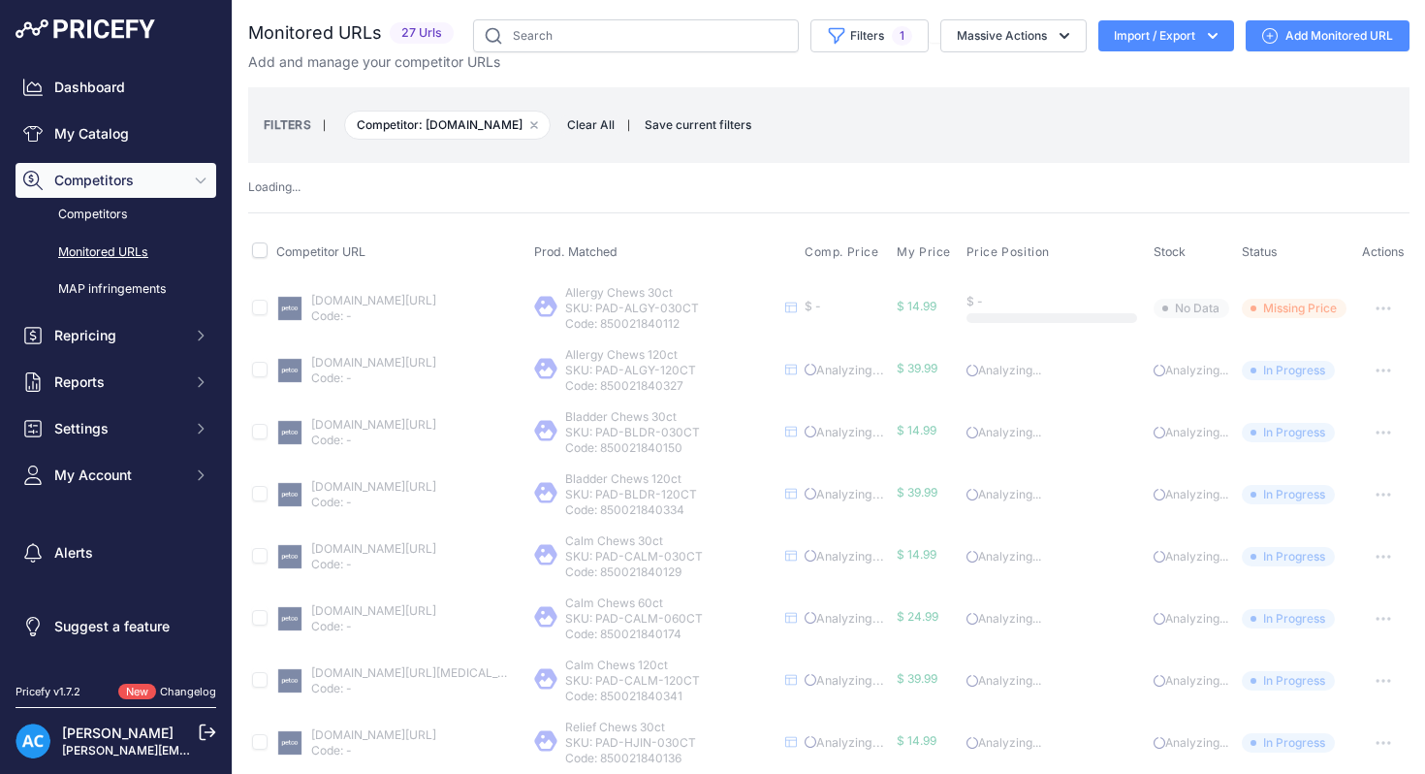
click at [961, 181] on div "Loading ..." at bounding box center [829, 187] width 1162 height 18
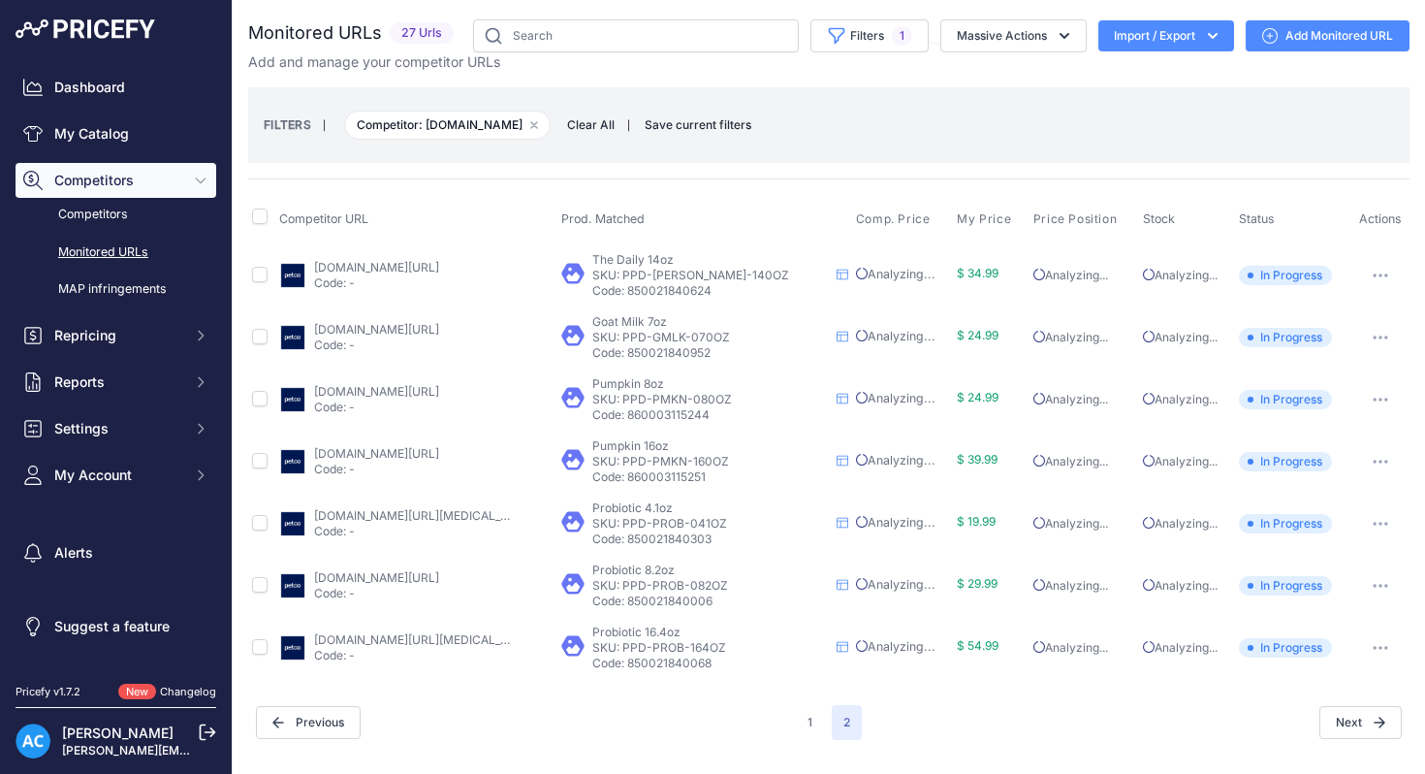
click at [1385, 302] on td "Show All Competitors URLs View Competitor Profile Edit Competitor URL Report In…" at bounding box center [1381, 274] width 58 height 63
click at [1386, 274] on icon "button" at bounding box center [1387, 275] width 2 height 2
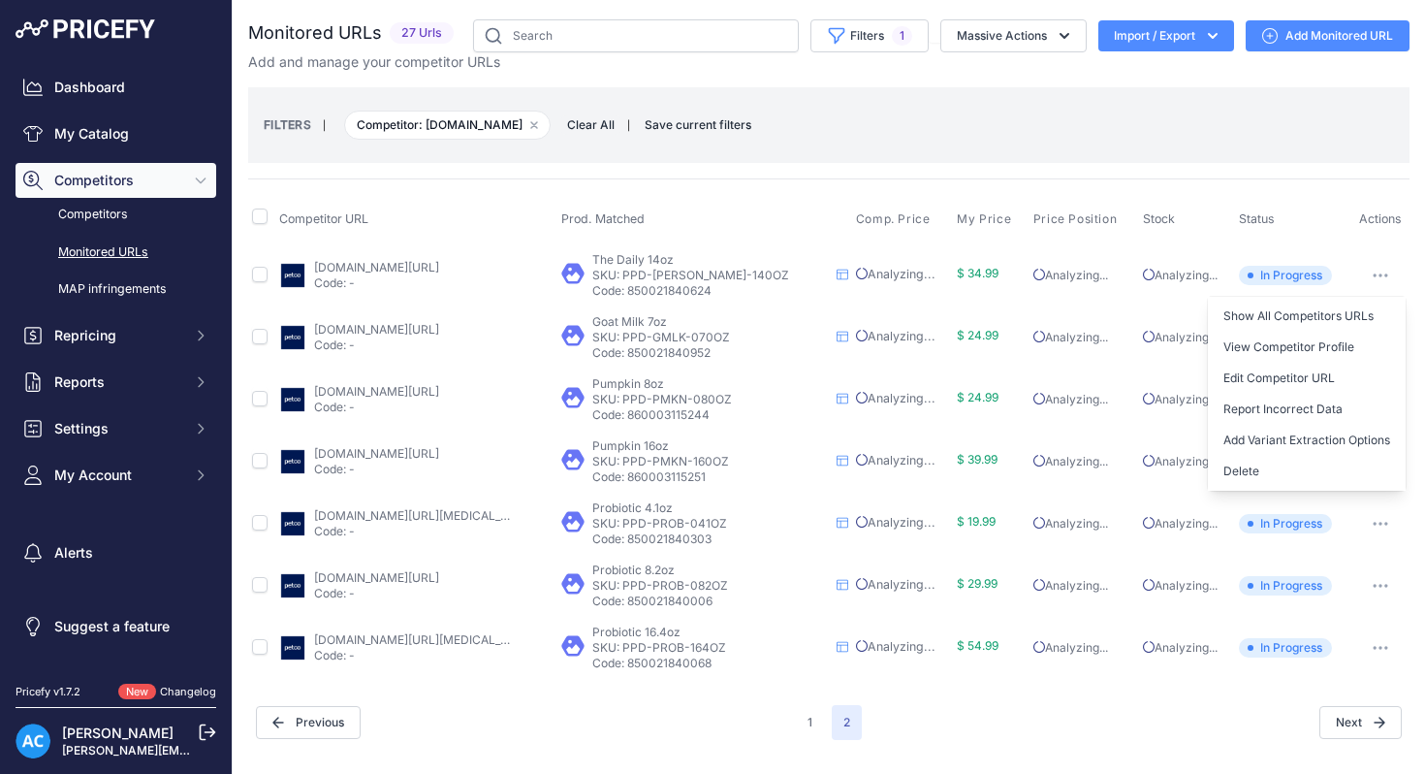
click at [871, 113] on div "FILTERS | Competitor: petco.com Remove filter option Clear All | Save current f…" at bounding box center [829, 125] width 1131 height 52
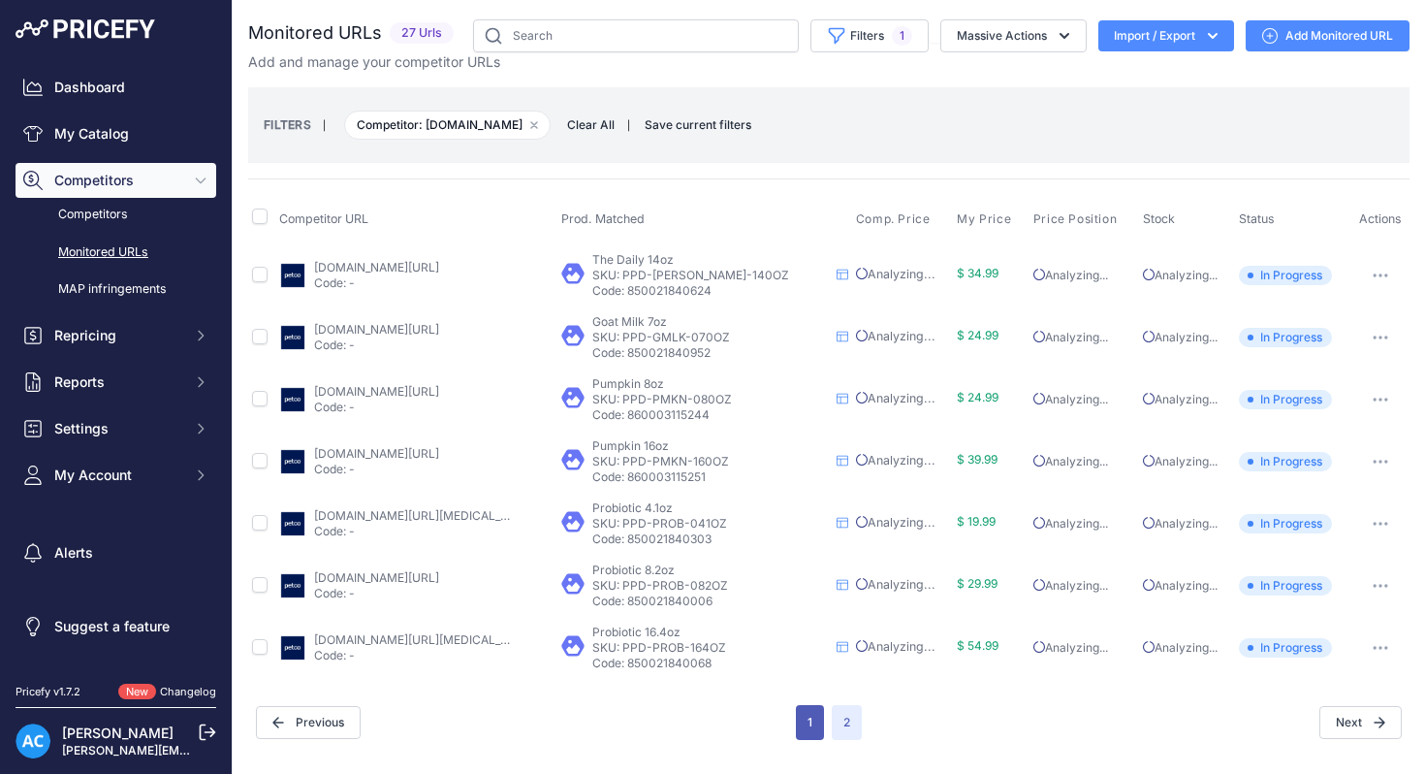
click at [809, 721] on button "1" at bounding box center [810, 722] width 28 height 35
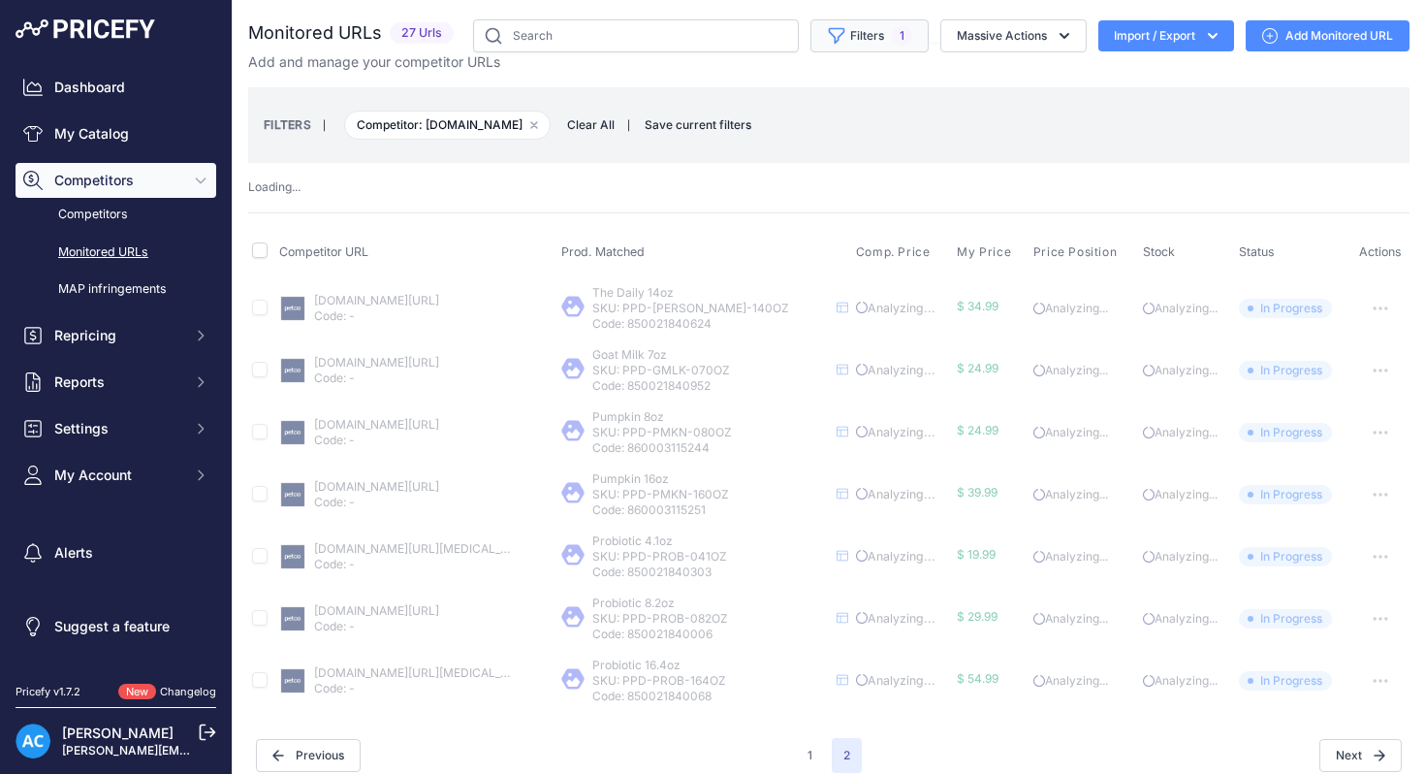
click at [860, 32] on button "Filters 1" at bounding box center [870, 35] width 118 height 33
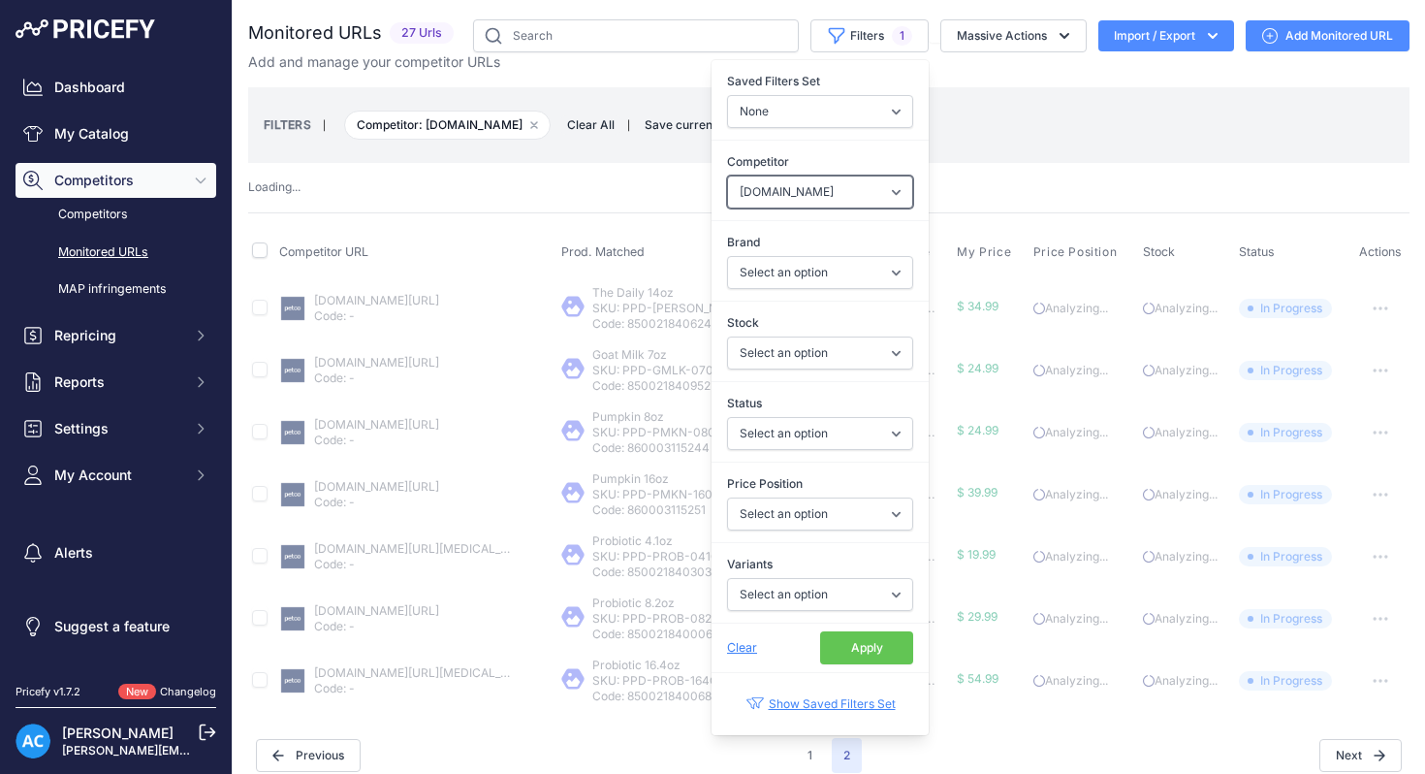
click at [894, 196] on select "Select an option amazon.com chewy.com petco.com" at bounding box center [820, 192] width 186 height 33
select select "1047"
click at [727, 176] on select "Select an option amazon.com chewy.com petco.com" at bounding box center [820, 192] width 186 height 33
click at [878, 643] on button "Apply" at bounding box center [866, 647] width 93 height 33
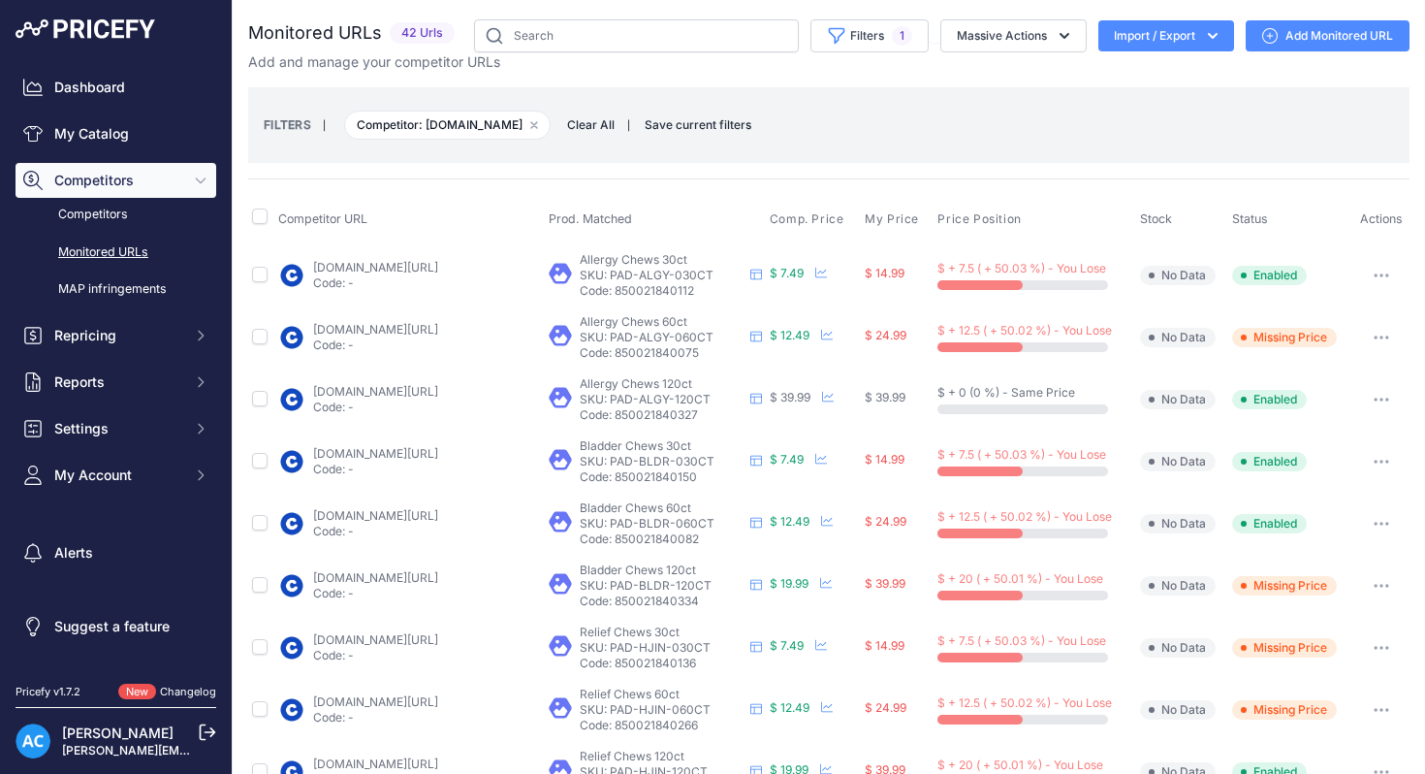
click at [1383, 274] on icon "button" at bounding box center [1382, 275] width 16 height 4
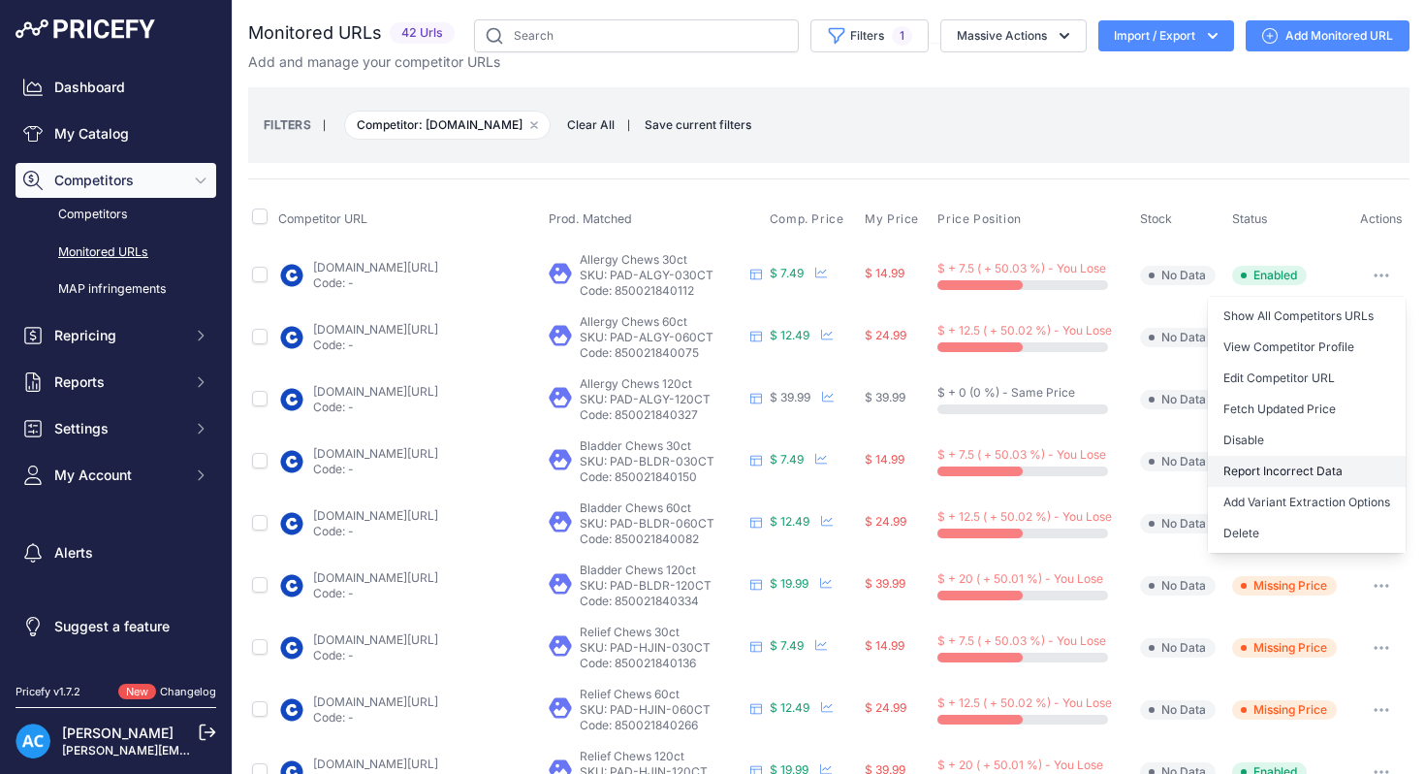
click at [1290, 472] on button "Report Incorrect Data" at bounding box center [1307, 471] width 198 height 31
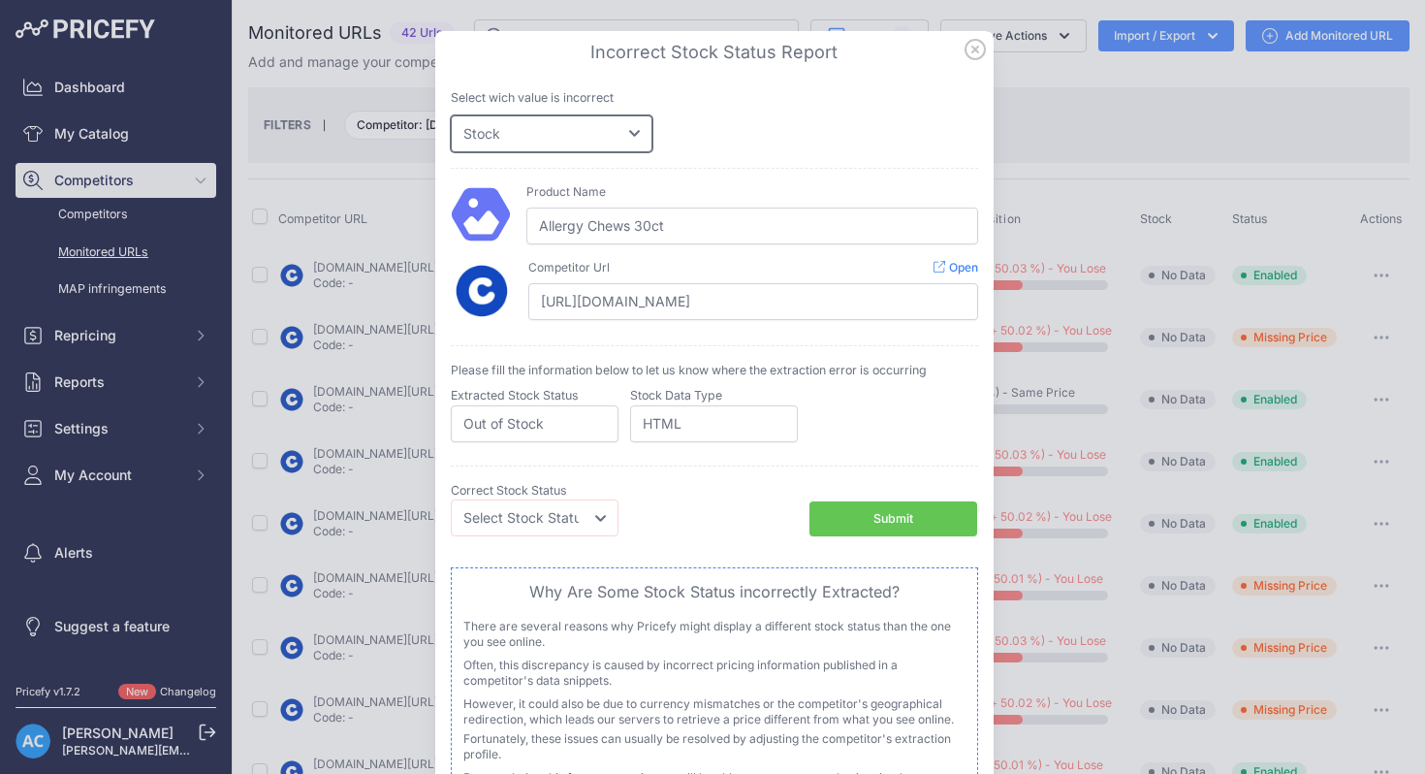
click at [634, 143] on select "Price Stock" at bounding box center [552, 133] width 202 height 37
select select "price"
click at [451, 115] on select "Price Stock" at bounding box center [552, 133] width 202 height 37
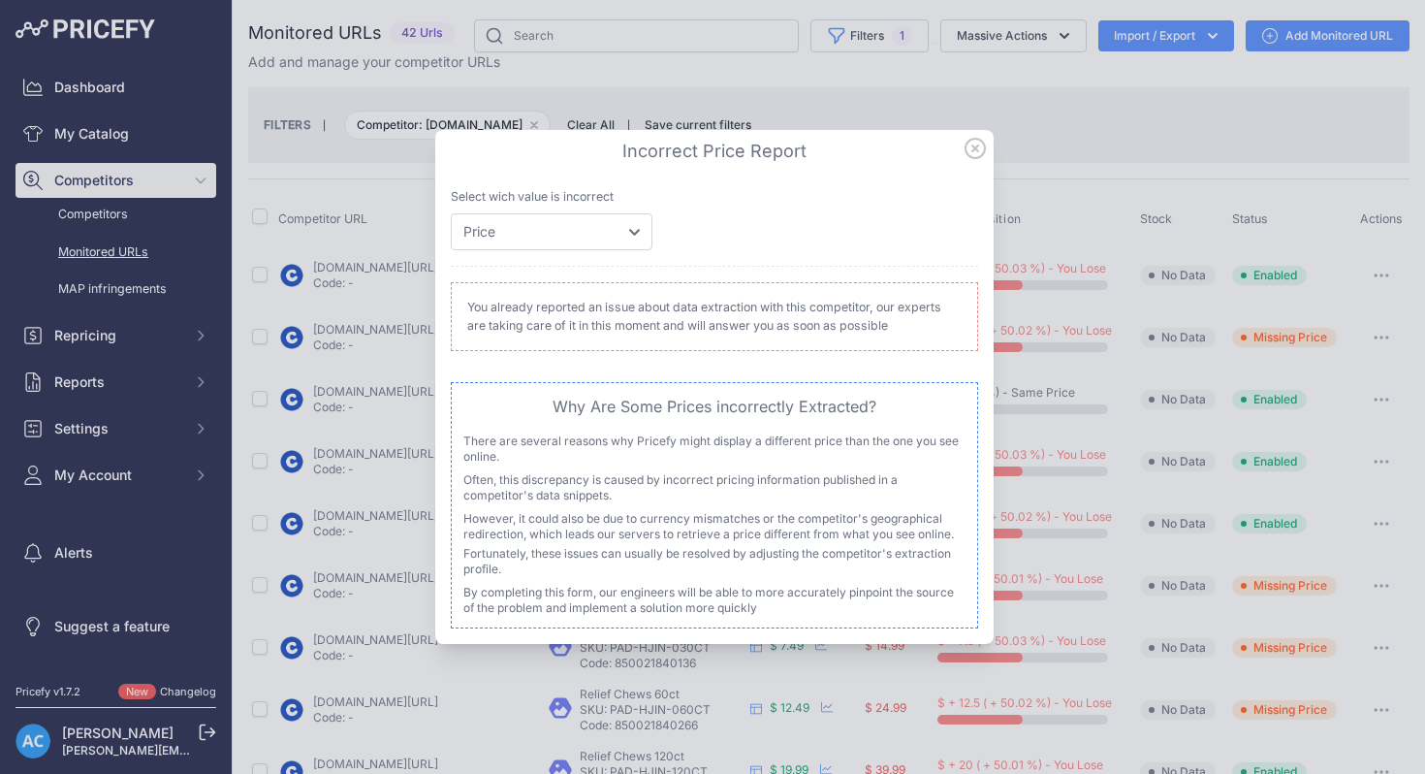
click at [975, 151] on icon at bounding box center [975, 148] width 21 height 21
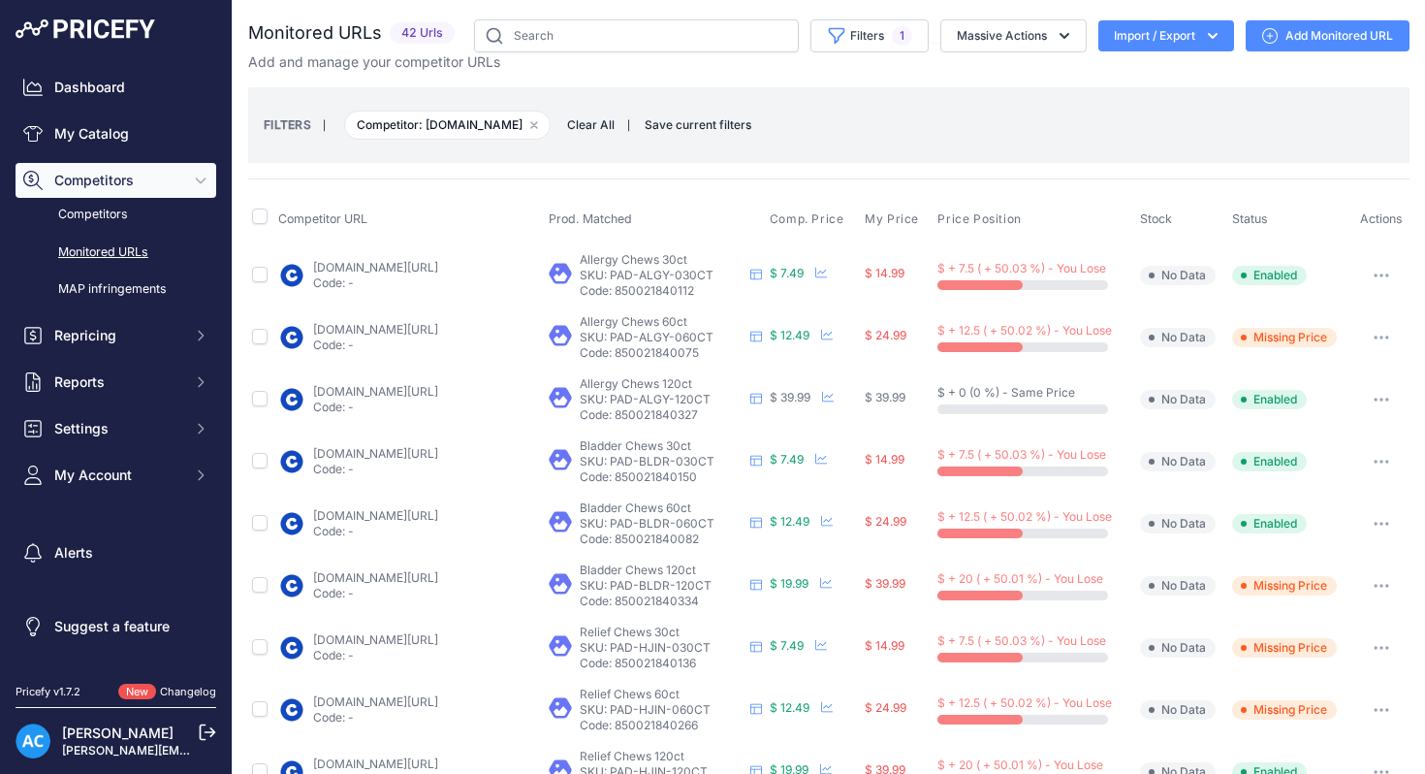
click at [1380, 336] on icon "button" at bounding box center [1382, 337] width 16 height 4
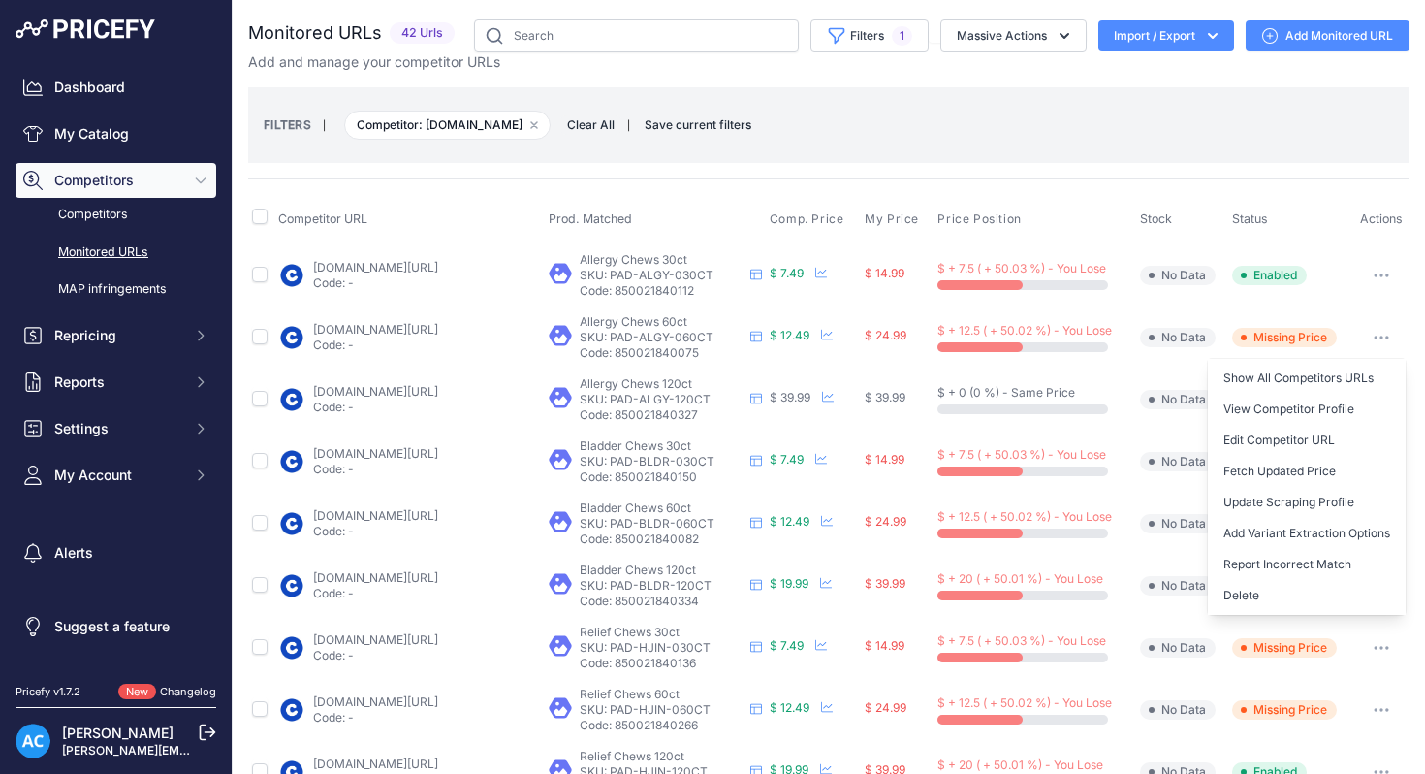
click at [1384, 273] on icon "button" at bounding box center [1382, 275] width 16 height 4
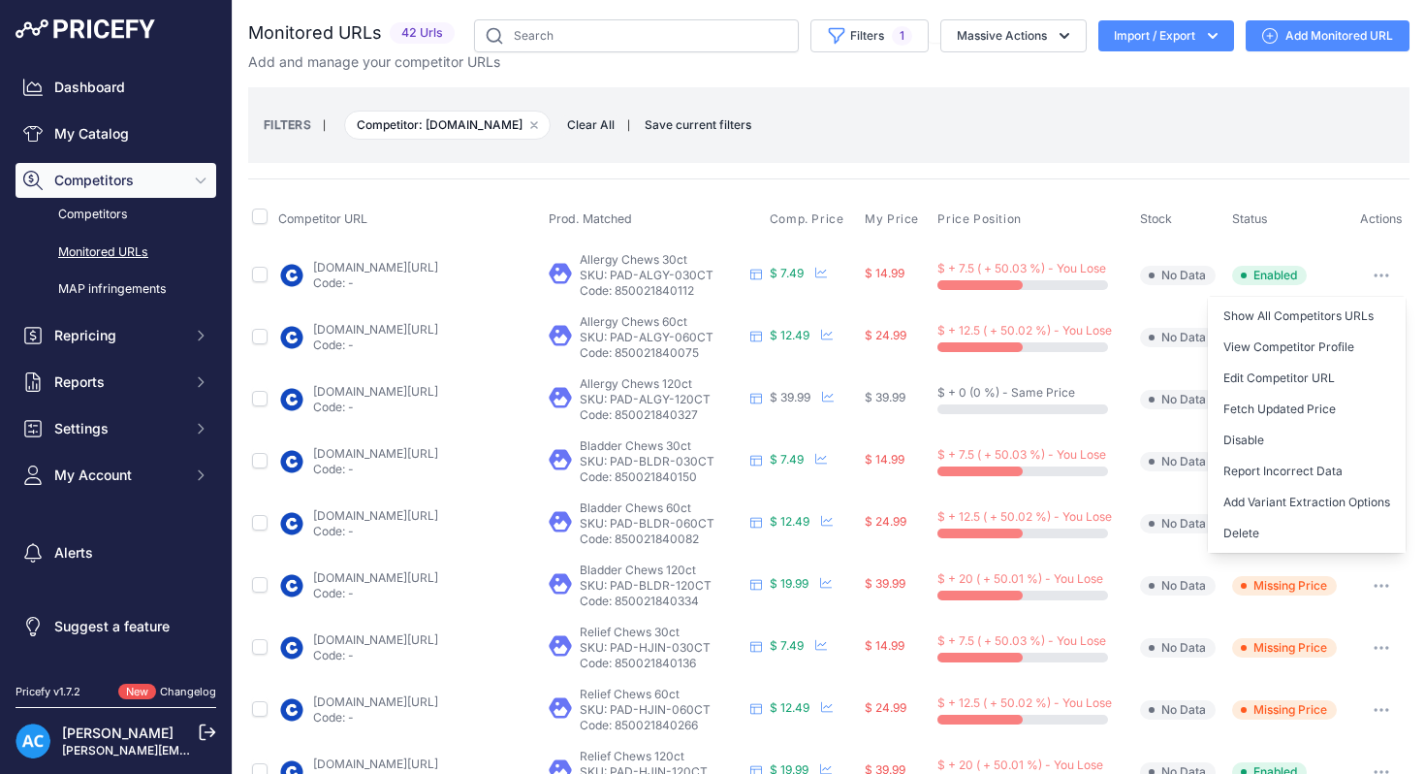
click at [1301, 148] on div "FILTERS | Competitor: chewy.com Remove filter option Clear All | Save current f…" at bounding box center [829, 125] width 1131 height 52
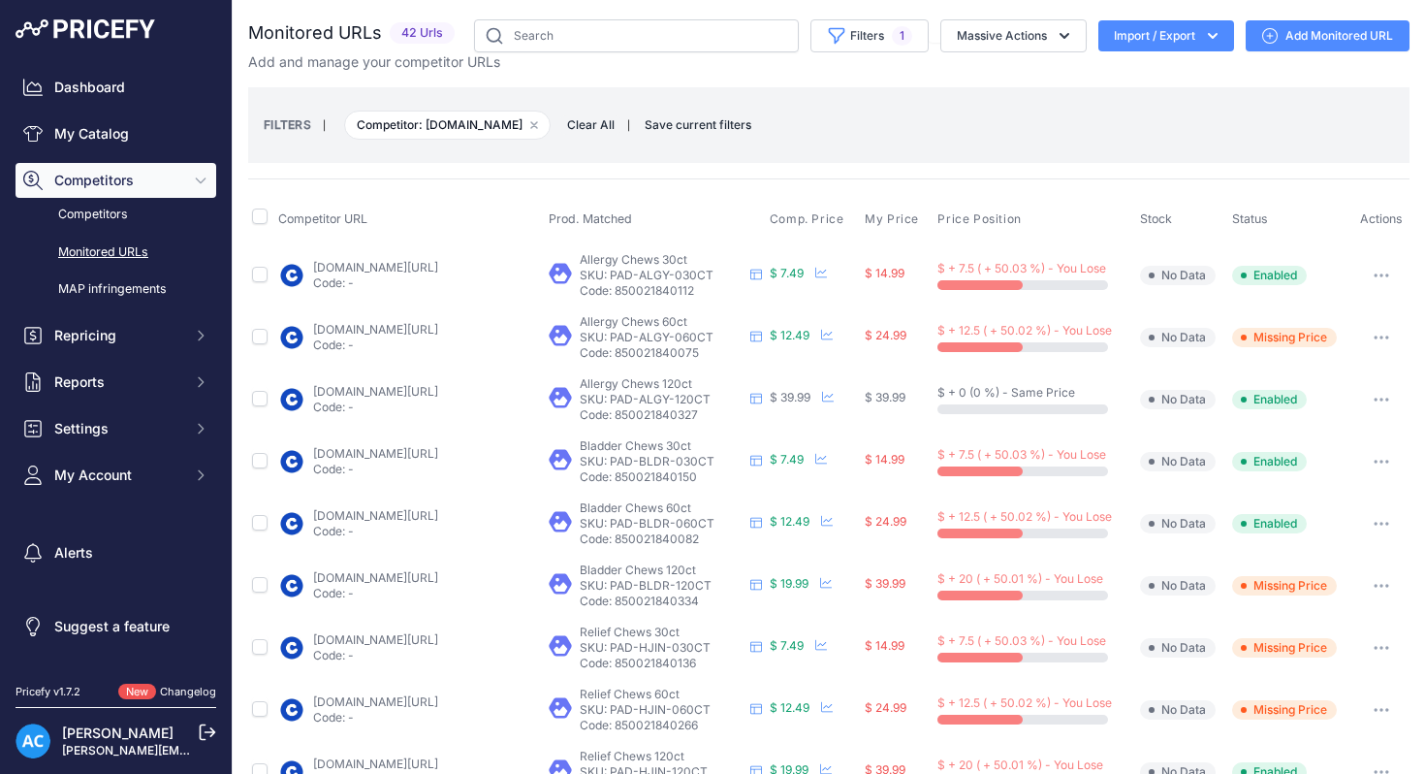
click at [1378, 339] on button "button" at bounding box center [1381, 337] width 39 height 27
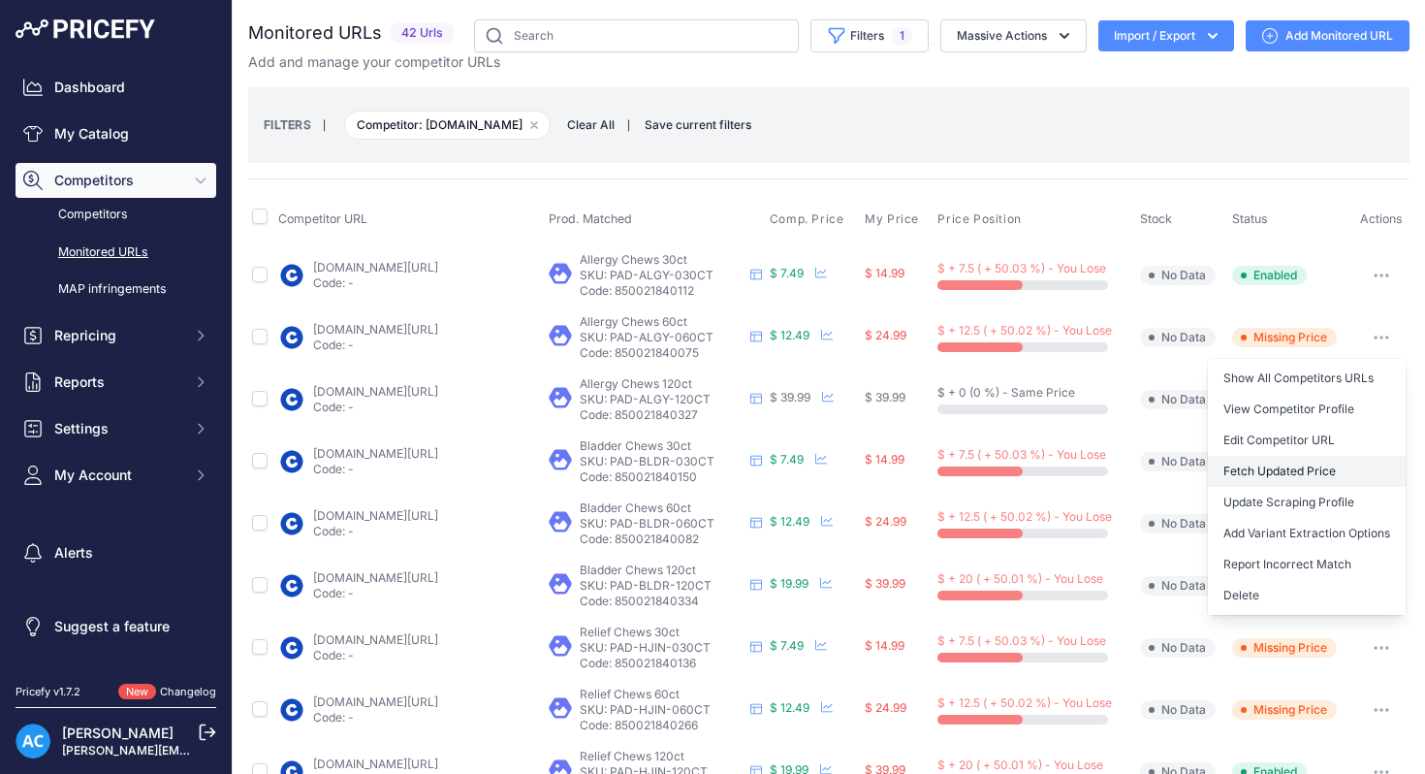
click at [1302, 474] on button "Fetch Updated Price" at bounding box center [1307, 471] width 198 height 31
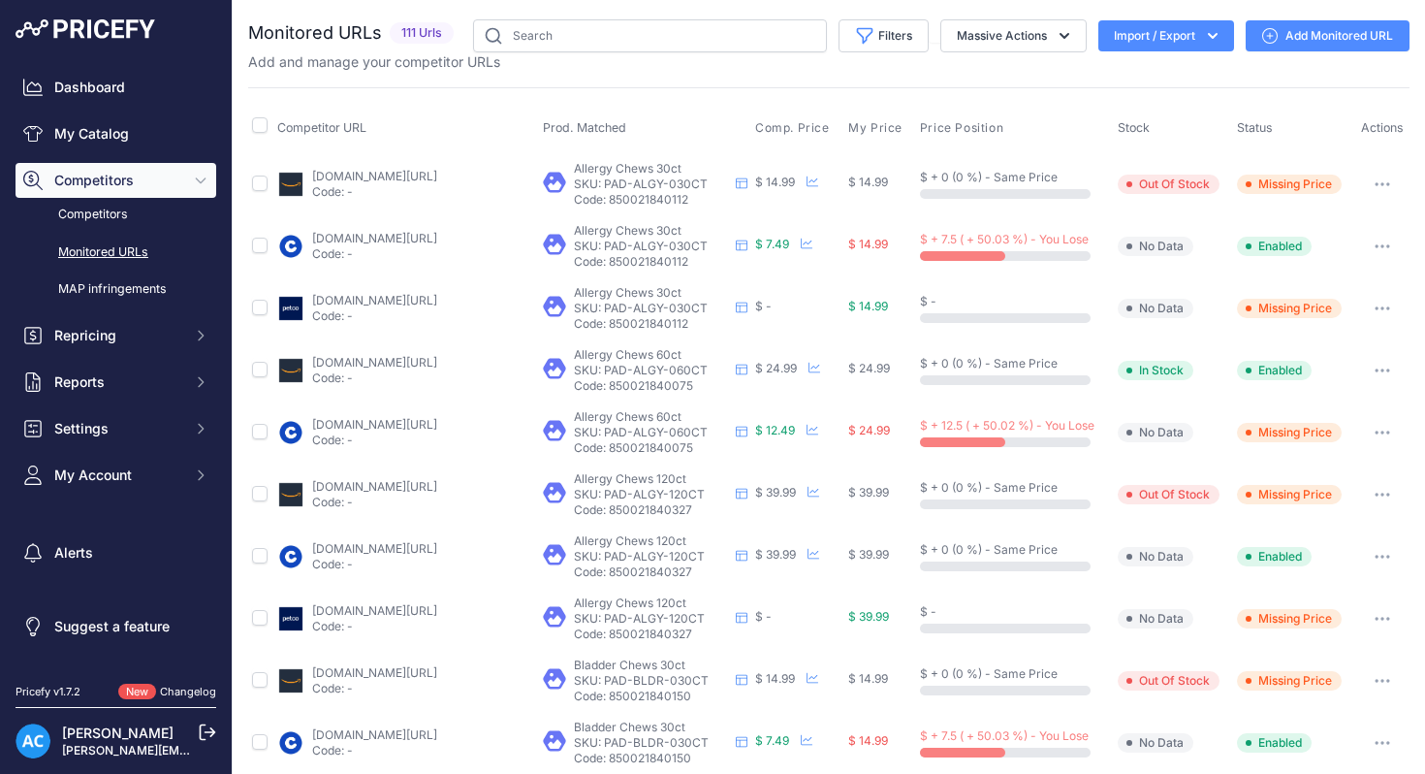
click at [1376, 245] on icon "button" at bounding box center [1377, 246] width 2 height 2
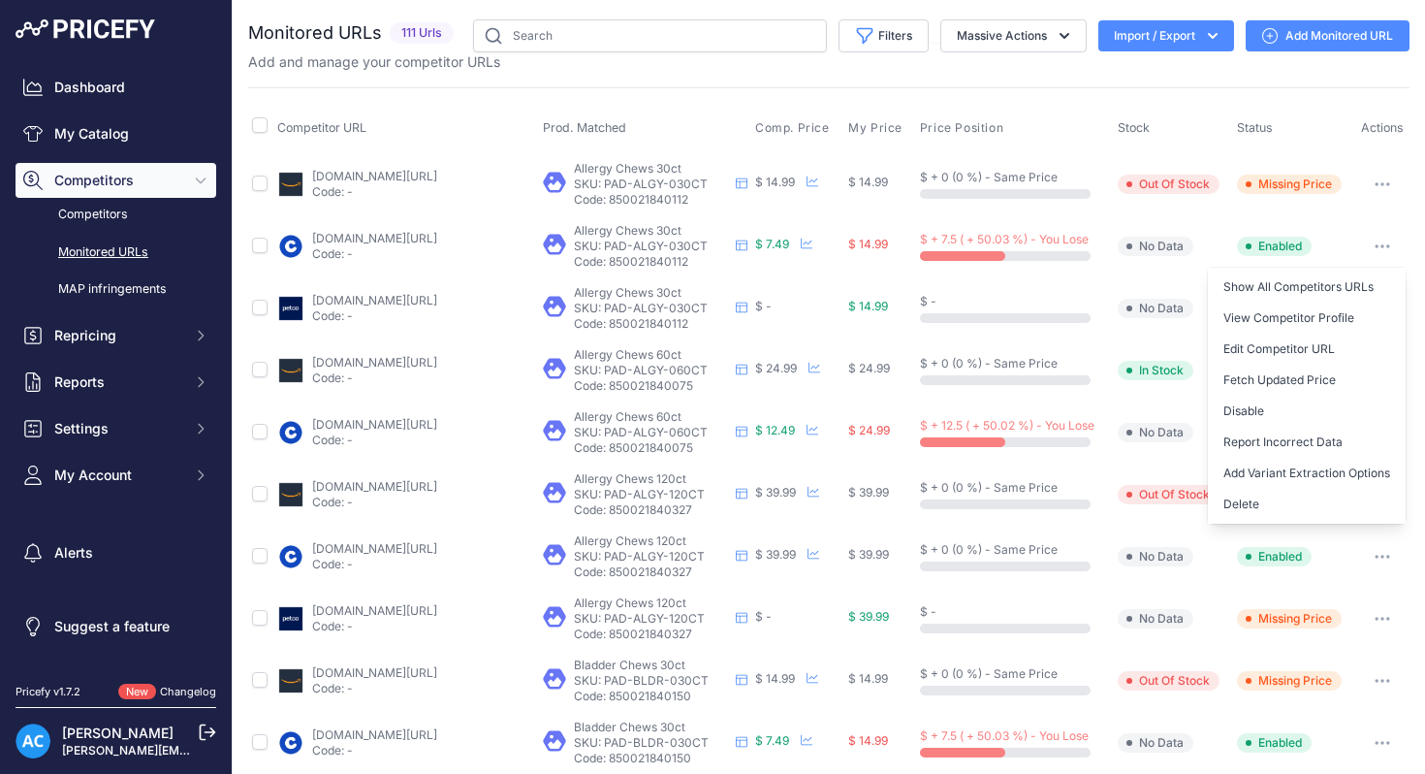
click at [1093, 449] on td "$ + 12.5 ( + 50.02 %) - You Lose" at bounding box center [1015, 432] width 198 height 62
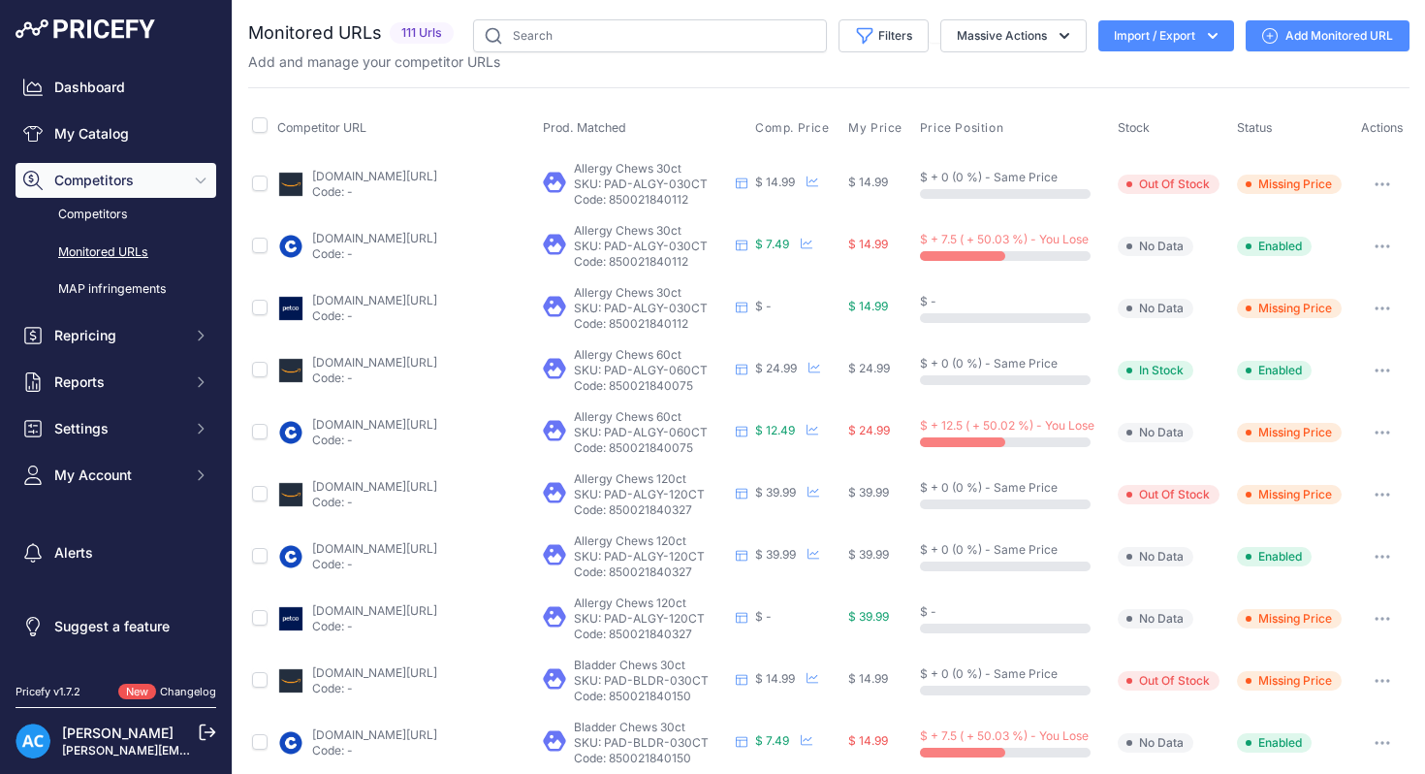
click at [1388, 428] on button "button" at bounding box center [1382, 432] width 39 height 27
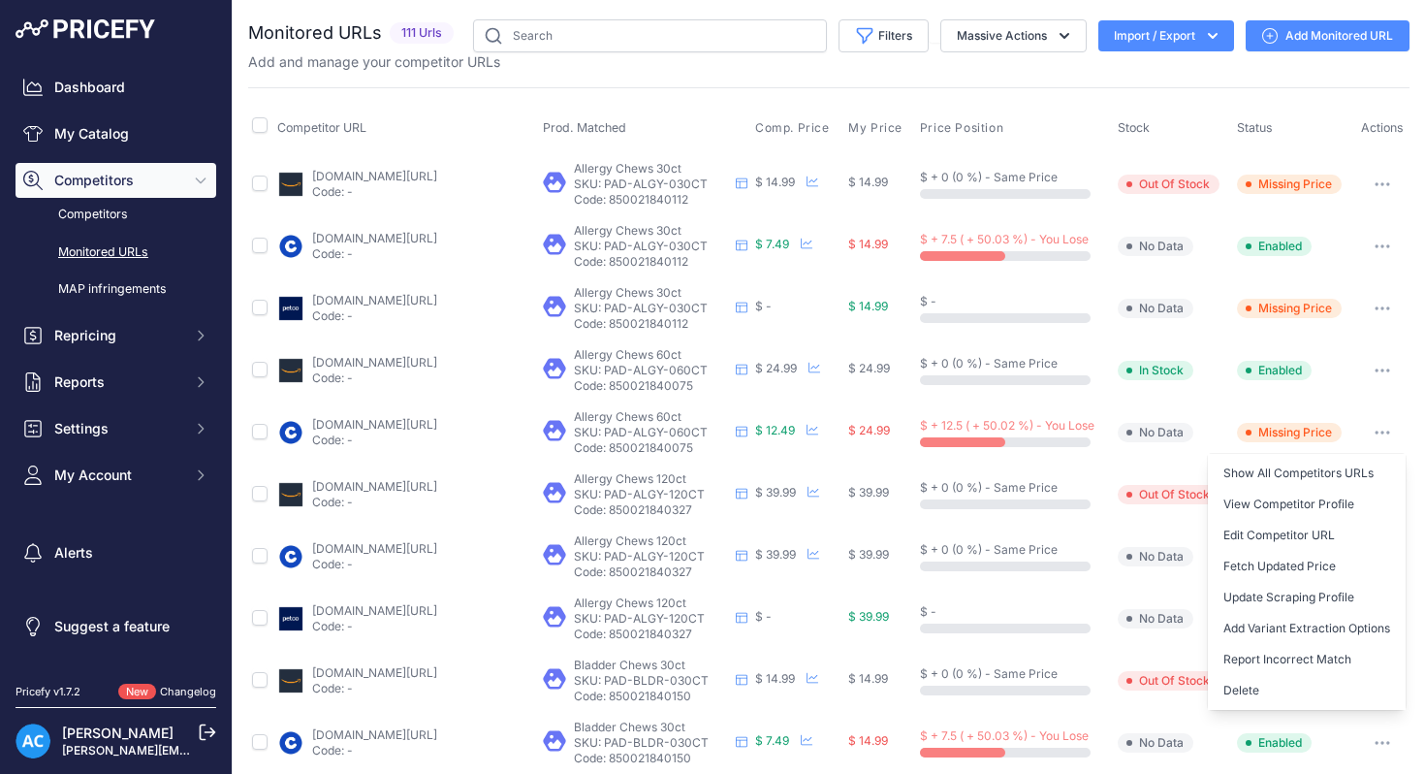
click at [1177, 583] on td "No Data" at bounding box center [1173, 557] width 119 height 62
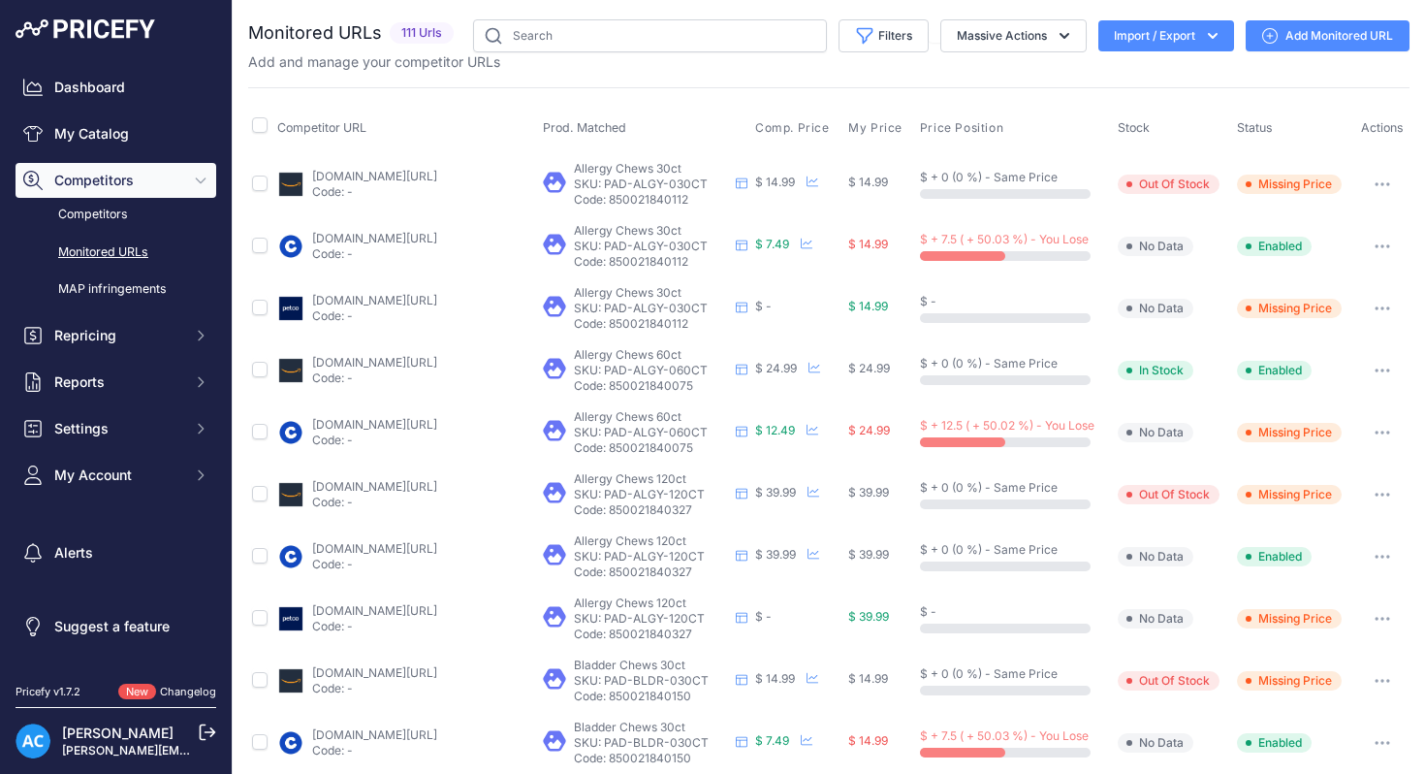
click at [1381, 558] on button "button" at bounding box center [1382, 556] width 39 height 27
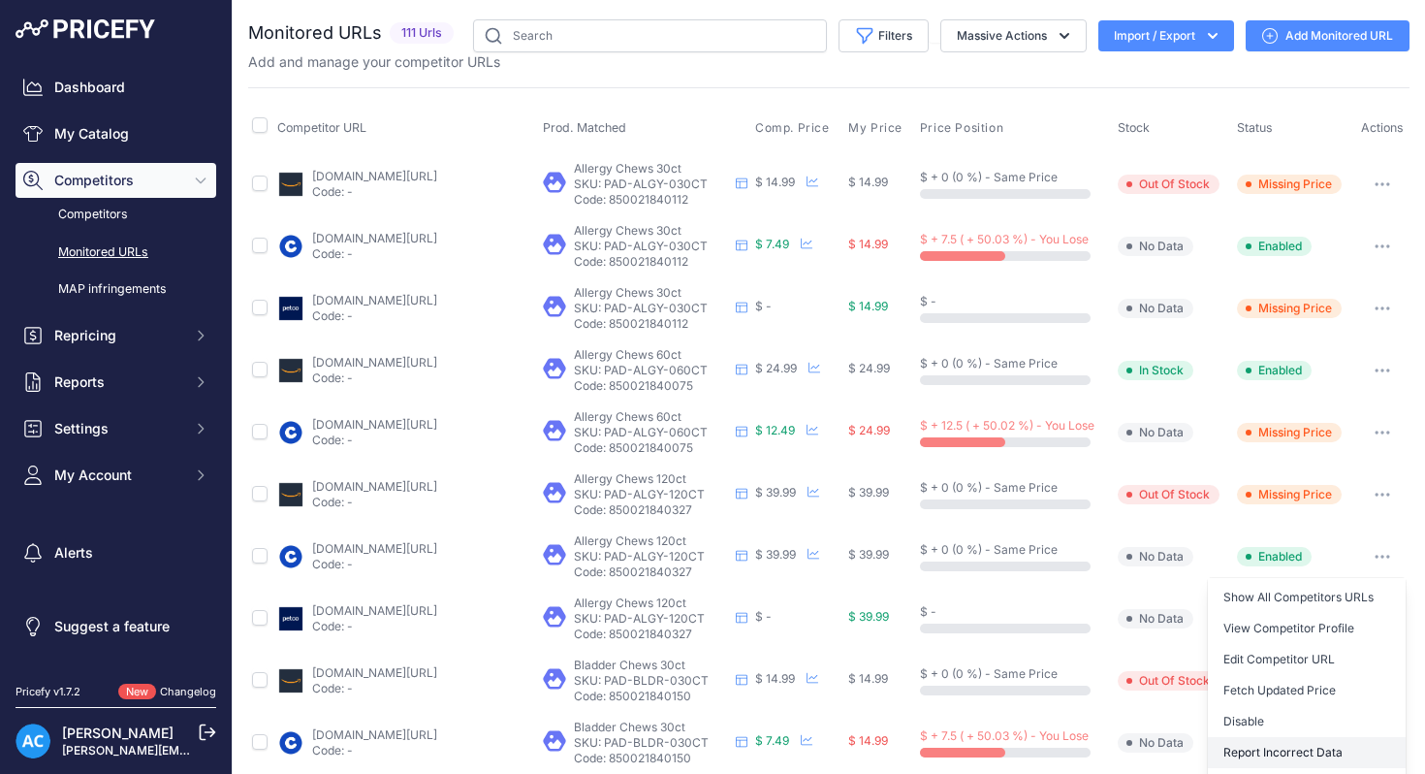
click at [1292, 745] on button "Report Incorrect Data" at bounding box center [1307, 752] width 198 height 31
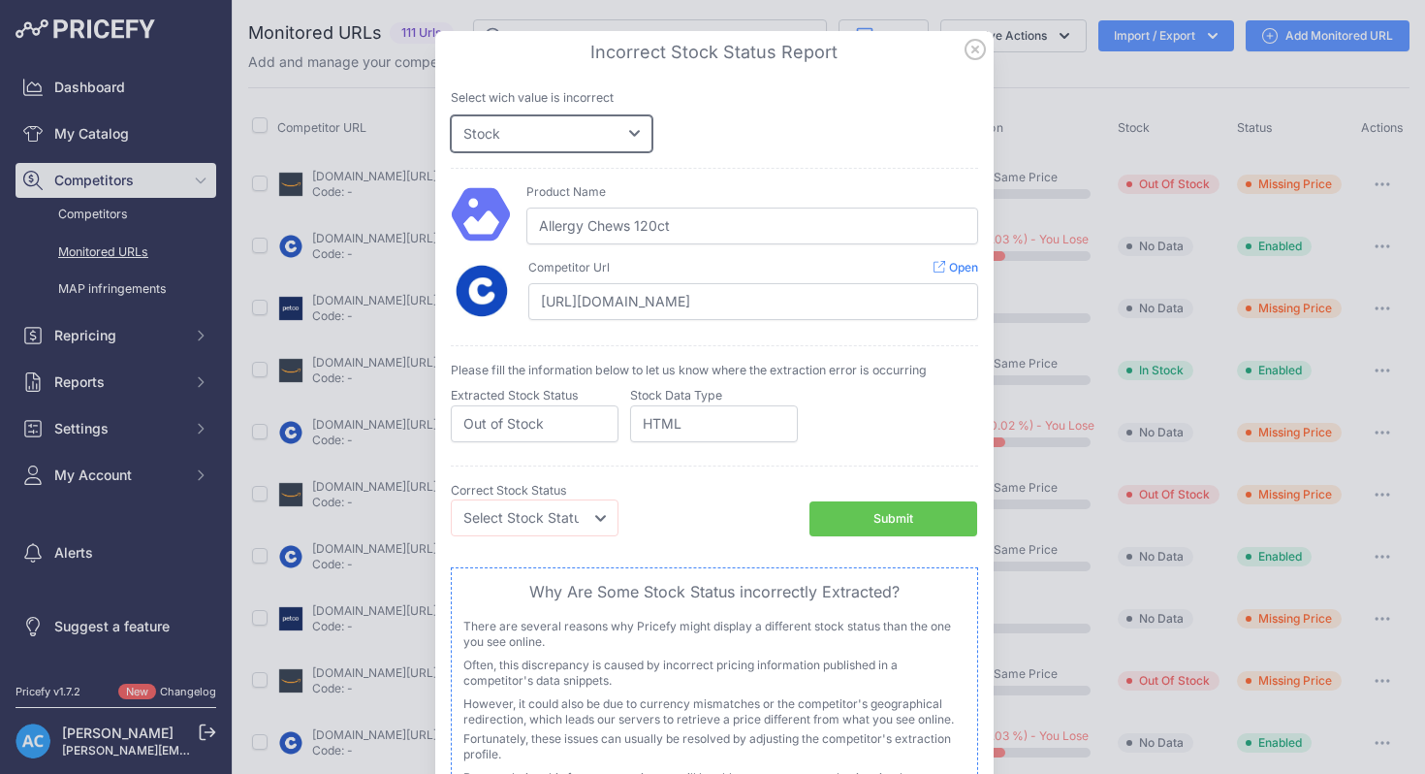
click at [643, 139] on select "Price Stock" at bounding box center [552, 133] width 202 height 37
select select "price"
click at [451, 115] on select "Price Stock" at bounding box center [552, 133] width 202 height 37
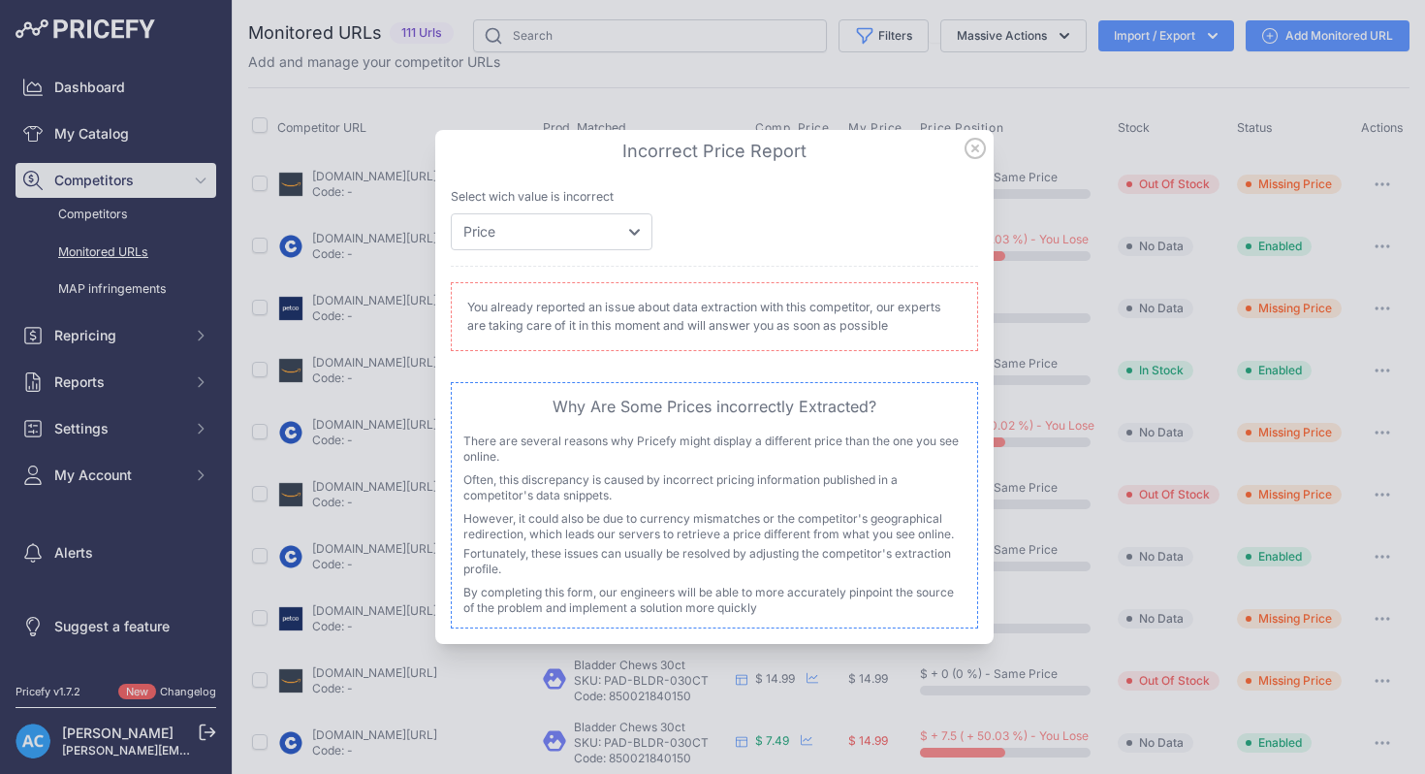
click at [975, 152] on icon at bounding box center [975, 148] width 21 height 21
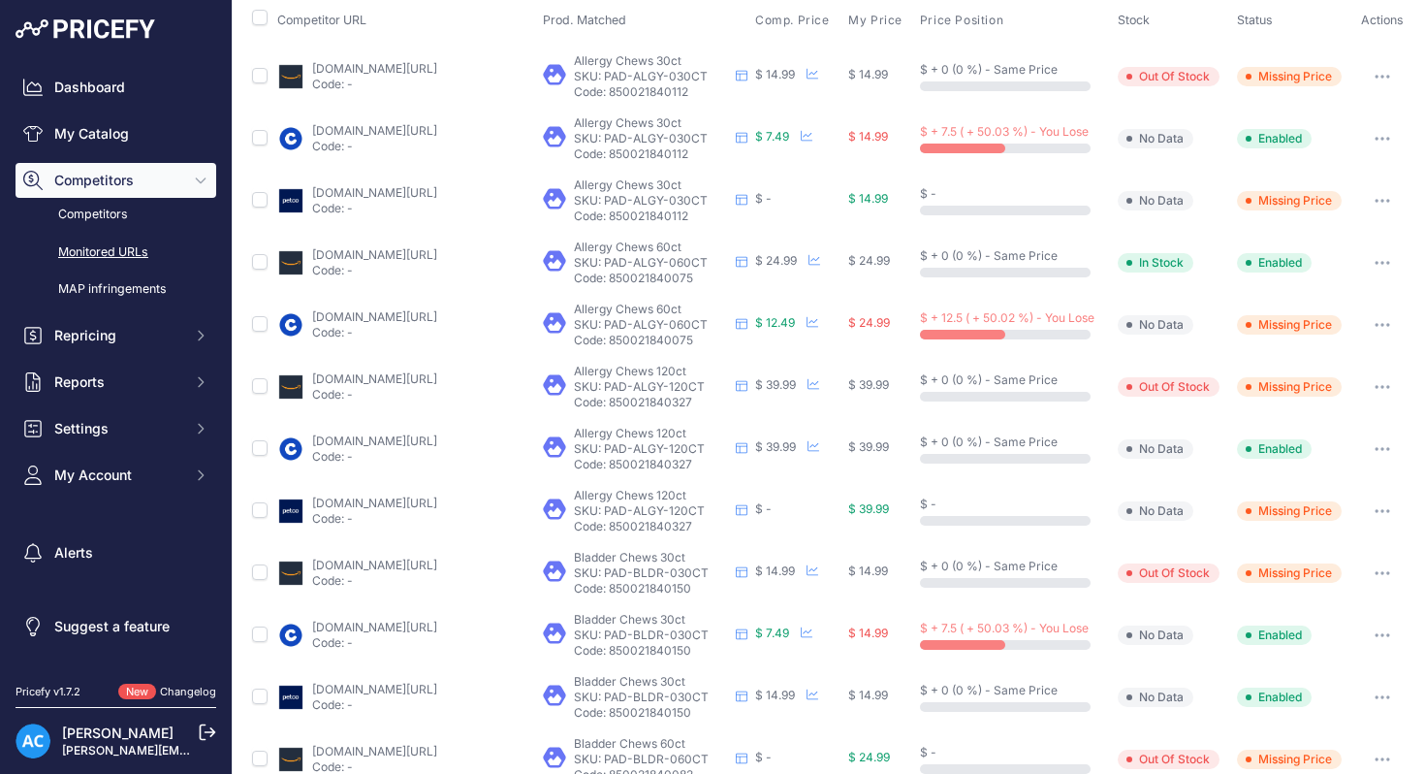
scroll to position [125, 0]
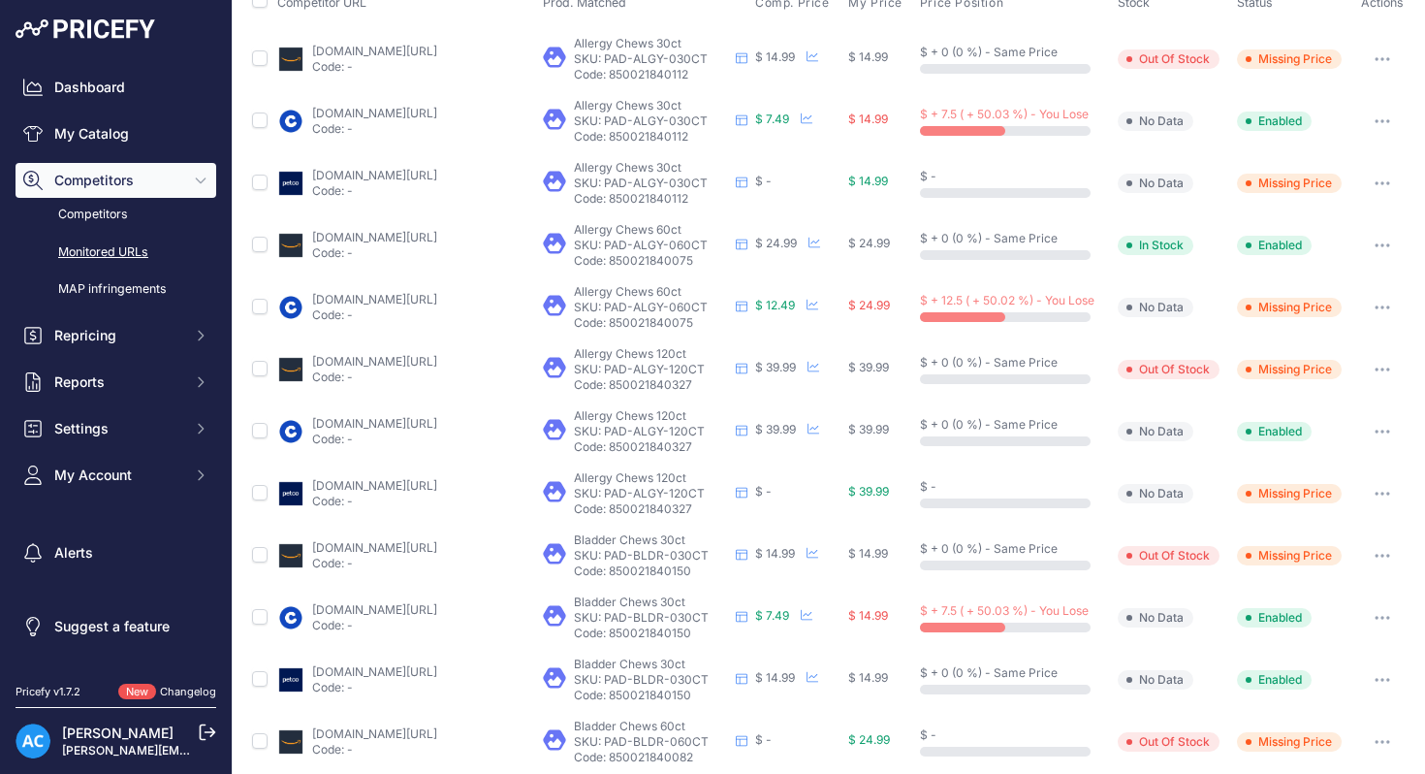
click at [1384, 433] on button "button" at bounding box center [1382, 431] width 39 height 27
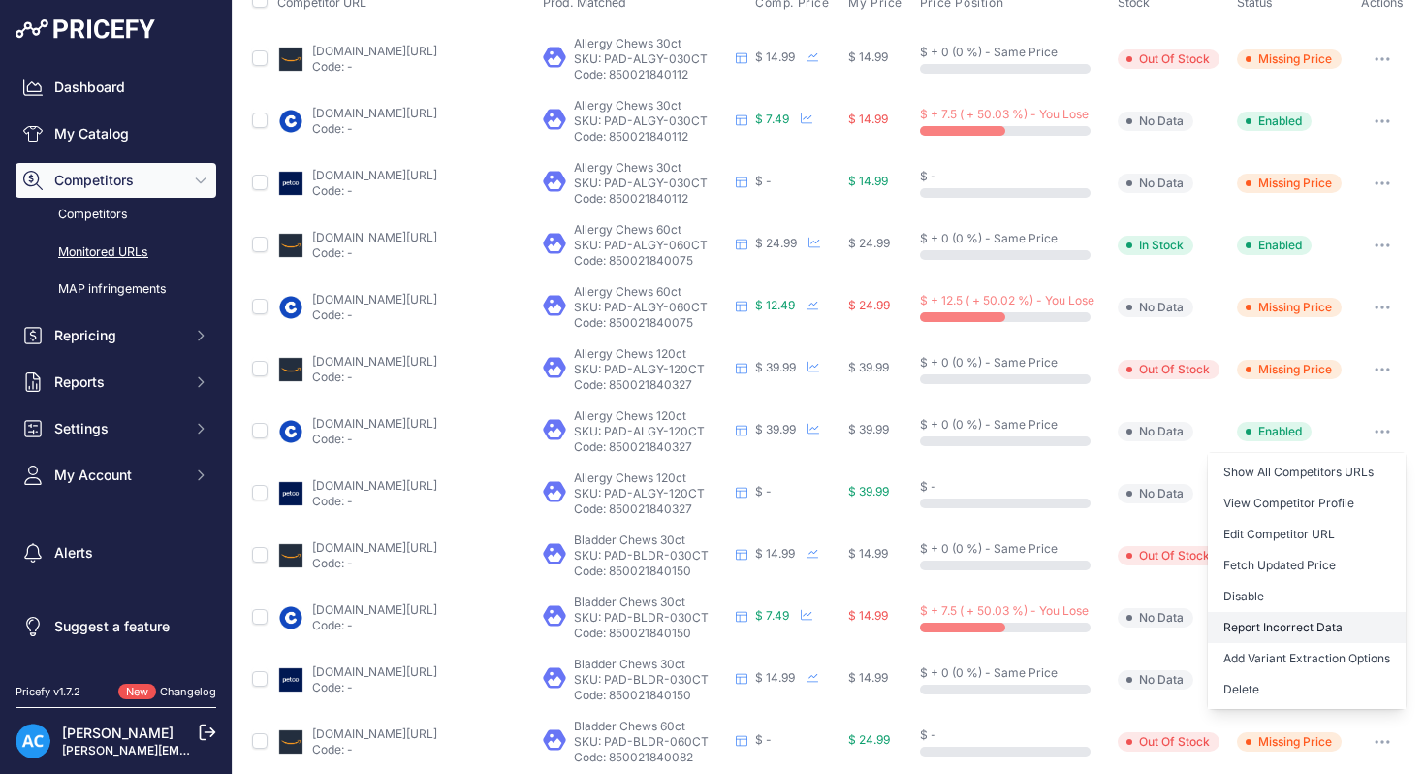
click at [1278, 631] on button "Report Incorrect Data" at bounding box center [1307, 627] width 198 height 31
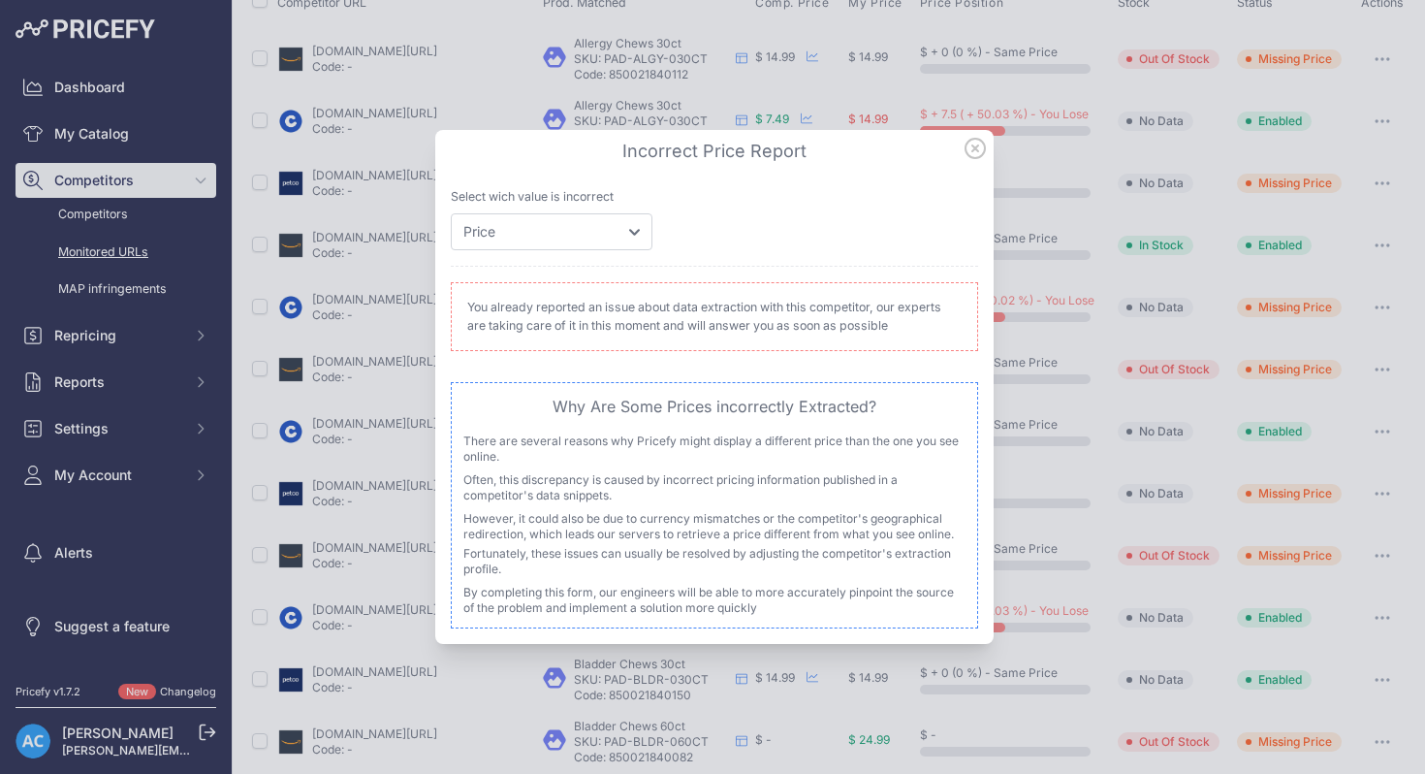
click at [979, 153] on icon at bounding box center [975, 148] width 21 height 21
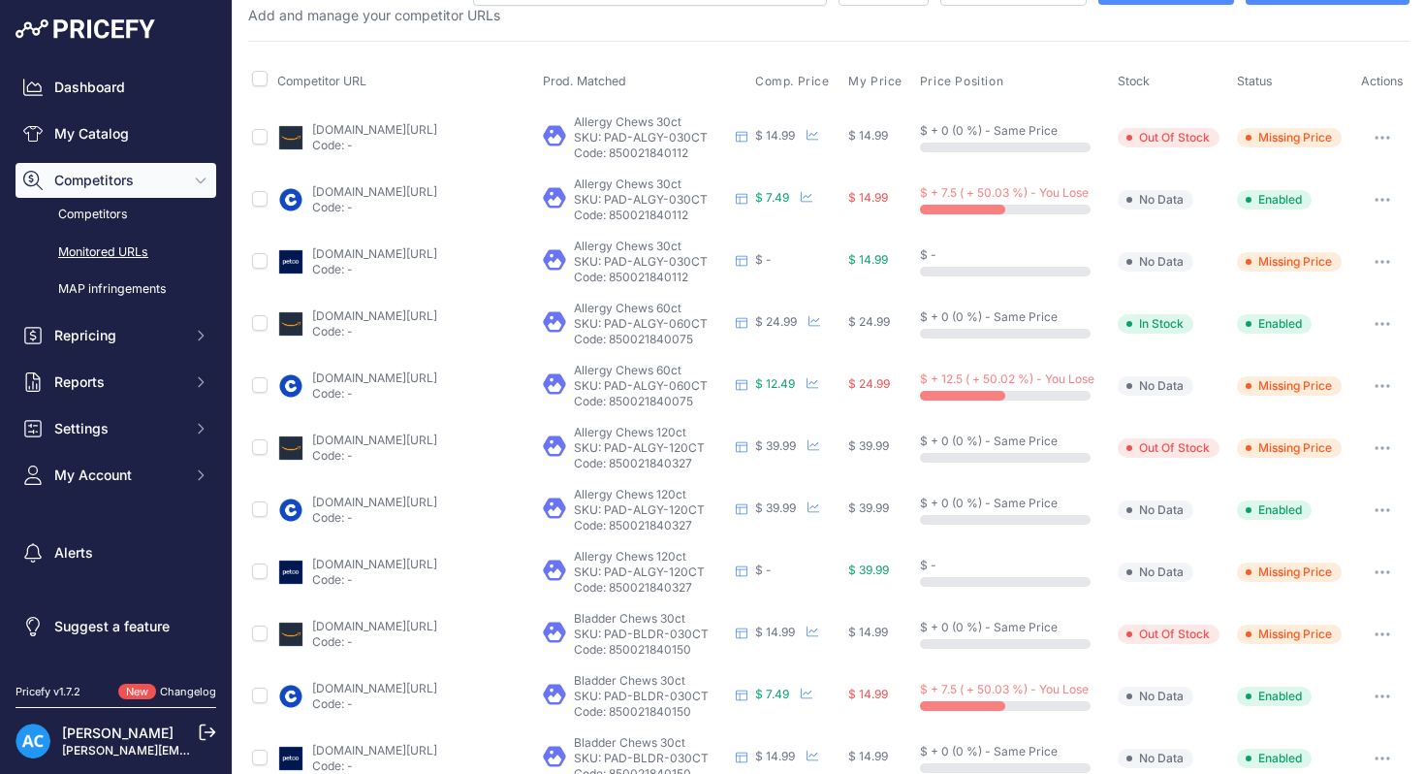
scroll to position [0, 0]
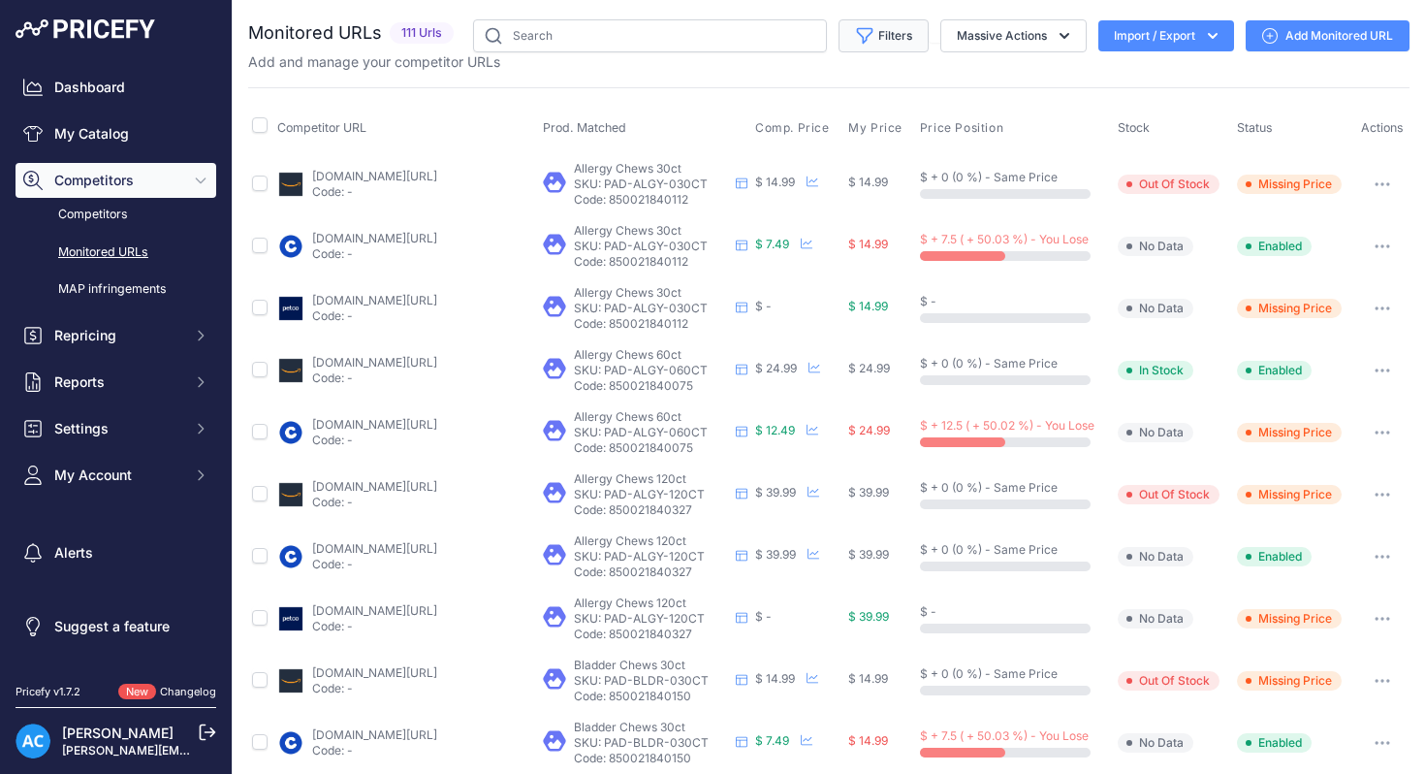
click at [904, 26] on button "Filters" at bounding box center [884, 35] width 90 height 33
